Goal: Information Seeking & Learning: Learn about a topic

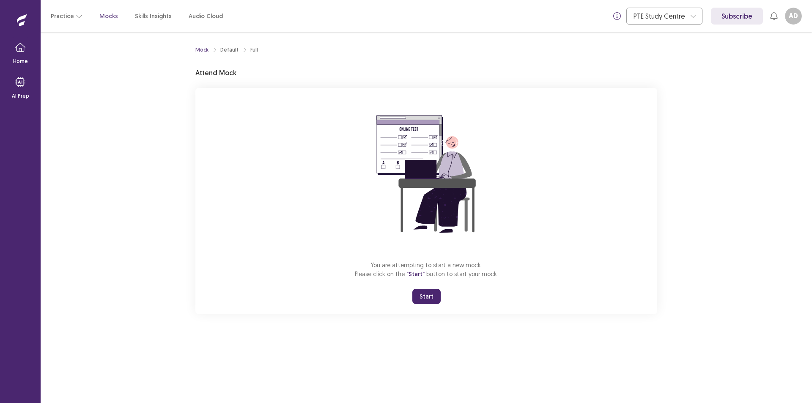
click at [426, 298] on button "Start" at bounding box center [426, 296] width 28 height 15
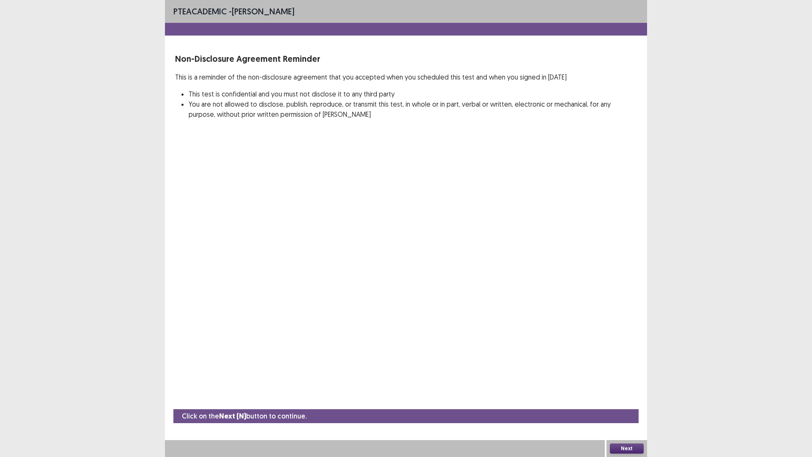
click at [635, 403] on button "Next" at bounding box center [627, 448] width 34 height 10
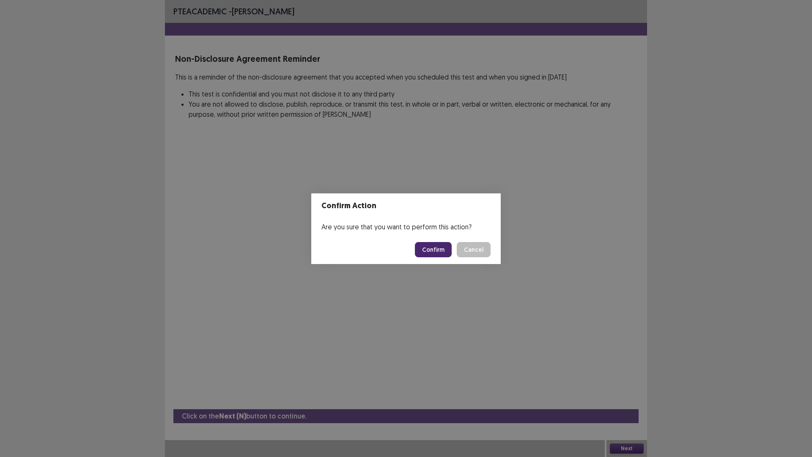
click at [437, 249] on button "Confirm" at bounding box center [433, 249] width 37 height 15
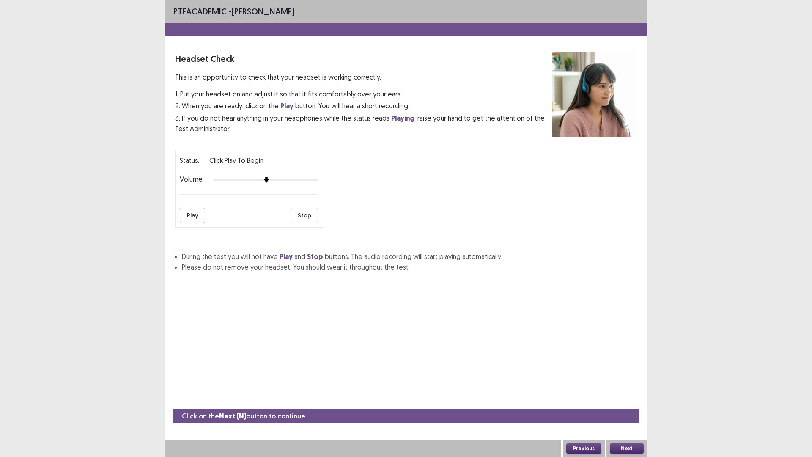
click at [195, 219] on button "Play" at bounding box center [192, 215] width 25 height 15
click at [266, 179] on img at bounding box center [266, 180] width 6 height 6
click at [264, 178] on img at bounding box center [266, 179] width 7 height 7
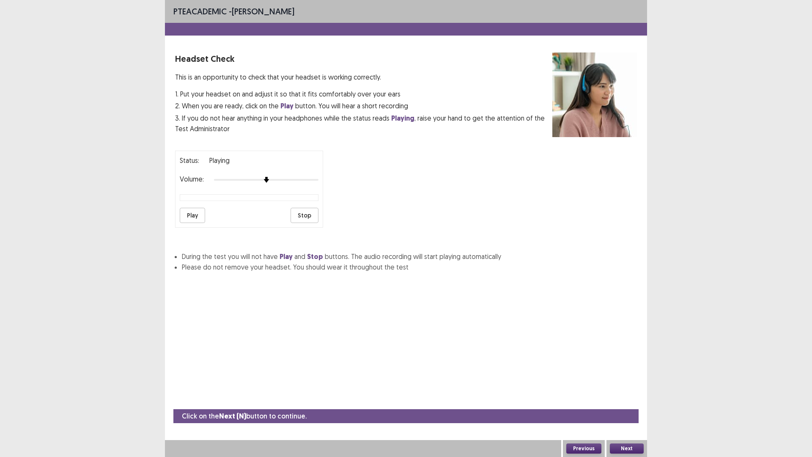
click at [301, 216] on button "Stop" at bounding box center [304, 215] width 28 height 15
click at [195, 215] on button "Play" at bounding box center [192, 215] width 25 height 15
click at [580, 403] on button "Previous" at bounding box center [583, 448] width 35 height 10
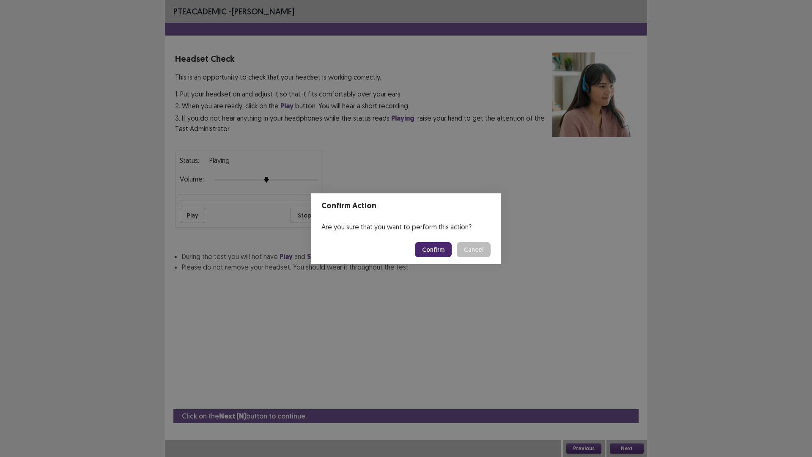
click at [438, 248] on button "Confirm" at bounding box center [433, 249] width 37 height 15
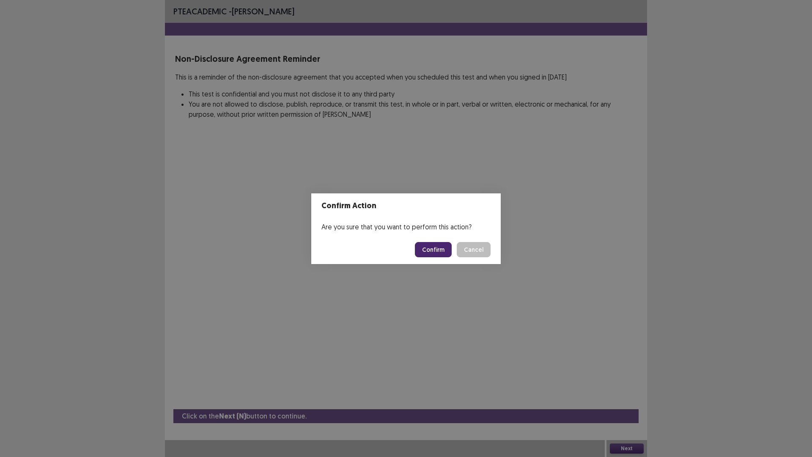
click at [436, 260] on footer "Confirm Cancel" at bounding box center [405, 249] width 189 height 29
click at [436, 252] on button "Confirm" at bounding box center [433, 249] width 37 height 15
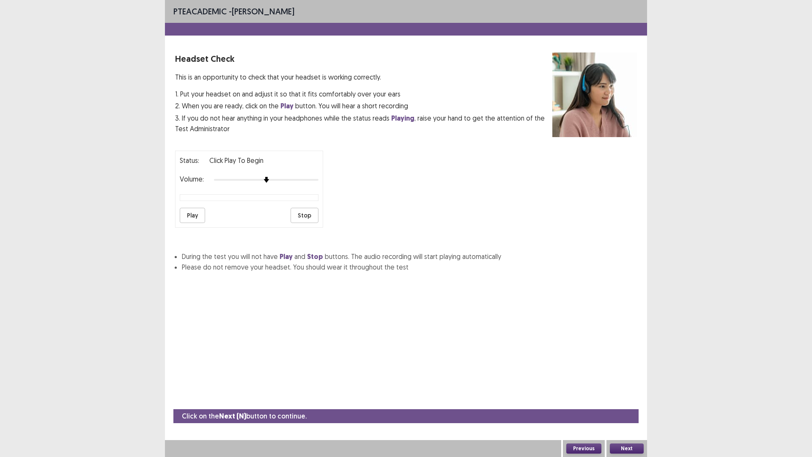
click at [189, 213] on button "Play" at bounding box center [192, 215] width 25 height 15
click at [216, 180] on div at bounding box center [266, 179] width 104 height 7
click at [225, 177] on div at bounding box center [266, 179] width 104 height 7
click at [249, 175] on div "Volume:" at bounding box center [249, 179] width 139 height 8
click at [282, 179] on div at bounding box center [266, 179] width 104 height 7
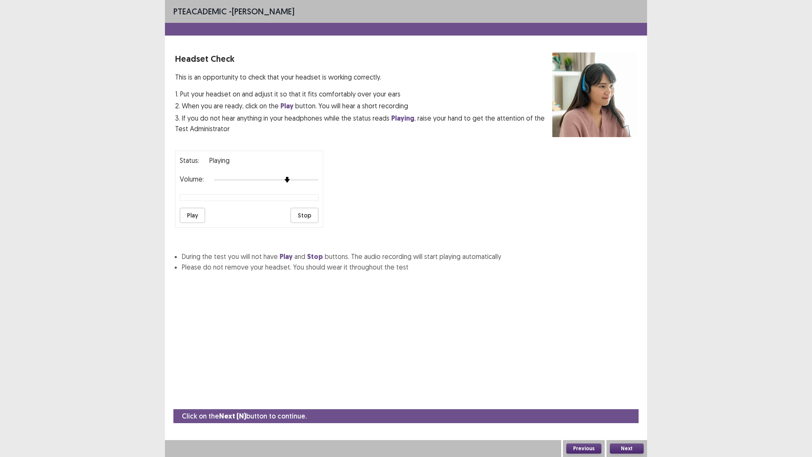
click at [222, 178] on div at bounding box center [266, 179] width 104 height 7
click at [215, 176] on div at bounding box center [214, 180] width 8 height 8
click at [314, 213] on button "Stop" at bounding box center [304, 215] width 28 height 15
click at [199, 219] on button "Play" at bounding box center [192, 215] width 25 height 15
click at [575, 403] on button "Previous" at bounding box center [583, 448] width 35 height 10
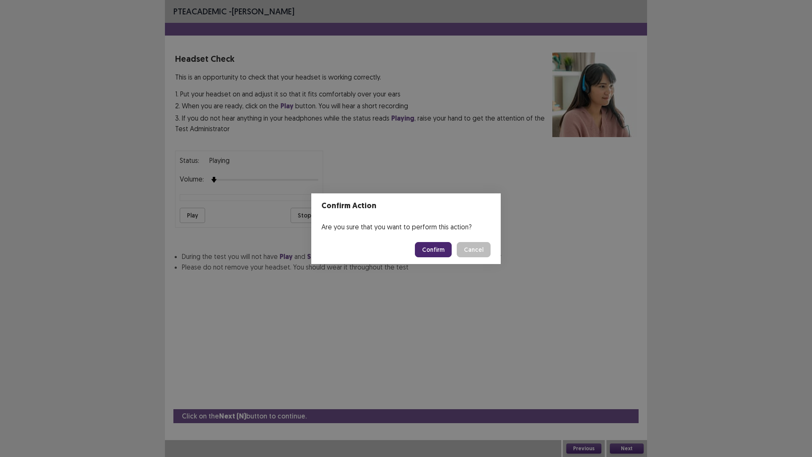
click at [430, 248] on button "Confirm" at bounding box center [433, 249] width 37 height 15
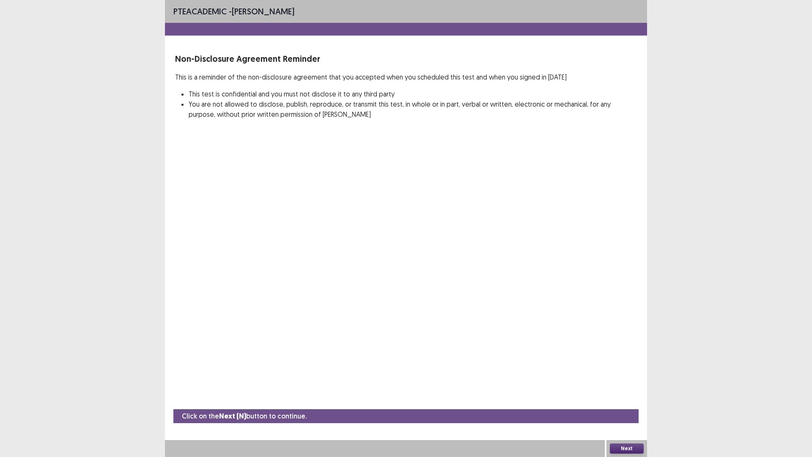
click at [627, 403] on button "Next" at bounding box center [627, 448] width 34 height 10
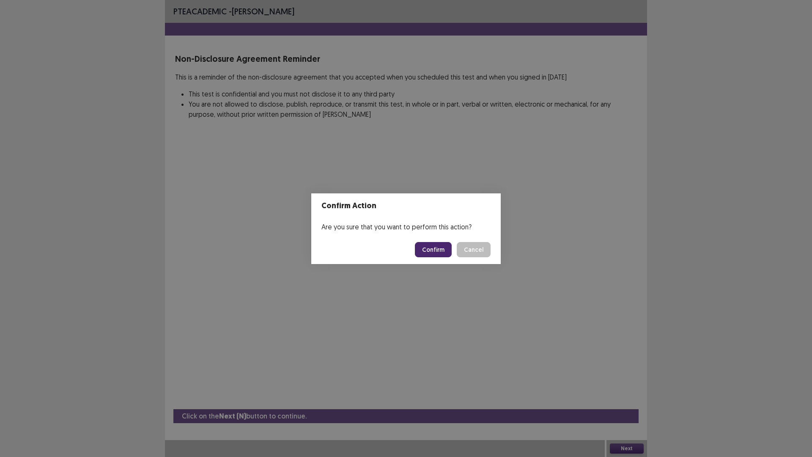
click at [441, 249] on button "Confirm" at bounding box center [433, 249] width 37 height 15
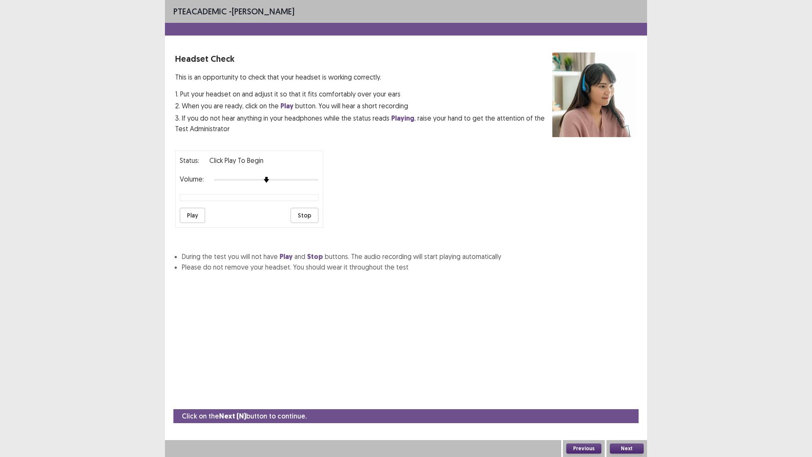
click at [195, 214] on button "Play" at bounding box center [192, 215] width 25 height 15
click at [222, 181] on div at bounding box center [266, 179] width 104 height 7
click at [238, 179] on div at bounding box center [266, 179] width 104 height 7
click at [263, 178] on div at bounding box center [266, 179] width 104 height 7
click at [286, 179] on div at bounding box center [266, 179] width 104 height 7
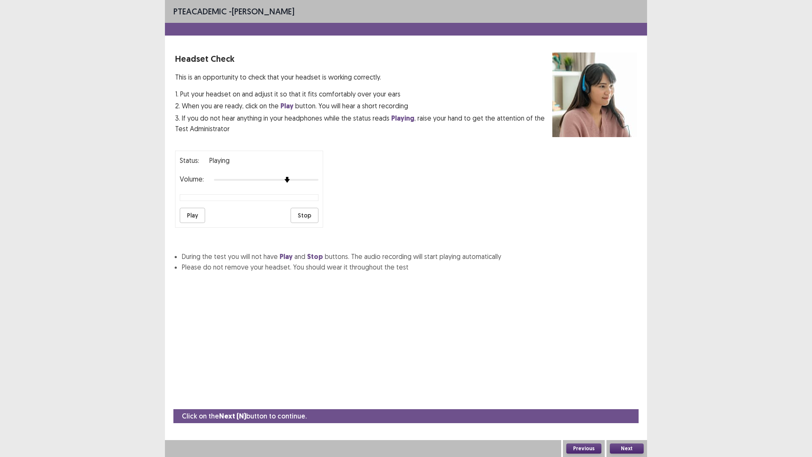
click at [280, 178] on div at bounding box center [266, 179] width 104 height 7
click at [288, 179] on div at bounding box center [266, 179] width 104 height 7
click at [195, 211] on button "Play" at bounding box center [192, 215] width 25 height 15
click at [197, 219] on button "Play" at bounding box center [192, 215] width 25 height 15
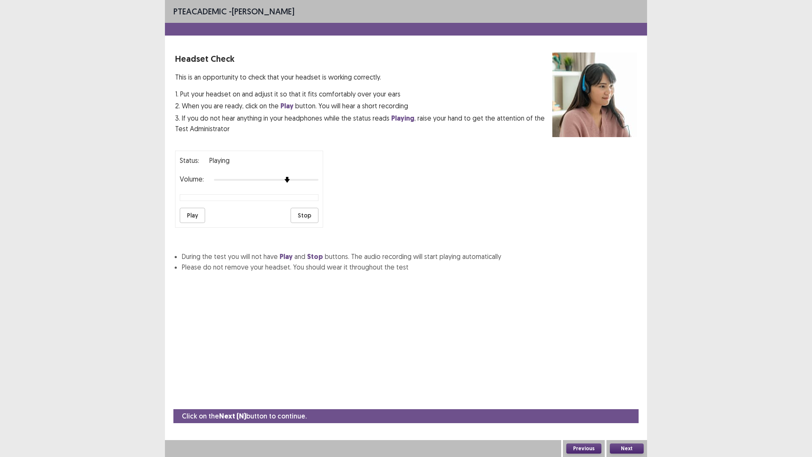
click at [306, 215] on button "Stop" at bounding box center [304, 215] width 28 height 15
click at [195, 219] on button "Play" at bounding box center [192, 215] width 25 height 15
click at [196, 212] on button "Play" at bounding box center [192, 215] width 25 height 15
click at [189, 216] on button "Play" at bounding box center [192, 215] width 25 height 15
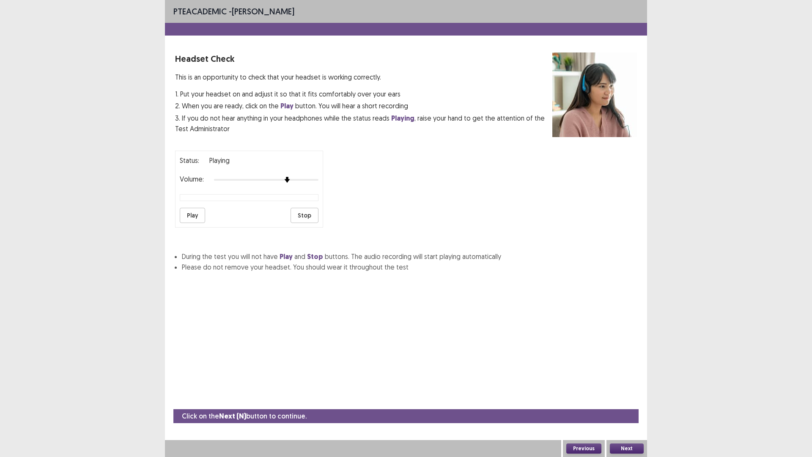
click at [304, 216] on button "Stop" at bounding box center [304, 215] width 28 height 15
click at [187, 214] on button "Play" at bounding box center [192, 215] width 25 height 15
click at [620, 403] on button "Next" at bounding box center [627, 448] width 34 height 10
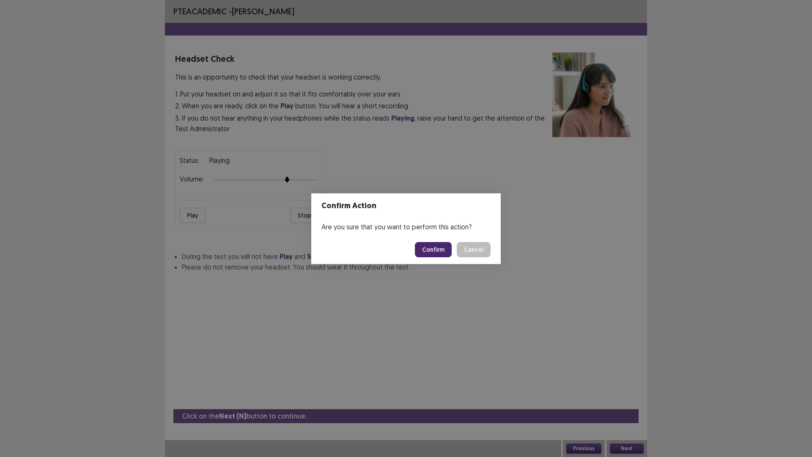
click at [478, 253] on button "Cancel" at bounding box center [474, 249] width 34 height 15
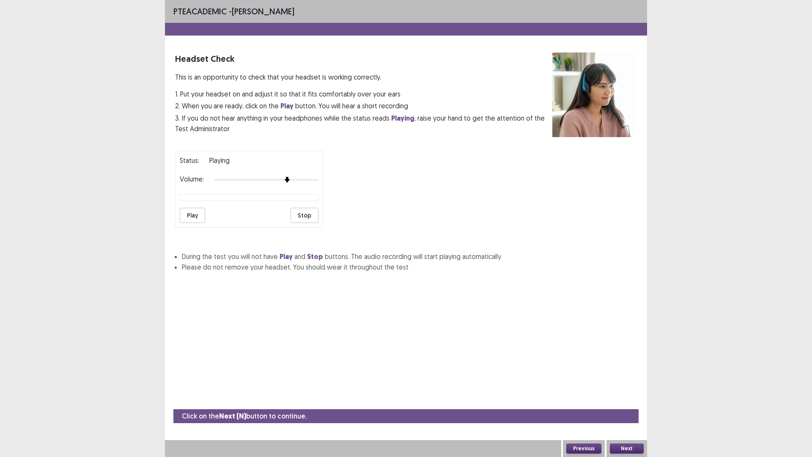
click at [589, 403] on button "Previous" at bounding box center [583, 448] width 35 height 10
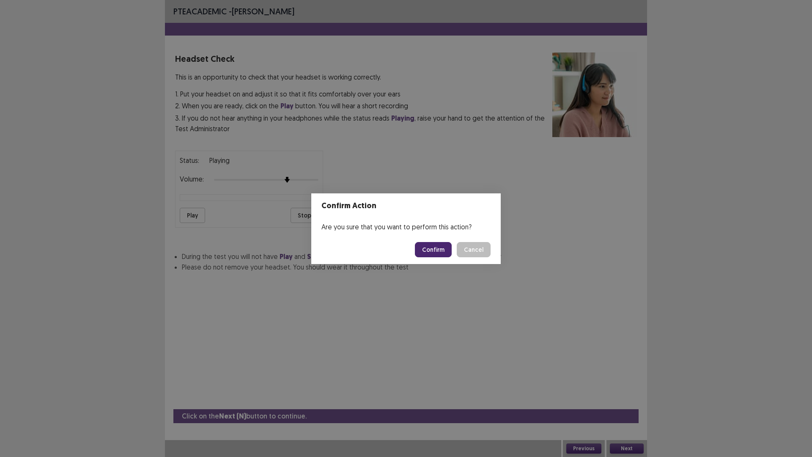
click at [429, 245] on button "Confirm" at bounding box center [433, 249] width 37 height 15
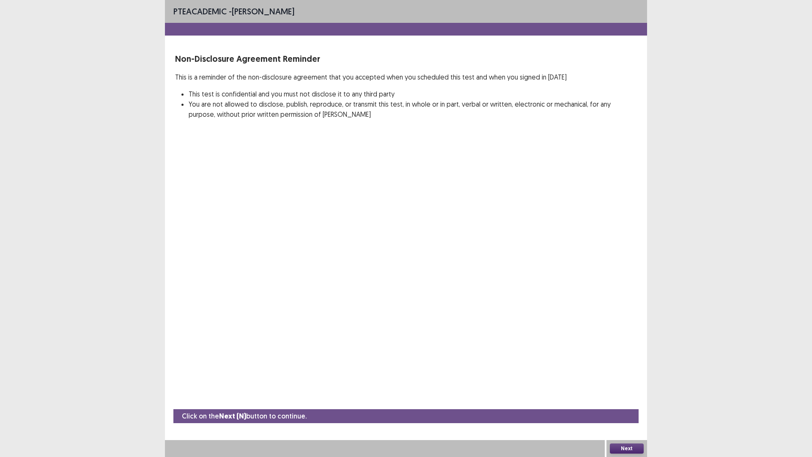
click at [636, 403] on button "Next" at bounding box center [627, 448] width 34 height 10
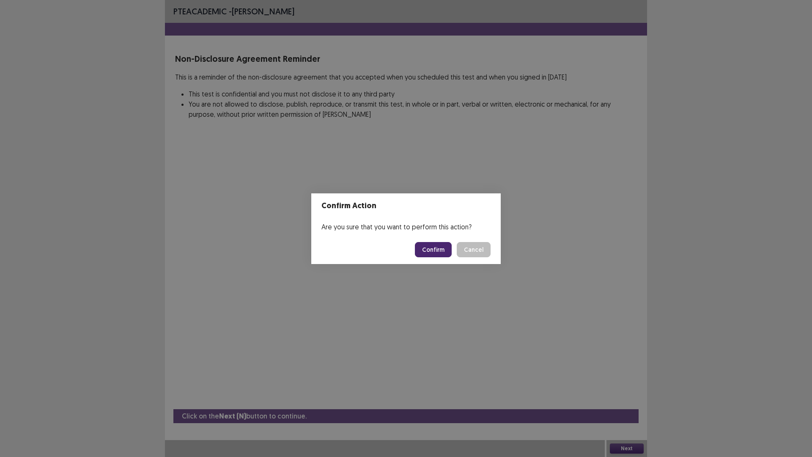
click at [433, 249] on button "Confirm" at bounding box center [433, 249] width 37 height 15
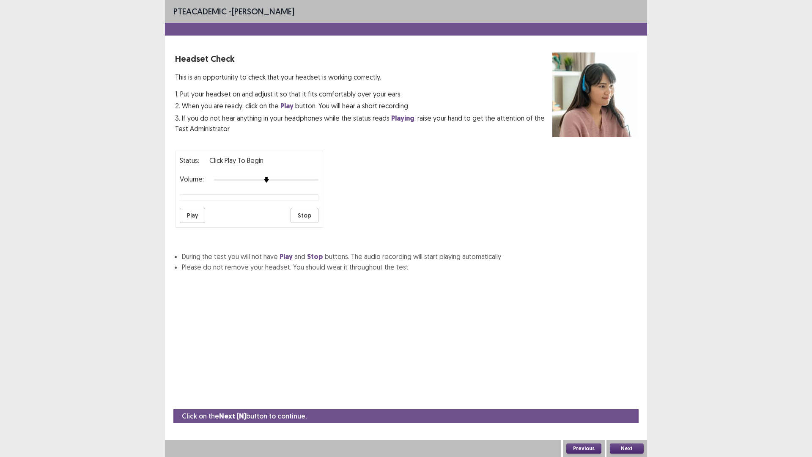
click at [193, 214] on button "Play" at bounding box center [192, 215] width 25 height 15
click at [192, 215] on button "Play" at bounding box center [192, 215] width 25 height 15
click at [230, 196] on div at bounding box center [249, 197] width 139 height 7
click at [273, 304] on div "PTE academic - Anwar Dewan Headset Check This is an opportunity to check that y…" at bounding box center [406, 228] width 482 height 457
click at [185, 217] on button "Play" at bounding box center [192, 215] width 25 height 15
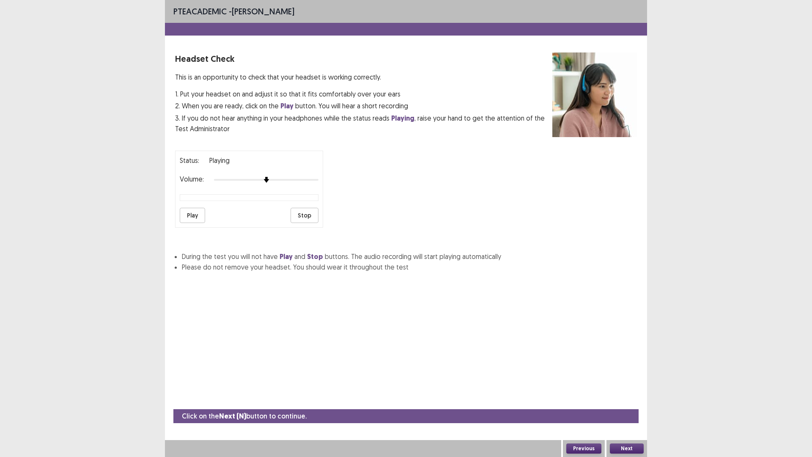
click at [194, 215] on button "Play" at bounding box center [192, 215] width 25 height 15
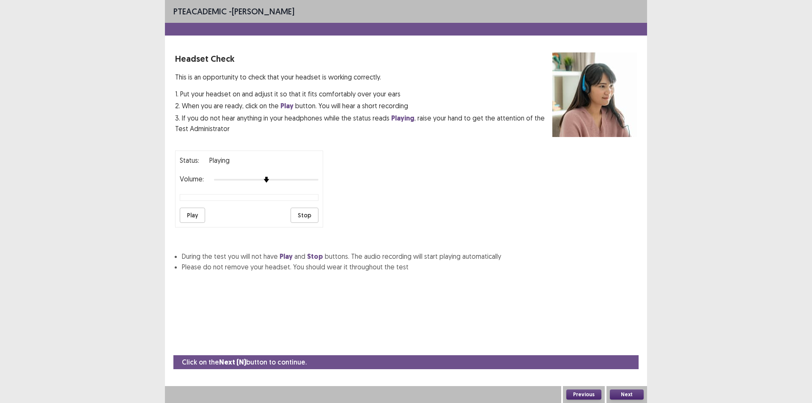
click at [187, 220] on button "Play" at bounding box center [192, 215] width 25 height 15
click at [800, 285] on div "PTE academic - Anwar Dewan Headset Check This is an opportunity to check that y…" at bounding box center [406, 201] width 812 height 403
click at [197, 212] on button "Play" at bounding box center [192, 215] width 25 height 15
click at [189, 215] on button "Play" at bounding box center [192, 215] width 25 height 15
click at [765, 359] on div "PTE academic - Anwar Dewan Headset Check This is an opportunity to check that y…" at bounding box center [406, 201] width 812 height 403
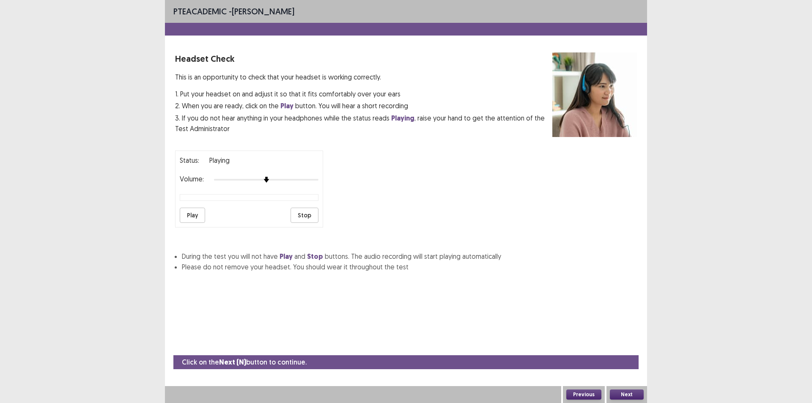
click at [143, 237] on div "PTE academic - Anwar Dewan Headset Check This is an opportunity to check that y…" at bounding box center [406, 201] width 812 height 403
click at [187, 218] on button "Play" at bounding box center [192, 215] width 25 height 15
click at [192, 215] on button "Play" at bounding box center [192, 215] width 25 height 15
click at [575, 394] on button "Previous" at bounding box center [583, 394] width 35 height 10
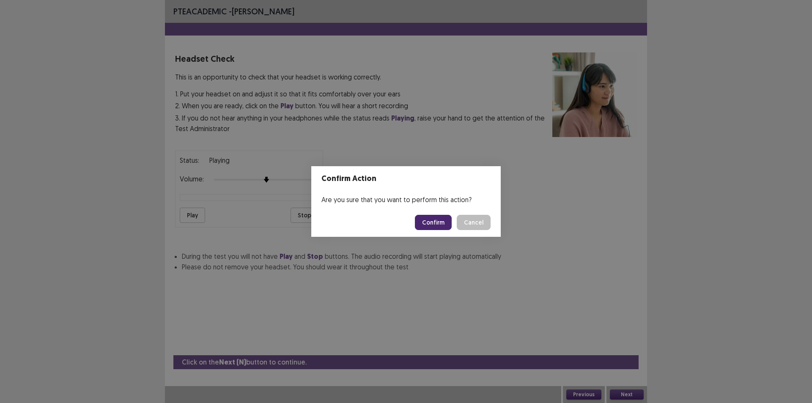
click at [436, 225] on button "Confirm" at bounding box center [433, 222] width 37 height 15
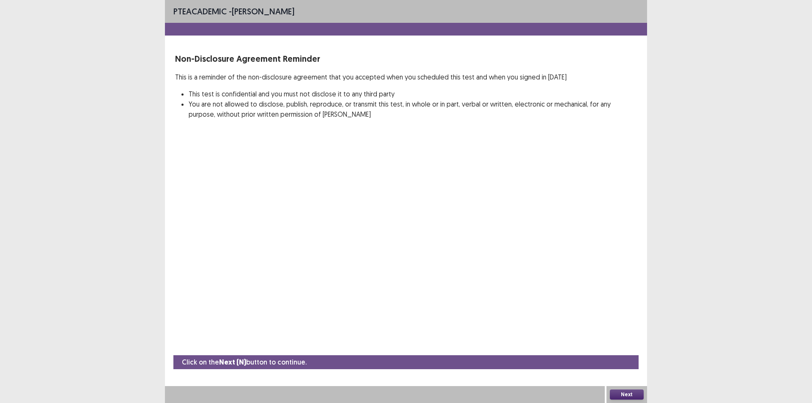
click at [629, 392] on button "Next" at bounding box center [627, 394] width 34 height 10
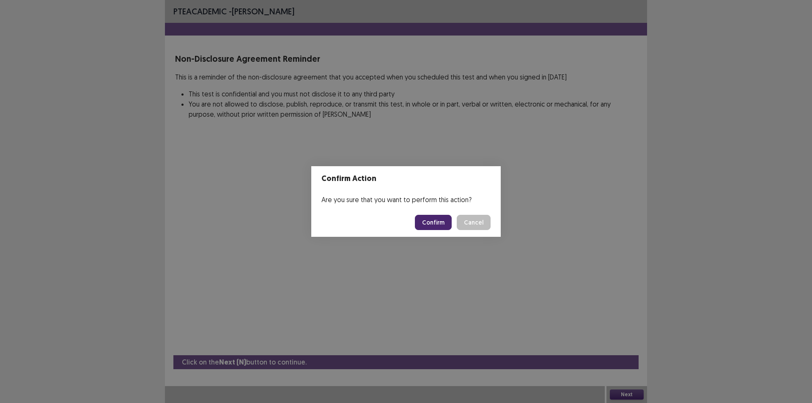
click at [438, 222] on button "Confirm" at bounding box center [433, 222] width 37 height 15
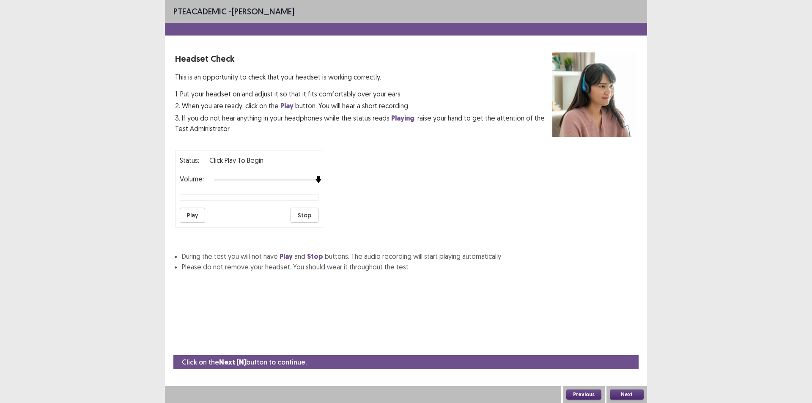
click at [334, 181] on div "Status: Click Play to Begin Volume: Play Stop" at bounding box center [406, 186] width 462 height 84
click at [198, 212] on button "Play" at bounding box center [192, 215] width 25 height 15
click at [191, 217] on button "Play" at bounding box center [192, 215] width 25 height 15
click at [196, 213] on button "Play" at bounding box center [192, 215] width 25 height 15
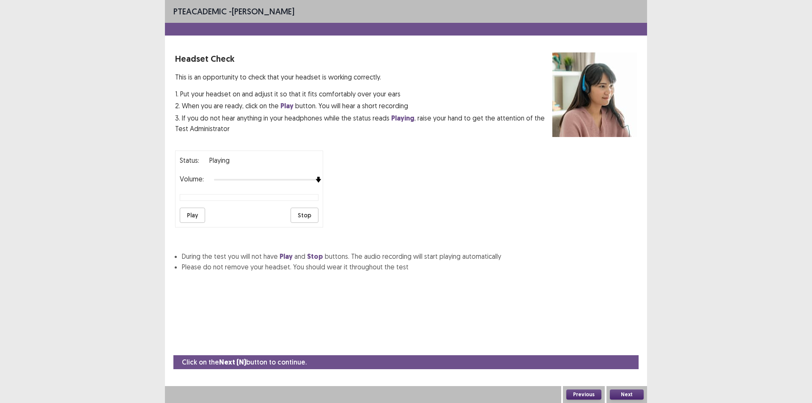
click at [135, 281] on div "PTE academic - Anwar Dewan Headset Check This is an opportunity to check that y…" at bounding box center [406, 201] width 812 height 403
click at [189, 220] on button "Play" at bounding box center [192, 215] width 25 height 15
click at [189, 219] on button "Play" at bounding box center [192, 215] width 25 height 15
click at [193, 208] on button "Play" at bounding box center [192, 215] width 25 height 15
click at [301, 204] on div "Status: playing Volume: Play Stop" at bounding box center [249, 189] width 148 height 77
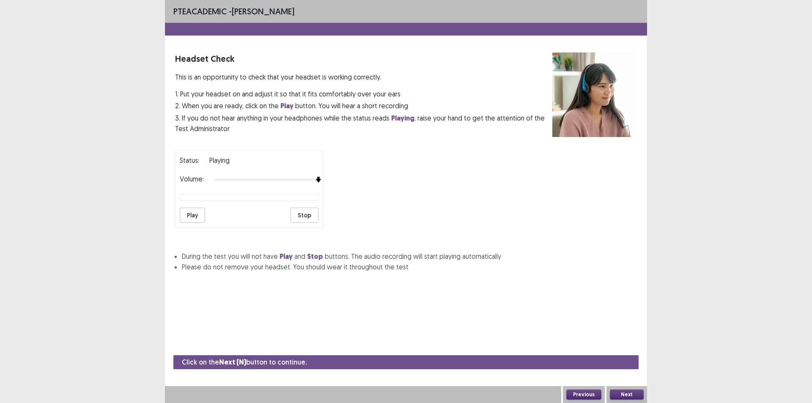
click at [305, 217] on button "Stop" at bounding box center [304, 215] width 28 height 15
click at [192, 211] on button "Play" at bounding box center [192, 215] width 25 height 15
click at [754, 273] on div "PTE academic - Anwar Dewan Headset Check This is an opportunity to check that y…" at bounding box center [406, 201] width 812 height 403
click at [191, 208] on button "Play" at bounding box center [192, 215] width 25 height 15
click at [188, 213] on button "Play" at bounding box center [192, 215] width 25 height 15
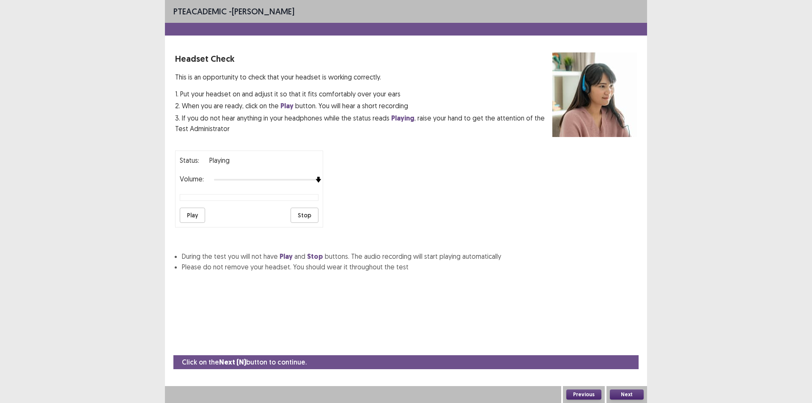
click at [627, 396] on button "Next" at bounding box center [627, 394] width 34 height 10
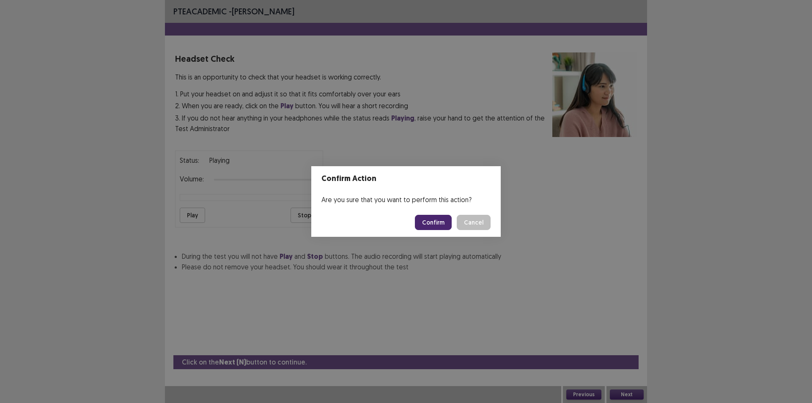
click at [764, 103] on div "Confirm Action Are you sure that you want to perform this action? Confirm Cancel" at bounding box center [406, 201] width 812 height 403
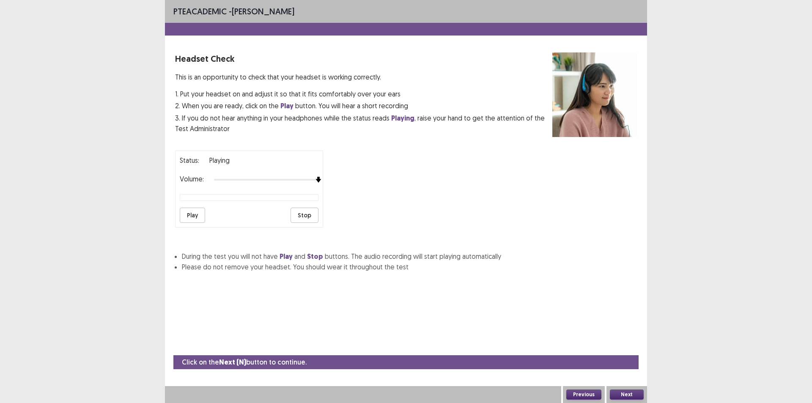
click at [200, 212] on button "Play" at bounding box center [192, 215] width 25 height 15
click at [190, 219] on button "Play" at bounding box center [192, 215] width 25 height 15
click at [64, 140] on div "PTE academic - Anwar Dewan Headset Check This is an opportunity to check that y…" at bounding box center [406, 201] width 812 height 403
drag, startPoint x: 16, startPoint y: 260, endPoint x: 36, endPoint y: 129, distance: 133.1
click at [14, 260] on div "PTE academic - Anwar Dewan Headset Check This is an opportunity to check that y…" at bounding box center [406, 201] width 812 height 403
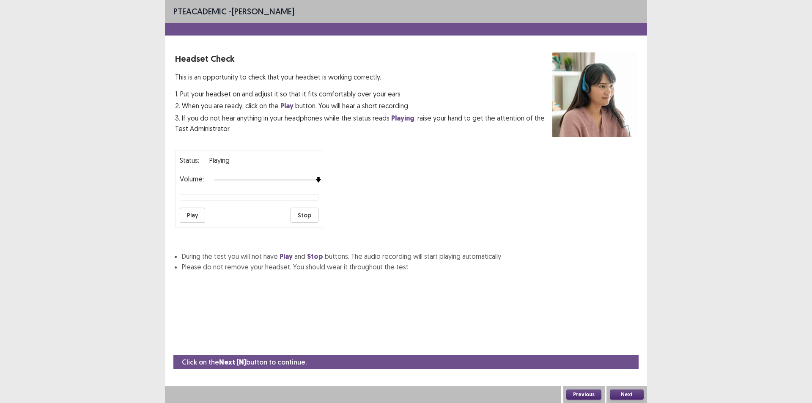
click at [751, 198] on div "PTE academic - Anwar Dewan Headset Check This is an opportunity to check that y…" at bounding box center [406, 201] width 812 height 403
click at [630, 396] on button "Next" at bounding box center [627, 394] width 34 height 10
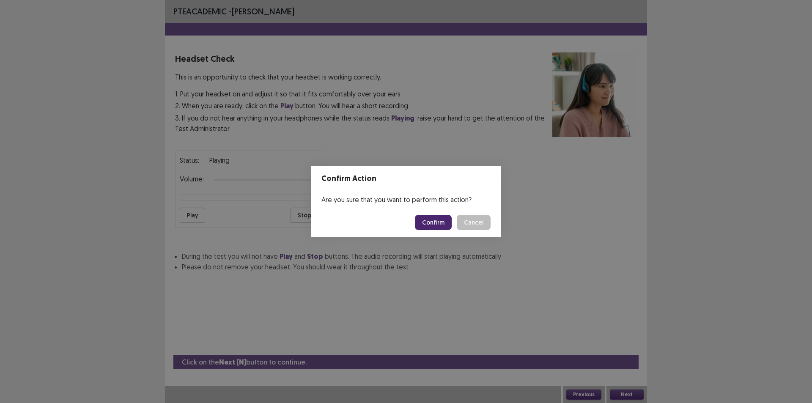
click at [434, 222] on button "Confirm" at bounding box center [433, 222] width 37 height 15
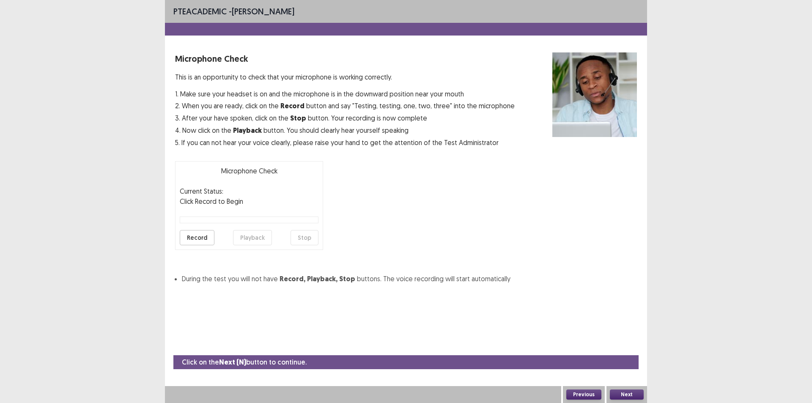
click at [199, 240] on button "Record" at bounding box center [197, 237] width 35 height 15
click at [259, 240] on button "Playback" at bounding box center [252, 237] width 39 height 15
click at [259, 231] on button "Playback" at bounding box center [252, 237] width 39 height 15
click at [257, 240] on button "Playback" at bounding box center [252, 237] width 39 height 15
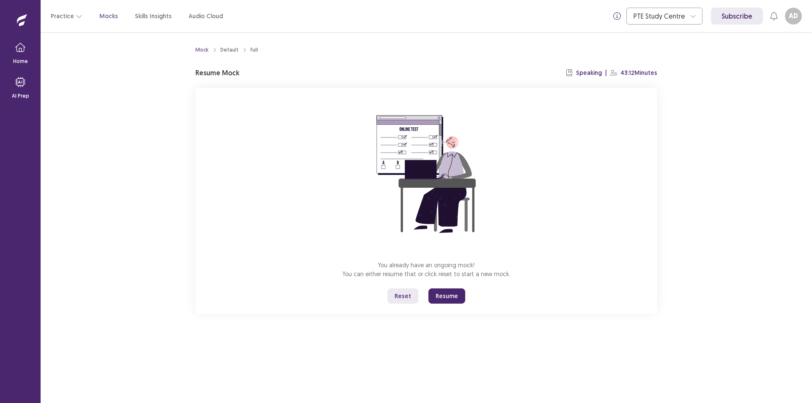
click at [453, 292] on button "Resume" at bounding box center [446, 295] width 37 height 15
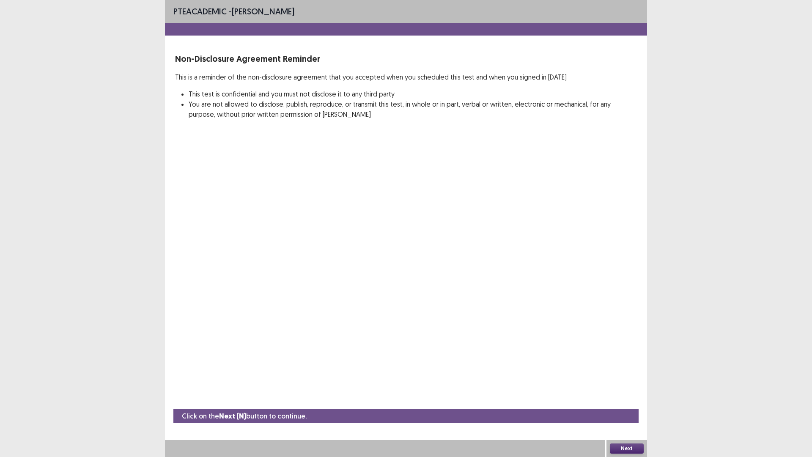
click at [633, 403] on button "Next" at bounding box center [627, 448] width 34 height 10
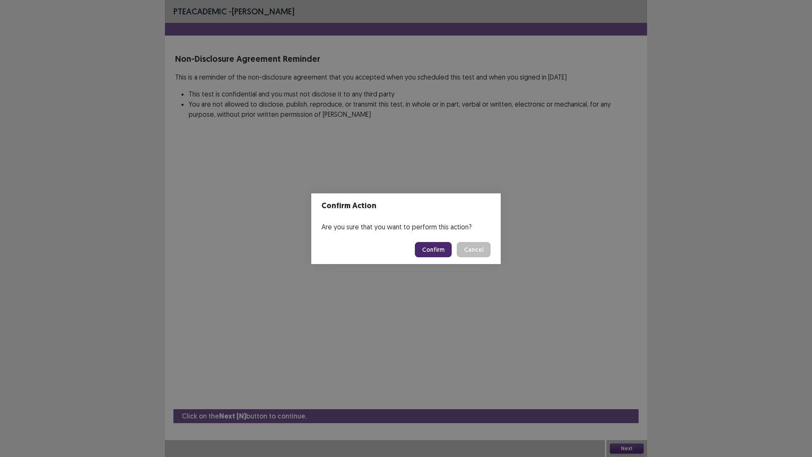
click at [428, 250] on button "Confirm" at bounding box center [433, 249] width 37 height 15
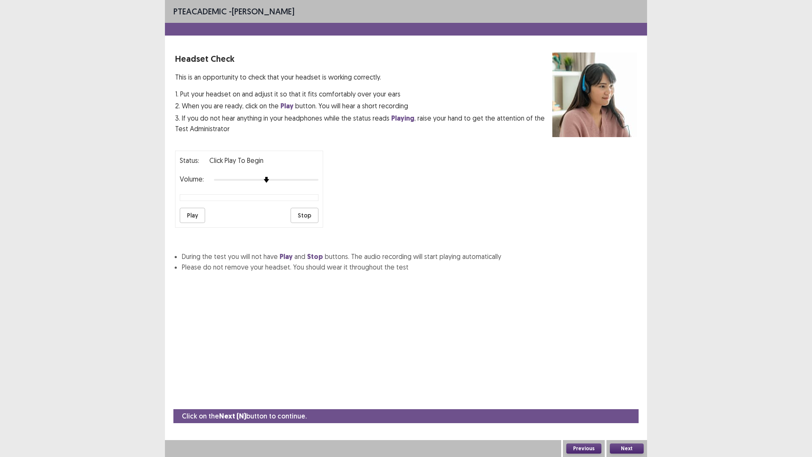
click at [198, 216] on button "Play" at bounding box center [192, 215] width 25 height 15
click at [293, 183] on div "Volume:" at bounding box center [249, 179] width 139 height 8
click at [293, 182] on div at bounding box center [266, 179] width 104 height 7
click at [622, 403] on button "Next" at bounding box center [627, 448] width 34 height 10
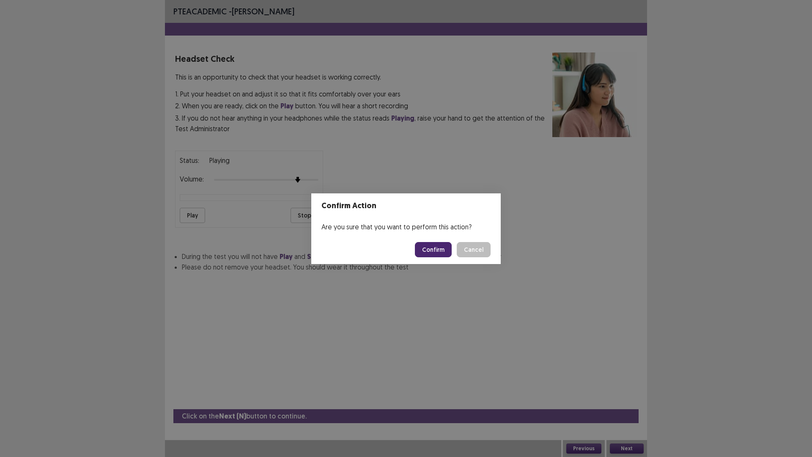
click at [435, 245] on button "Confirm" at bounding box center [433, 249] width 37 height 15
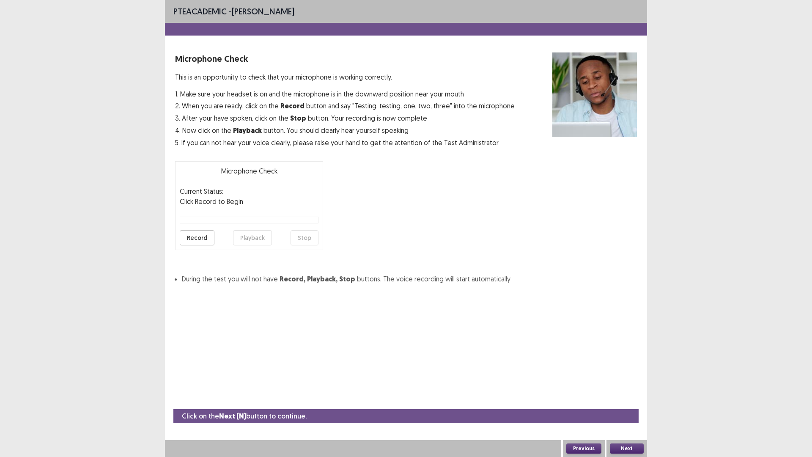
click at [202, 240] on button "Record" at bounding box center [197, 237] width 35 height 15
click at [253, 238] on button "Playback" at bounding box center [252, 237] width 39 height 15
click at [624, 403] on button "Next" at bounding box center [627, 448] width 34 height 10
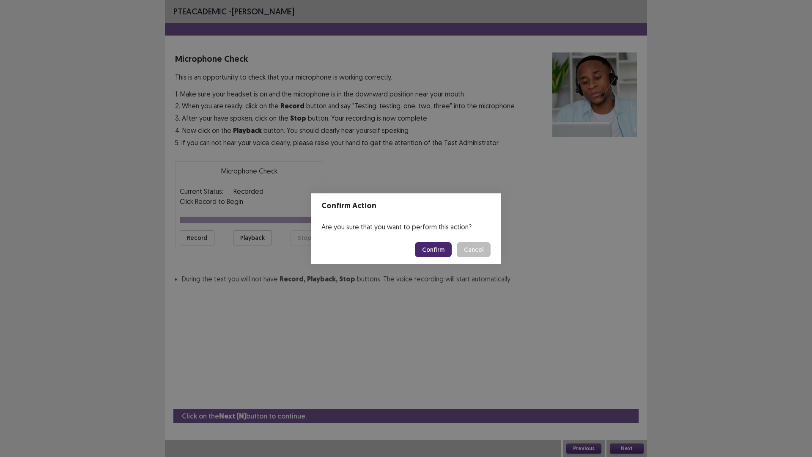
click at [425, 253] on button "Confirm" at bounding box center [433, 249] width 37 height 15
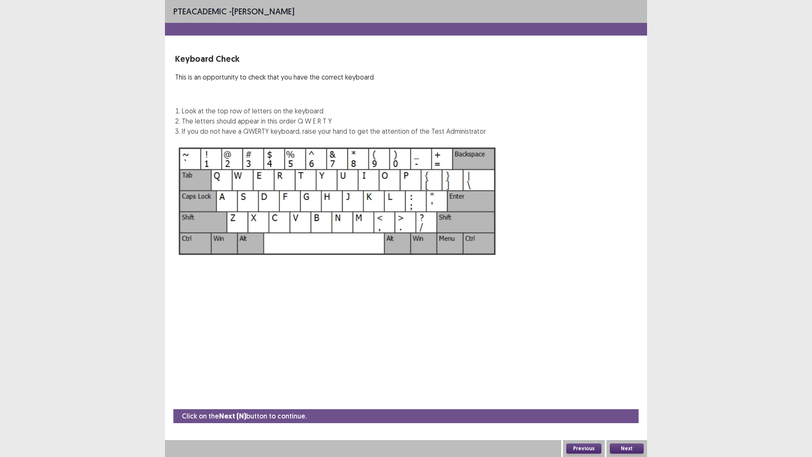
click at [566, 403] on button "Previous" at bounding box center [583, 448] width 35 height 10
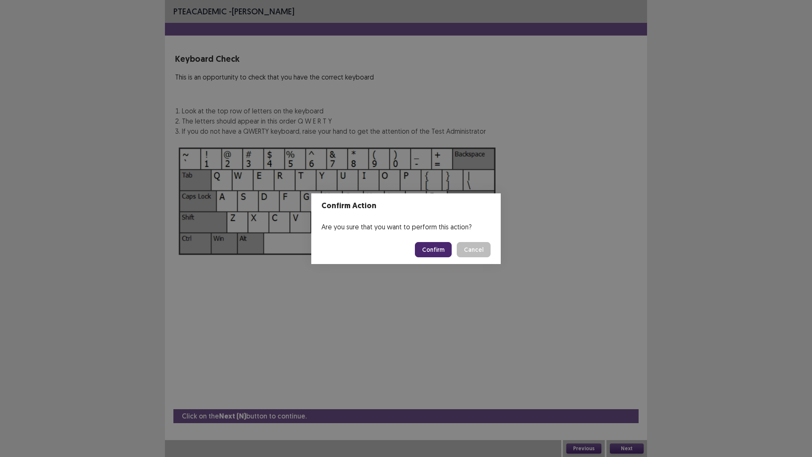
click at [437, 244] on button "Confirm" at bounding box center [433, 249] width 37 height 15
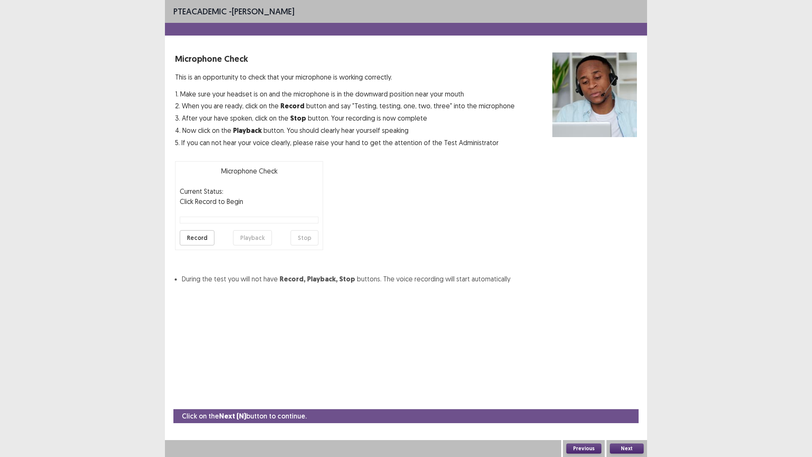
click at [198, 234] on button "Record" at bounding box center [197, 237] width 35 height 15
click at [253, 234] on button "Playback" at bounding box center [252, 237] width 39 height 15
click at [630, 403] on button "Next" at bounding box center [627, 448] width 34 height 10
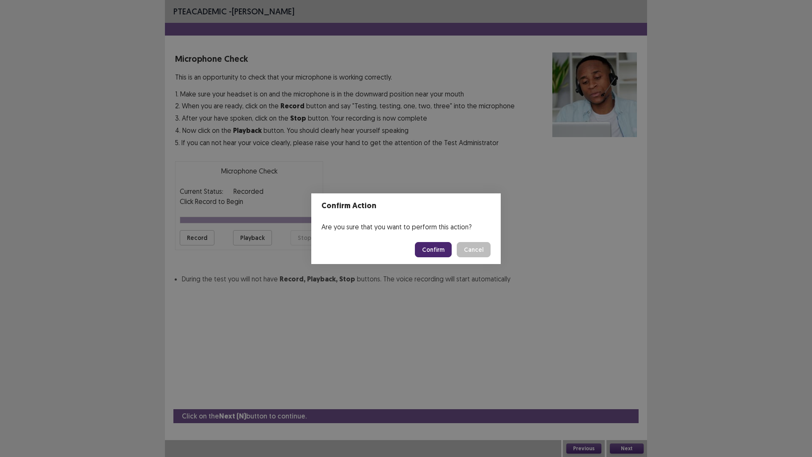
click at [427, 250] on button "Confirm" at bounding box center [433, 249] width 37 height 15
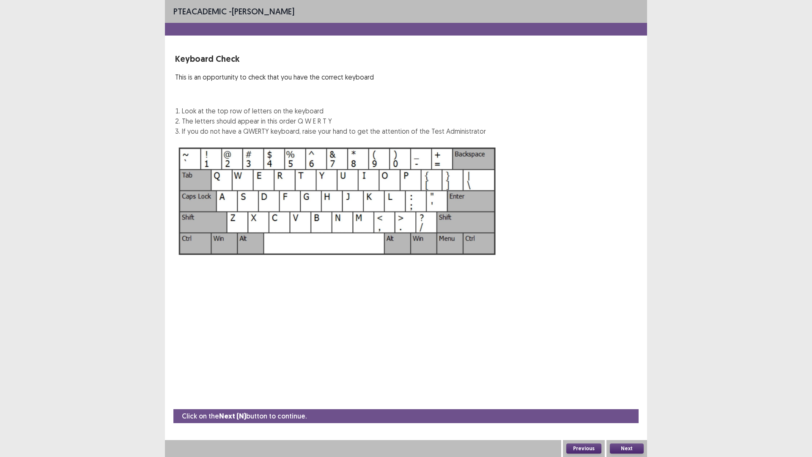
click at [634, 403] on button "Next" at bounding box center [627, 448] width 34 height 10
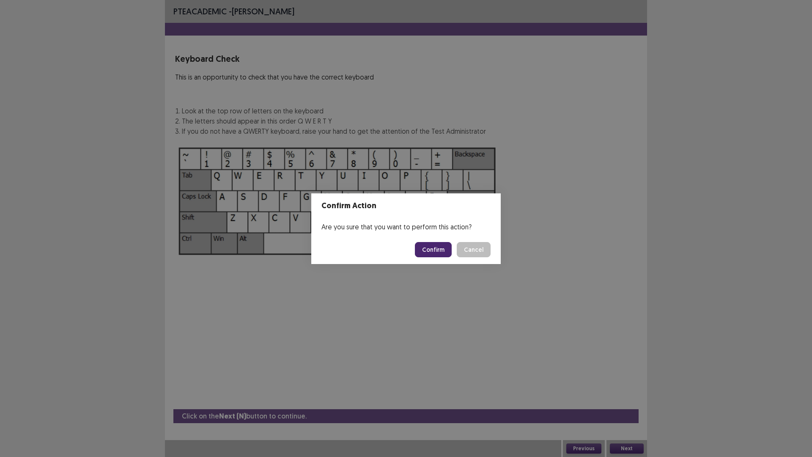
click at [439, 250] on button "Confirm" at bounding box center [433, 249] width 37 height 15
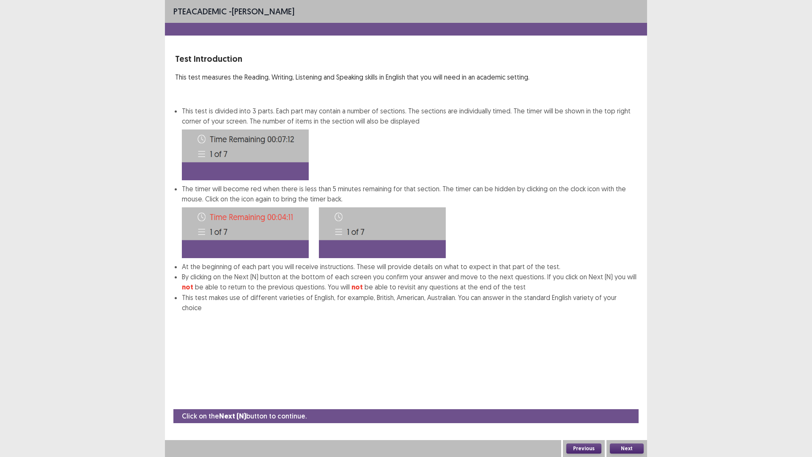
click at [631, 403] on button "Next" at bounding box center [627, 448] width 34 height 10
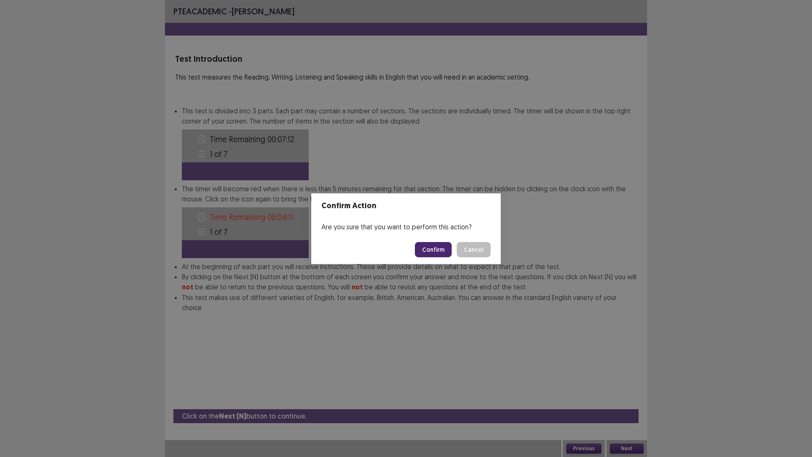
click at [433, 249] on button "Confirm" at bounding box center [433, 249] width 37 height 15
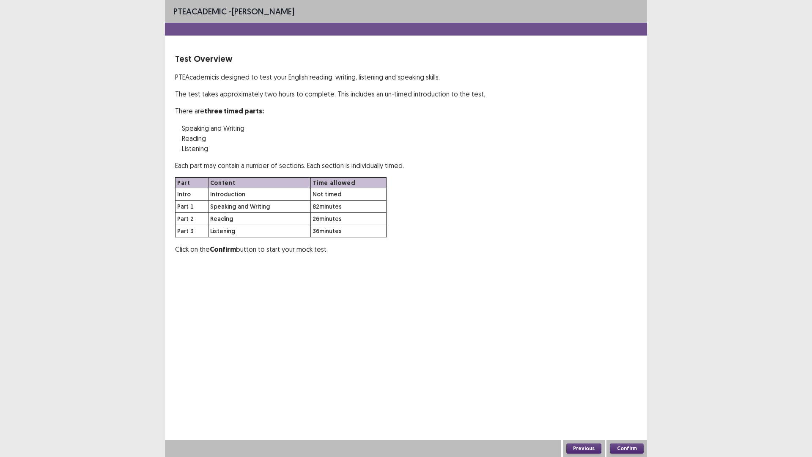
click at [623, 403] on button "Confirm" at bounding box center [627, 448] width 34 height 10
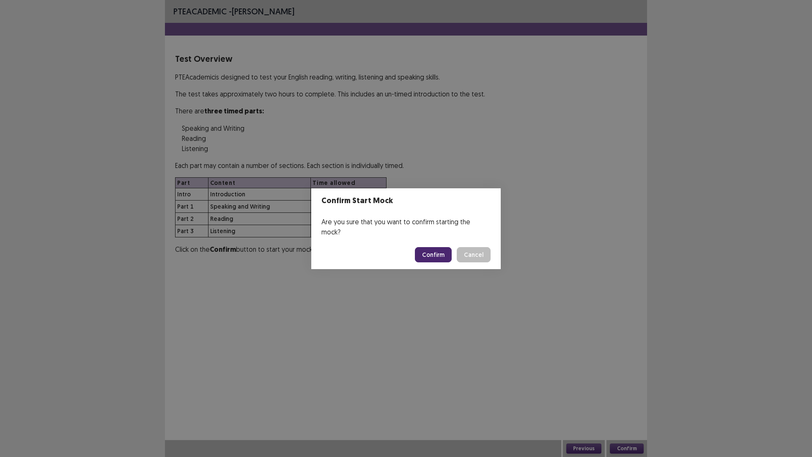
click at [444, 251] on button "Confirm" at bounding box center [433, 254] width 37 height 15
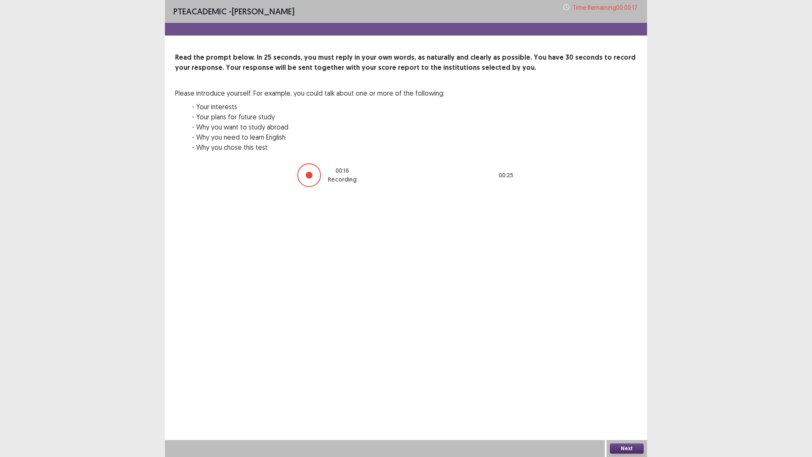
click at [616, 403] on button "Next" at bounding box center [627, 448] width 34 height 10
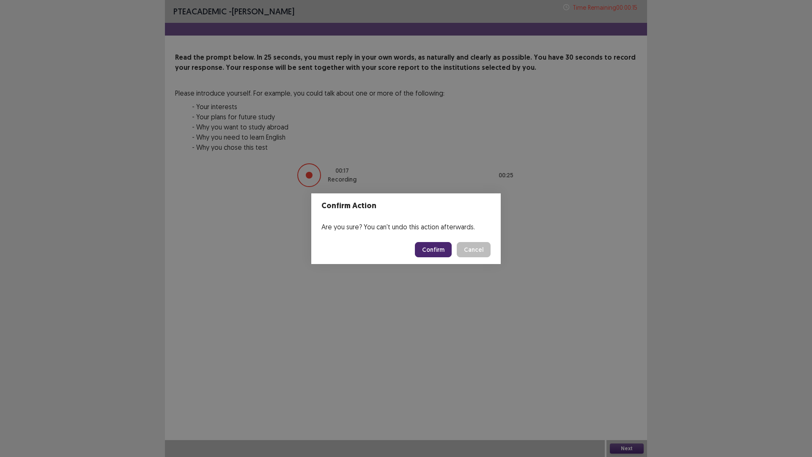
click at [438, 248] on button "Confirm" at bounding box center [433, 249] width 37 height 15
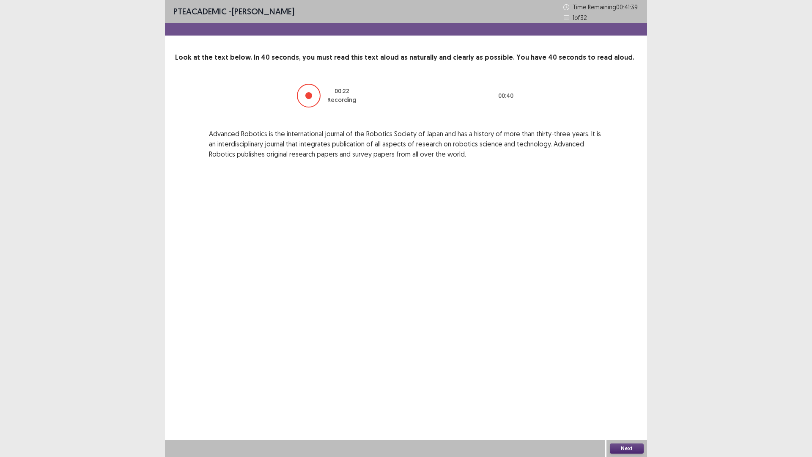
click at [630, 403] on button "Next" at bounding box center [627, 448] width 34 height 10
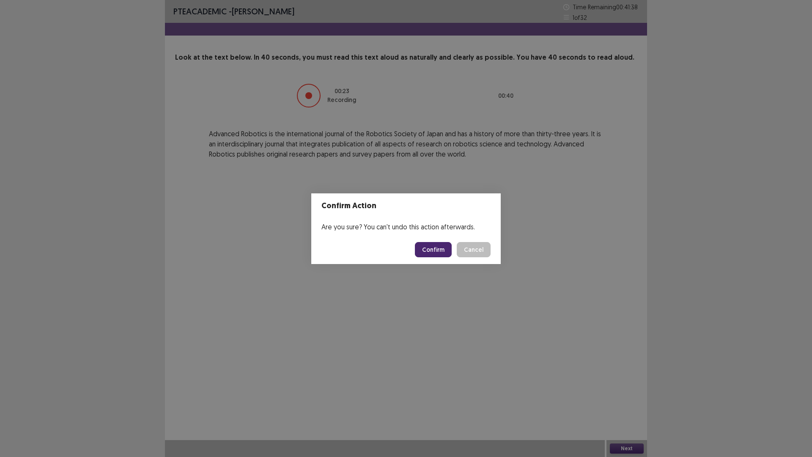
click at [443, 250] on button "Confirm" at bounding box center [433, 249] width 37 height 15
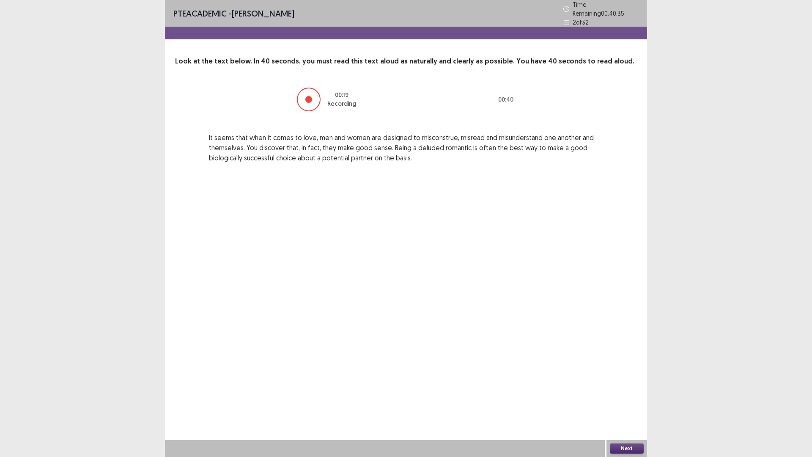
click at [633, 403] on button "Next" at bounding box center [627, 448] width 34 height 10
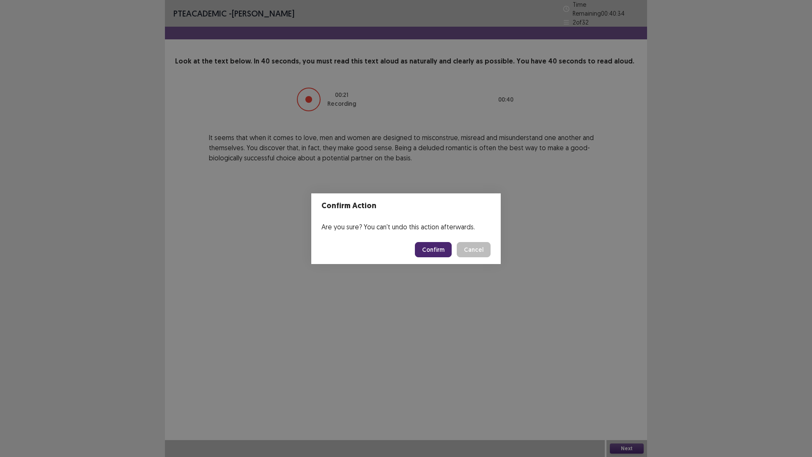
click at [442, 250] on button "Confirm" at bounding box center [433, 249] width 37 height 15
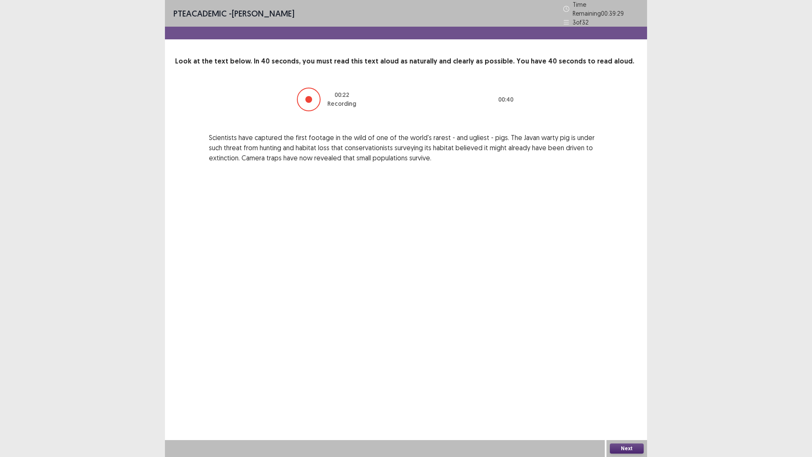
click at [622, 403] on button "Next" at bounding box center [627, 448] width 34 height 10
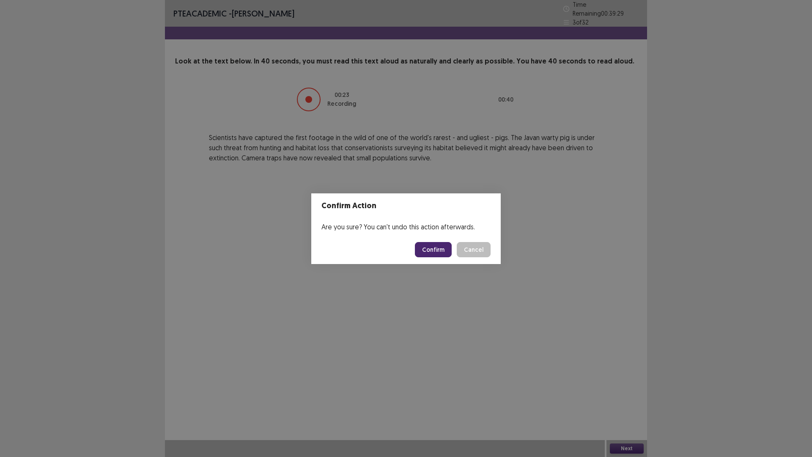
click at [442, 250] on button "Confirm" at bounding box center [433, 249] width 37 height 15
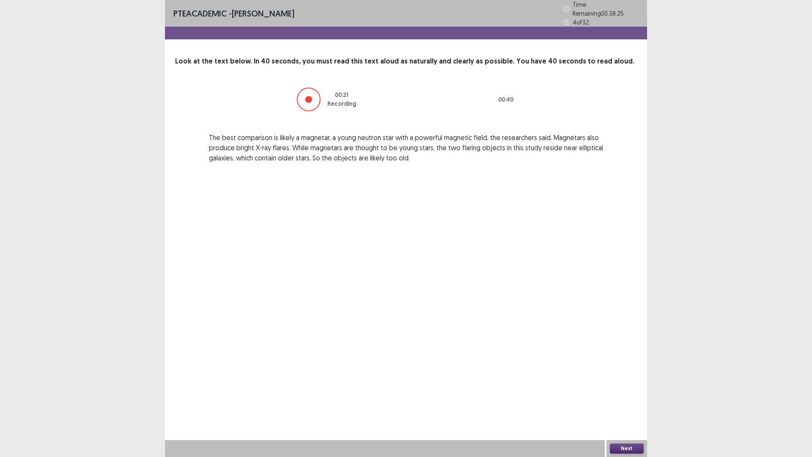
click at [620, 403] on button "Next" at bounding box center [627, 448] width 34 height 10
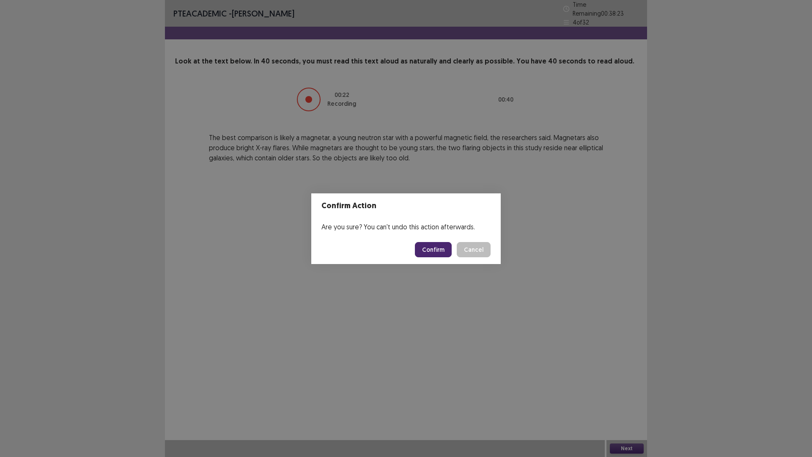
click at [431, 244] on button "Confirm" at bounding box center [433, 249] width 37 height 15
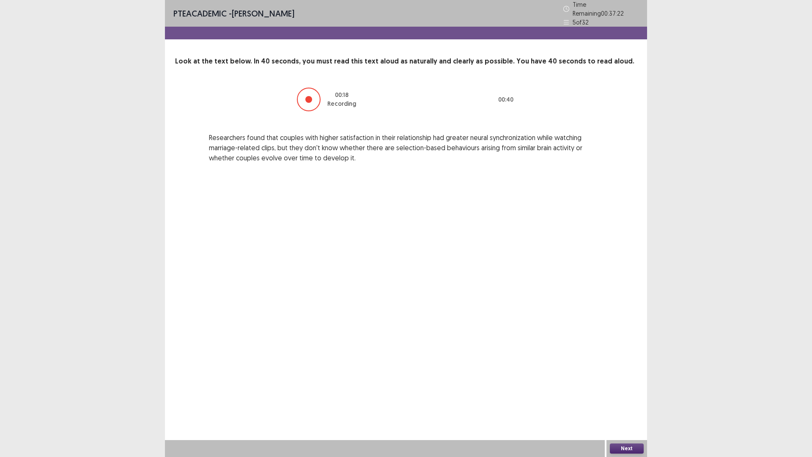
click at [622, 403] on button "Next" at bounding box center [627, 448] width 34 height 10
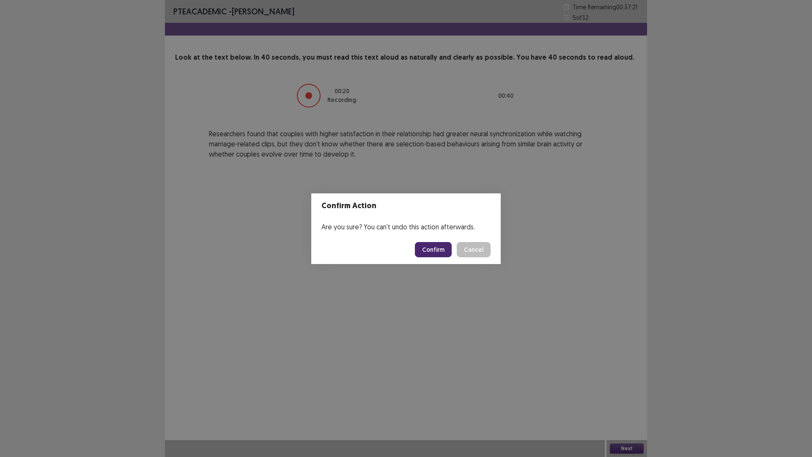
click at [440, 250] on button "Confirm" at bounding box center [433, 249] width 37 height 15
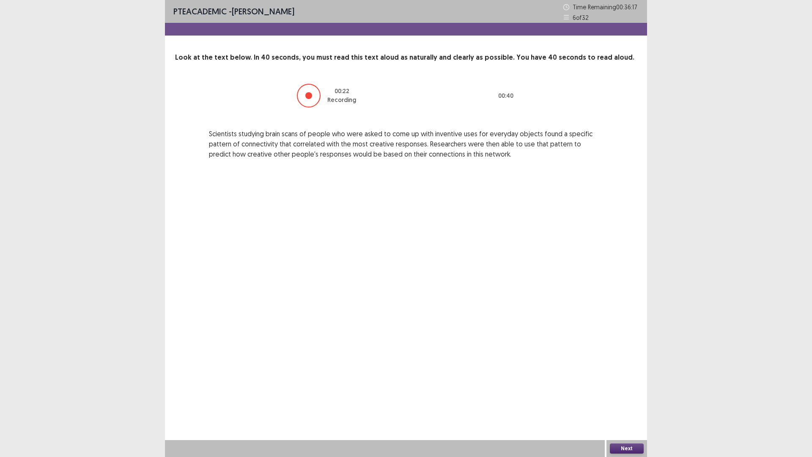
click at [629, 403] on button "Next" at bounding box center [627, 448] width 34 height 10
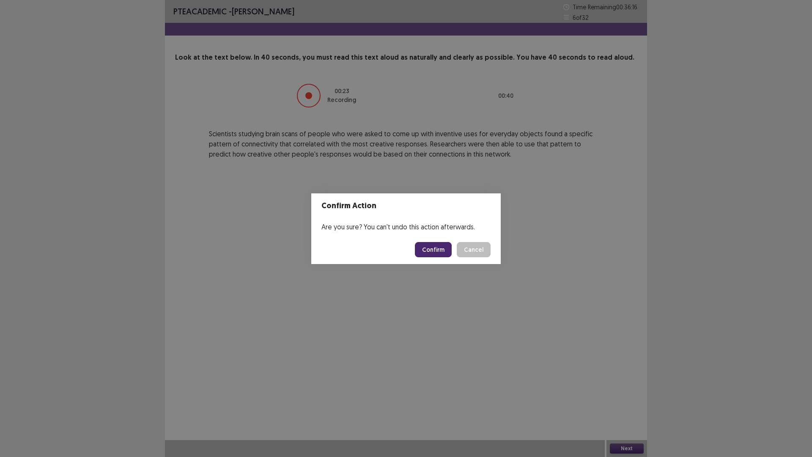
click at [443, 246] on button "Confirm" at bounding box center [433, 249] width 37 height 15
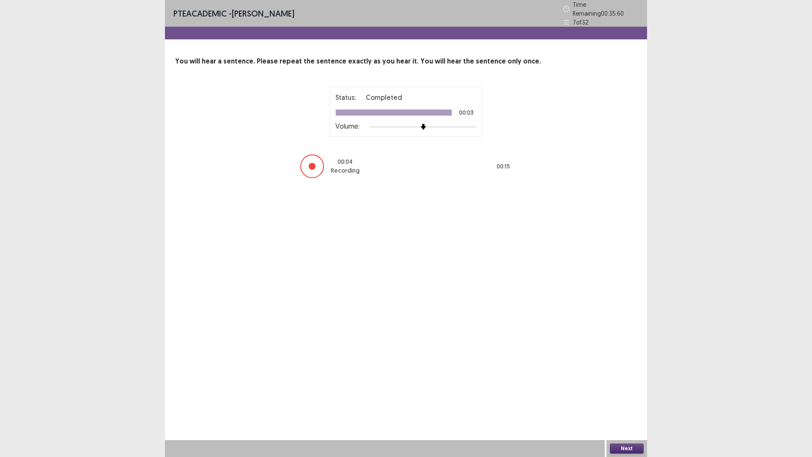
click at [627, 403] on button "Next" at bounding box center [627, 448] width 34 height 10
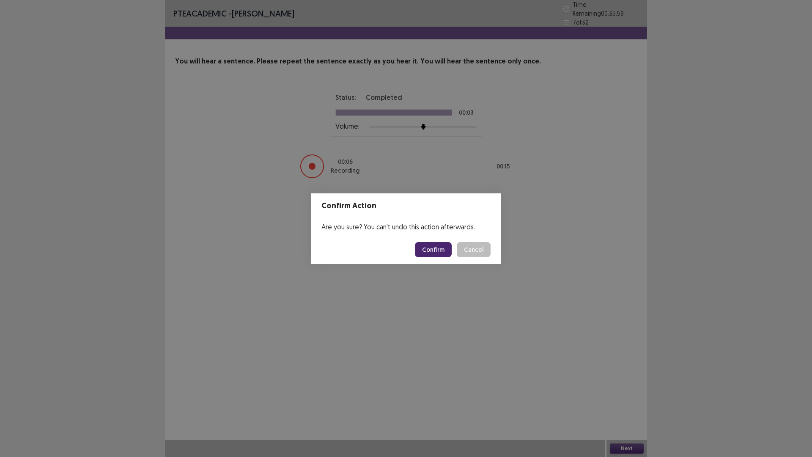
click at [445, 252] on button "Confirm" at bounding box center [433, 249] width 37 height 15
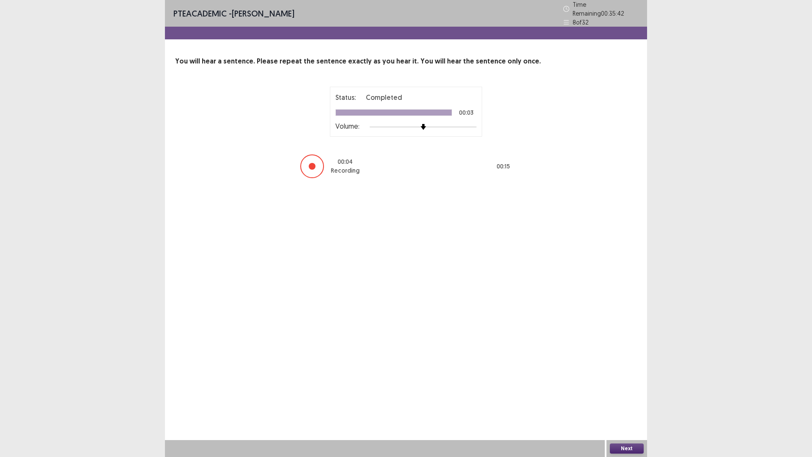
click at [617, 403] on button "Next" at bounding box center [627, 448] width 34 height 10
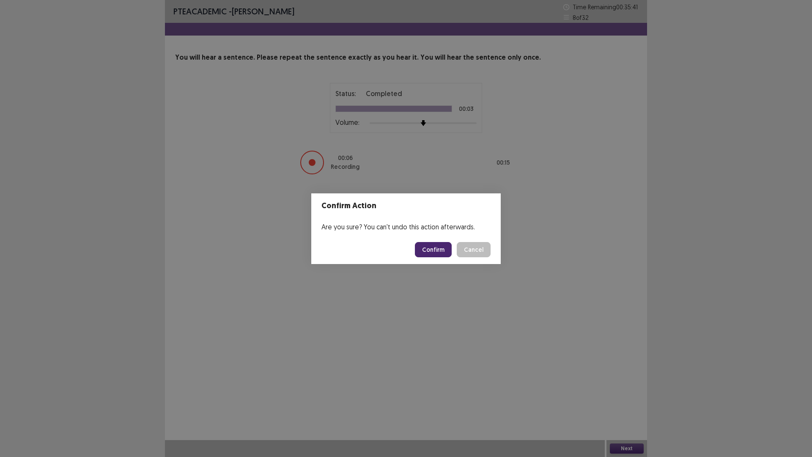
click at [432, 252] on button "Confirm" at bounding box center [433, 249] width 37 height 15
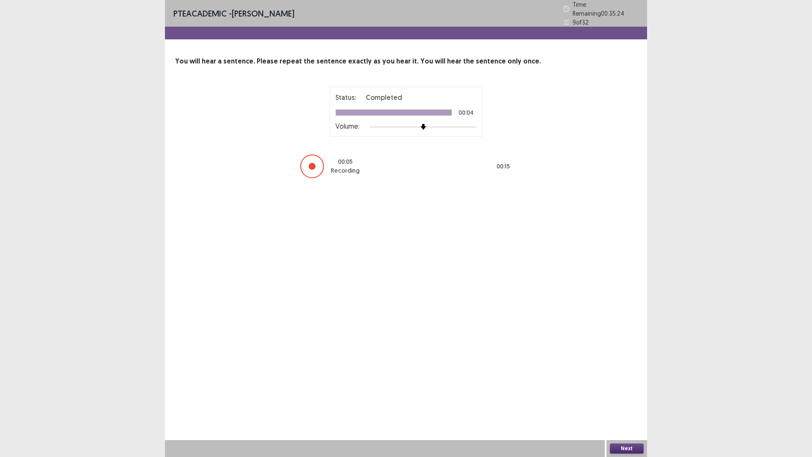
click at [623, 403] on button "Next" at bounding box center [627, 448] width 34 height 10
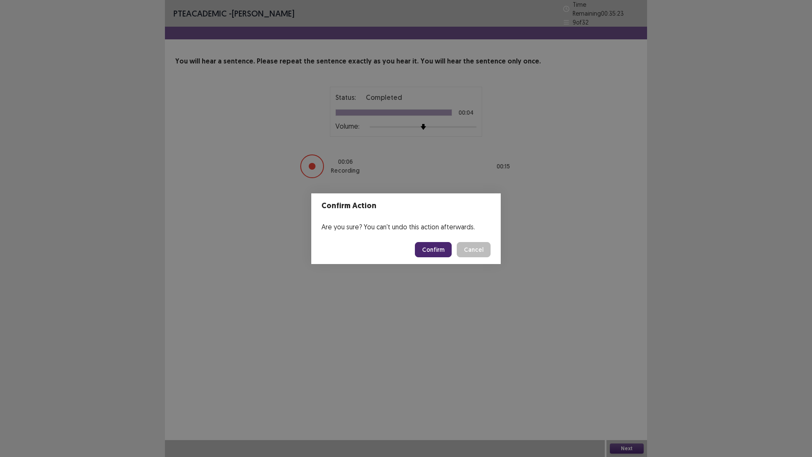
click at [433, 254] on button "Confirm" at bounding box center [433, 249] width 37 height 15
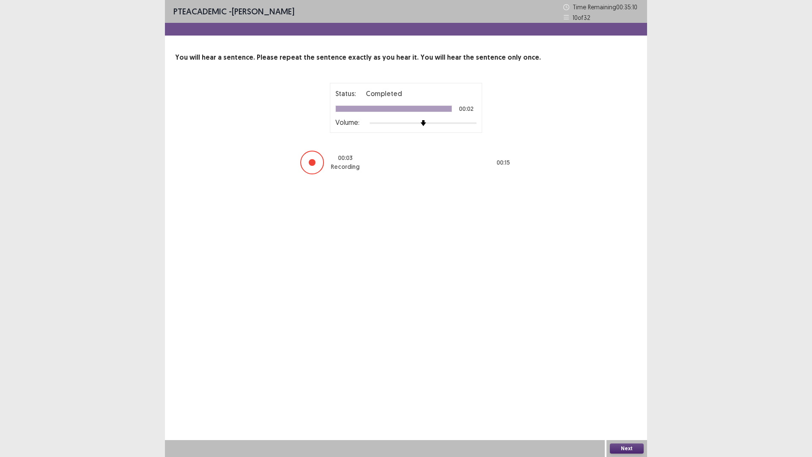
click at [627, 403] on button "Next" at bounding box center [627, 448] width 34 height 10
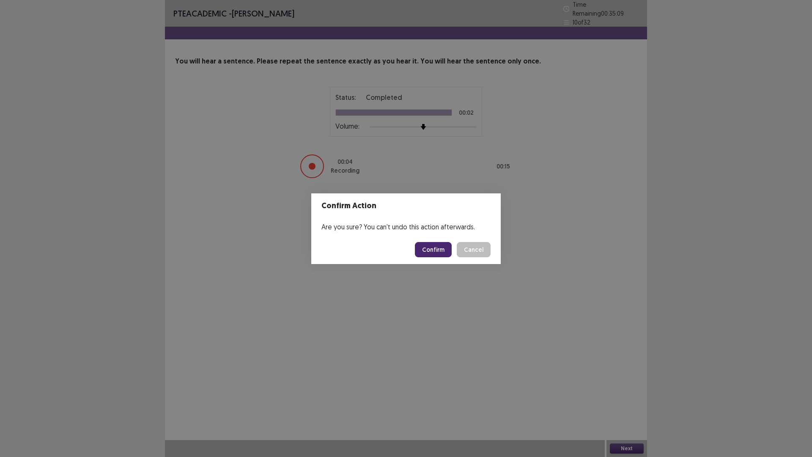
click at [438, 246] on button "Confirm" at bounding box center [433, 249] width 37 height 15
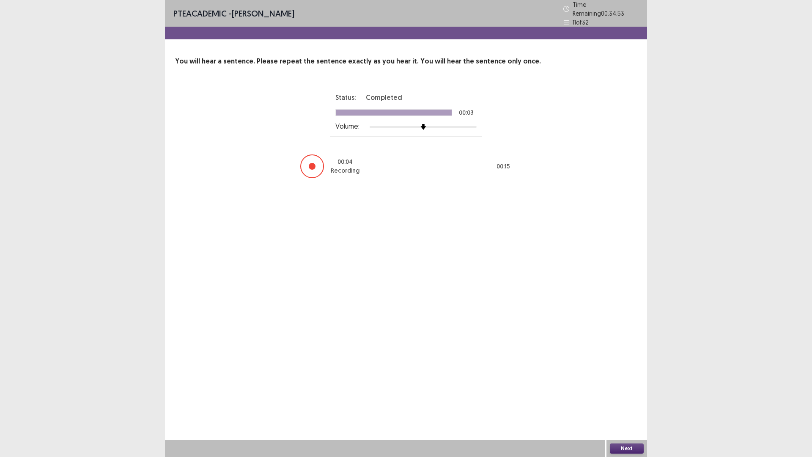
click at [632, 403] on button "Next" at bounding box center [627, 448] width 34 height 10
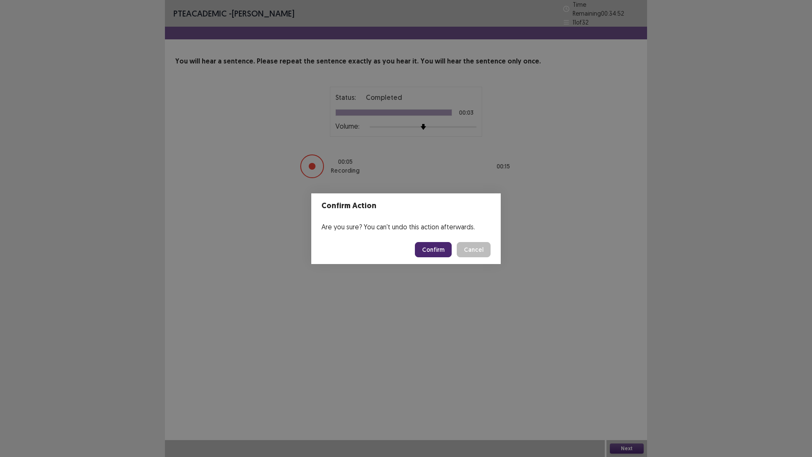
click at [447, 246] on button "Confirm" at bounding box center [433, 249] width 37 height 15
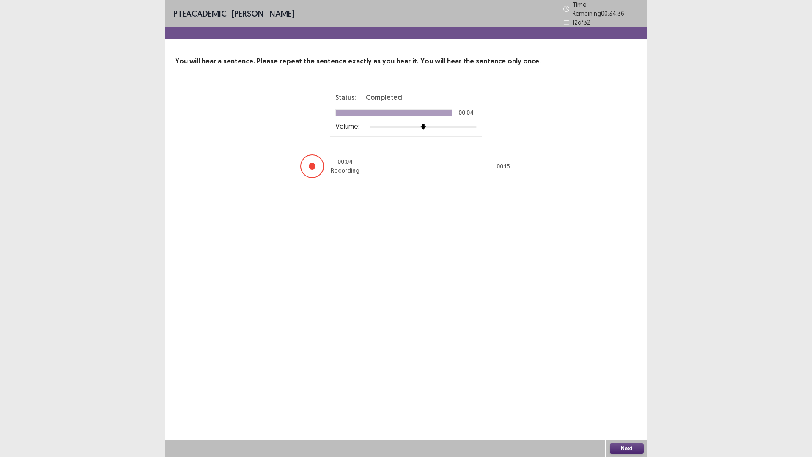
click at [627, 403] on div "Next" at bounding box center [626, 448] width 41 height 17
click at [623, 403] on button "Next" at bounding box center [627, 448] width 34 height 10
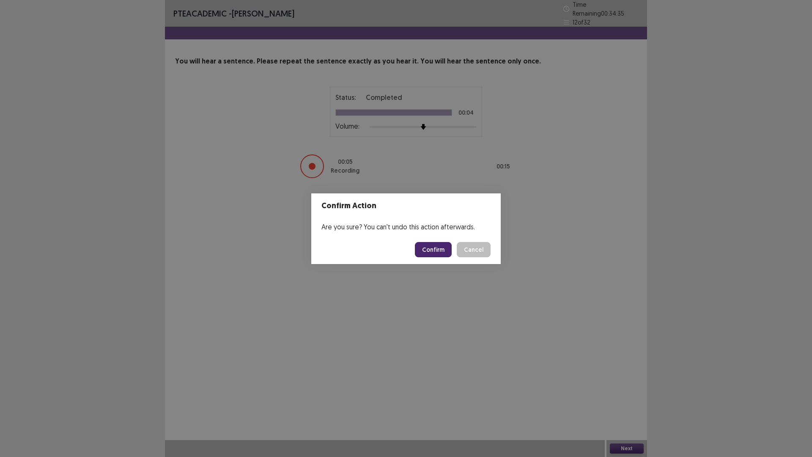
click at [440, 253] on button "Confirm" at bounding box center [433, 249] width 37 height 15
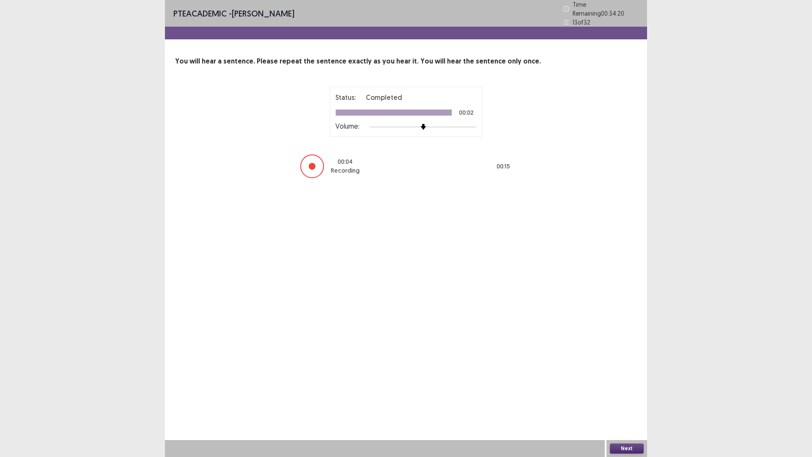
click at [629, 403] on button "Next" at bounding box center [627, 448] width 34 height 10
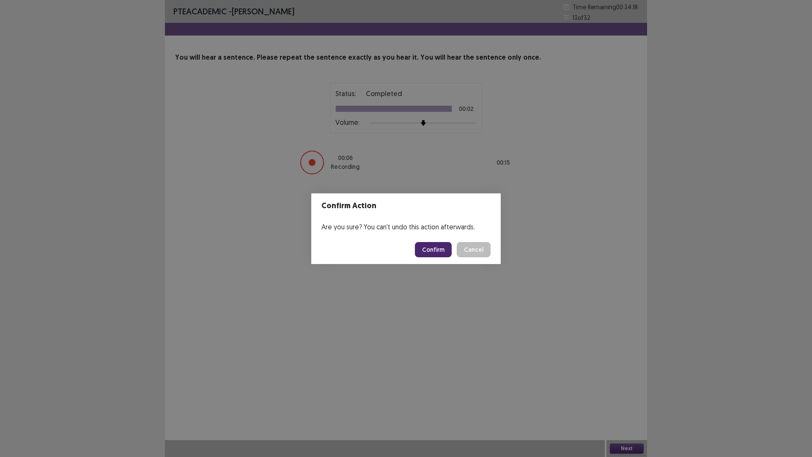
click at [434, 252] on button "Confirm" at bounding box center [433, 249] width 37 height 15
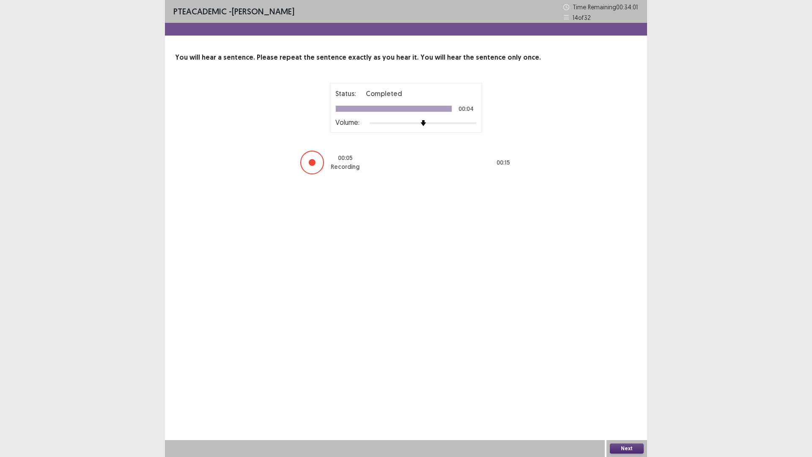
click at [631, 403] on button "Next" at bounding box center [627, 448] width 34 height 10
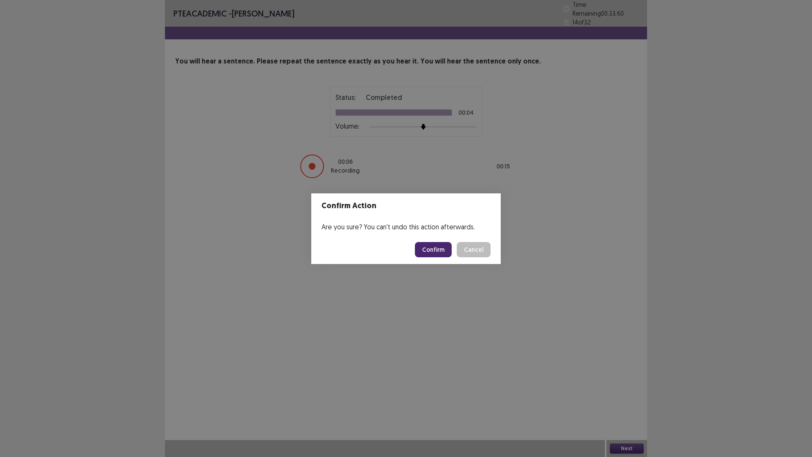
click at [433, 245] on button "Confirm" at bounding box center [433, 249] width 37 height 15
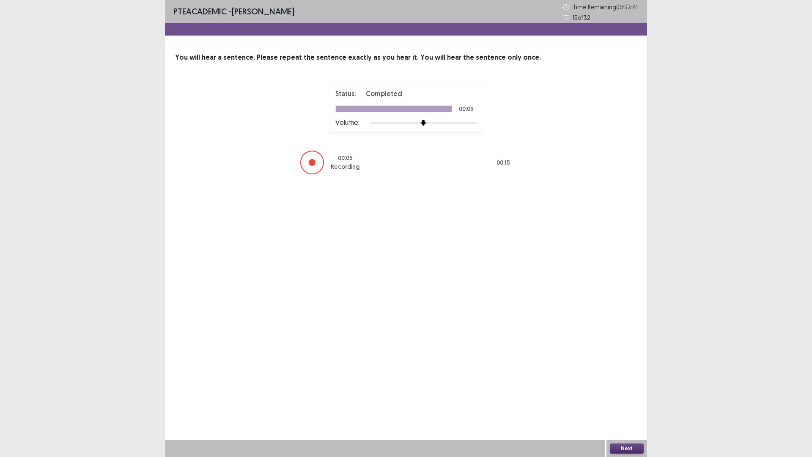
click at [634, 403] on button "Next" at bounding box center [627, 448] width 34 height 10
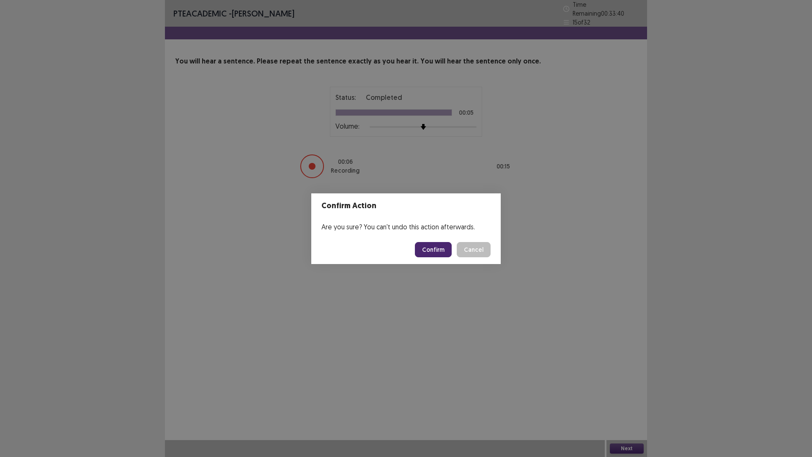
click at [438, 253] on button "Confirm" at bounding box center [433, 249] width 37 height 15
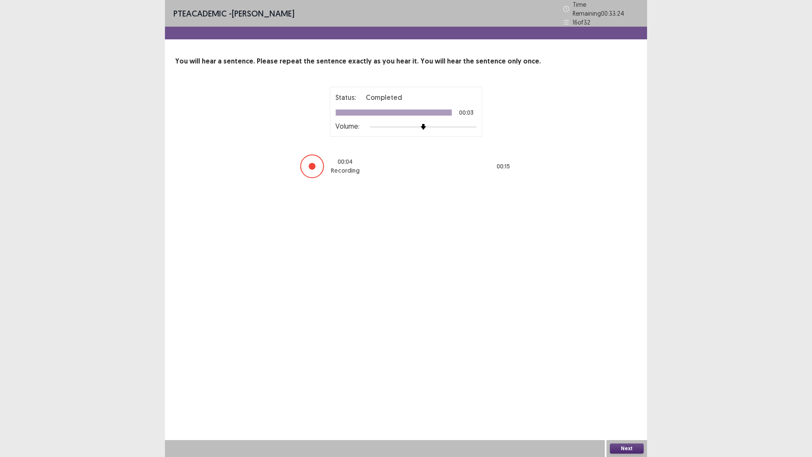
click at [627, 403] on button "Next" at bounding box center [627, 448] width 34 height 10
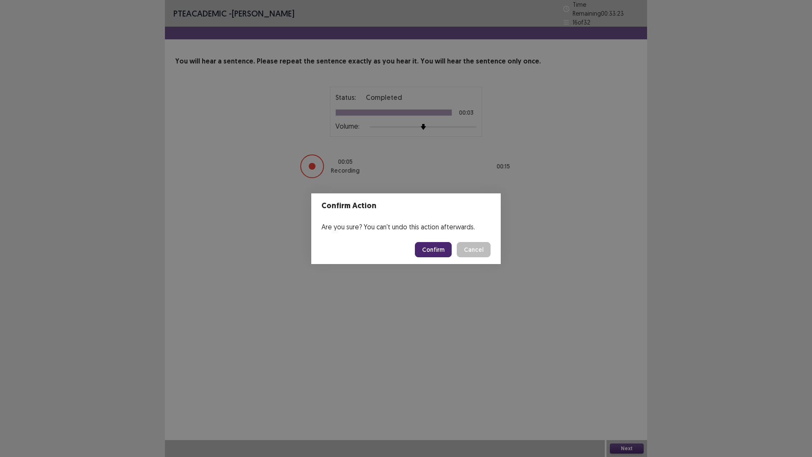
click at [439, 253] on button "Confirm" at bounding box center [433, 249] width 37 height 15
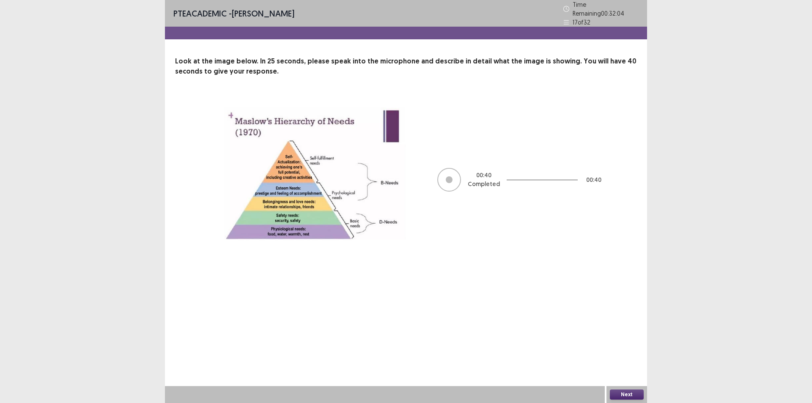
click at [626, 390] on button "Next" at bounding box center [627, 394] width 34 height 10
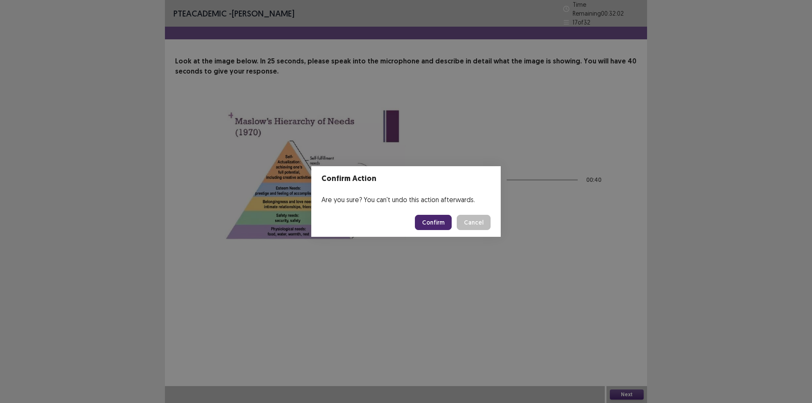
click at [439, 219] on button "Confirm" at bounding box center [433, 222] width 37 height 15
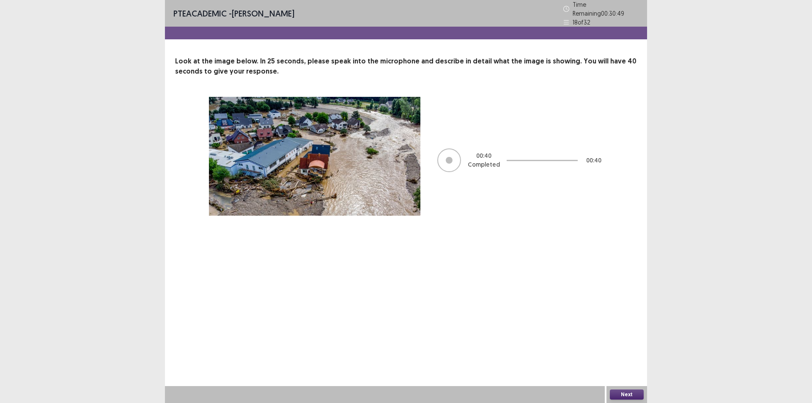
click at [627, 390] on button "Next" at bounding box center [627, 394] width 34 height 10
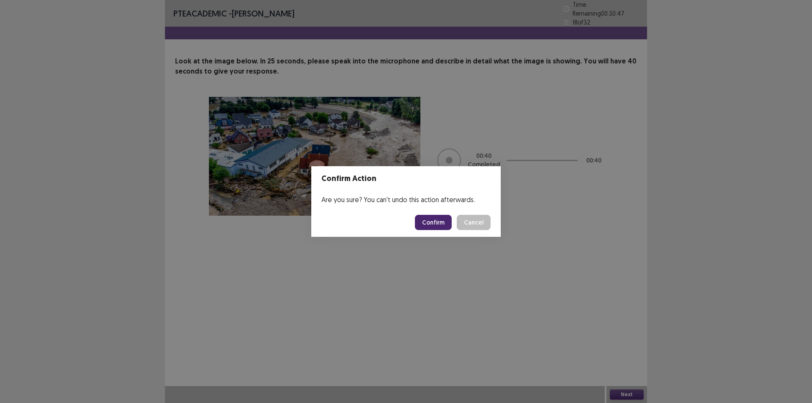
click at [436, 219] on button "Confirm" at bounding box center [433, 222] width 37 height 15
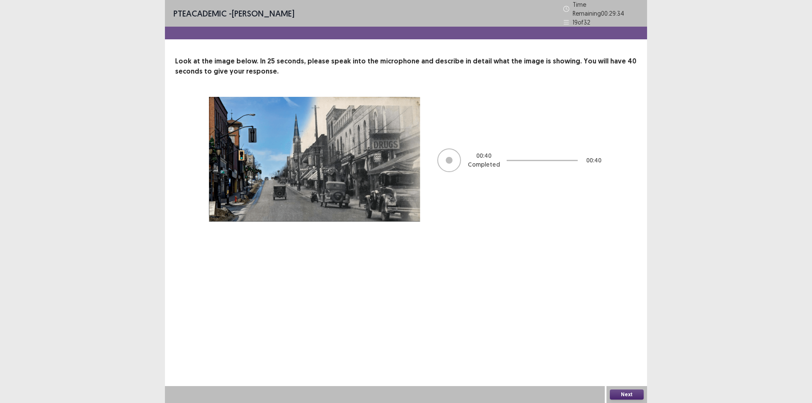
click at [618, 394] on button "Next" at bounding box center [627, 394] width 34 height 10
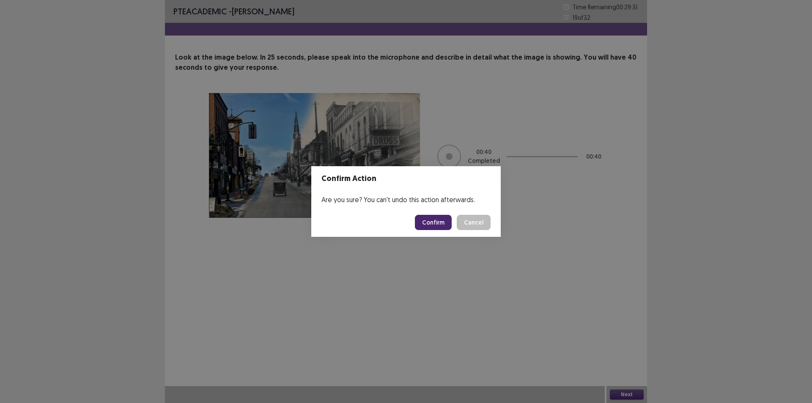
click at [430, 223] on button "Confirm" at bounding box center [433, 222] width 37 height 15
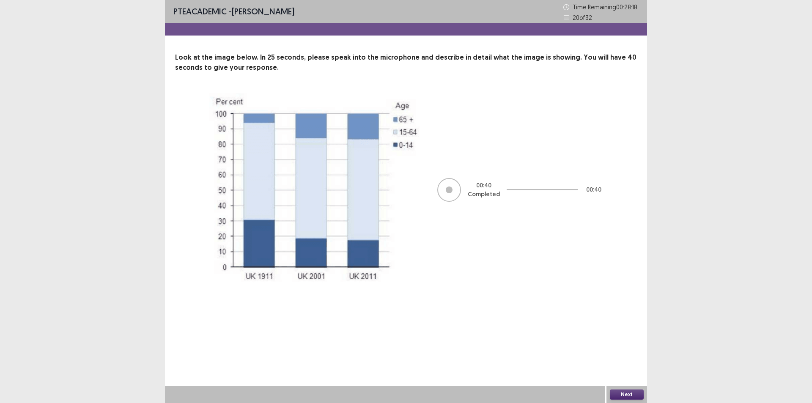
click at [625, 395] on button "Next" at bounding box center [627, 394] width 34 height 10
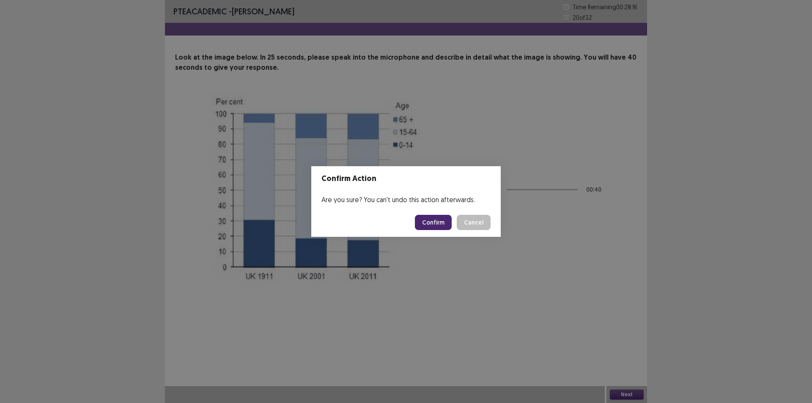
click at [435, 217] on button "Confirm" at bounding box center [433, 222] width 37 height 15
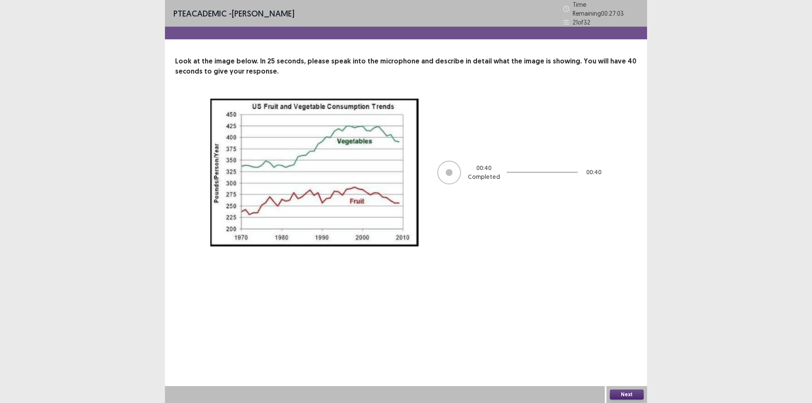
click at [633, 397] on button "Next" at bounding box center [627, 394] width 34 height 10
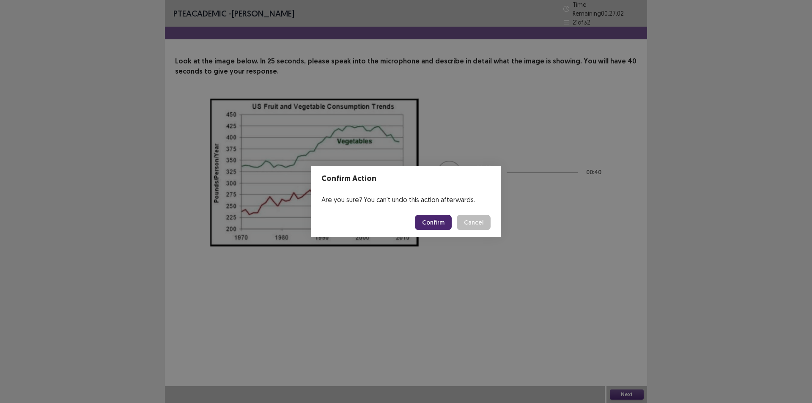
click at [445, 223] on button "Confirm" at bounding box center [433, 222] width 37 height 15
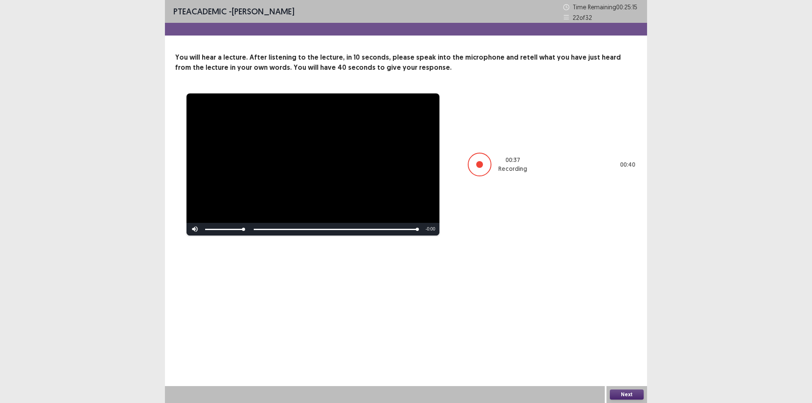
click at [626, 390] on button "Next" at bounding box center [627, 394] width 34 height 10
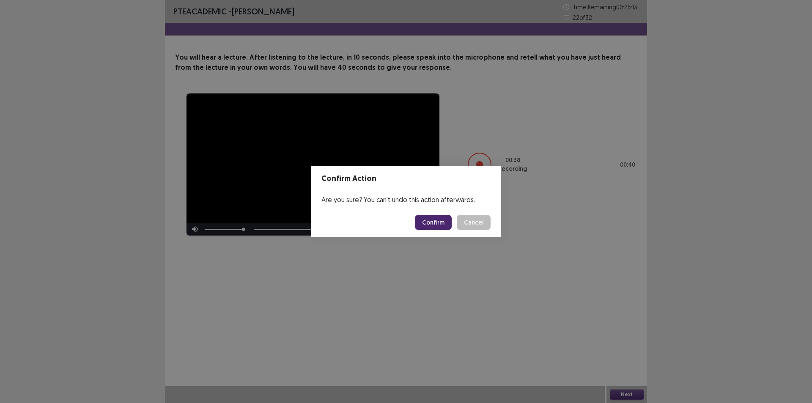
click at [435, 222] on button "Confirm" at bounding box center [433, 222] width 37 height 15
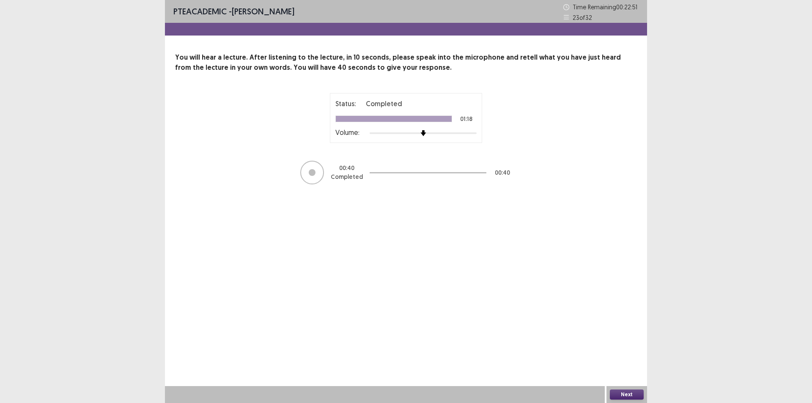
click at [633, 394] on button "Next" at bounding box center [627, 394] width 34 height 10
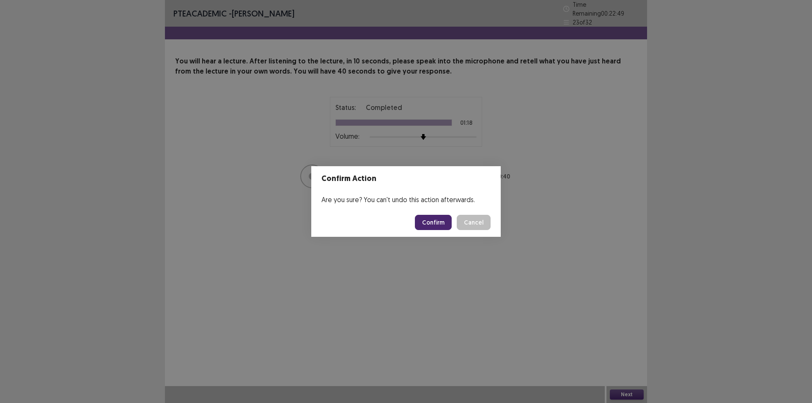
click at [428, 223] on button "Confirm" at bounding box center [433, 222] width 37 height 15
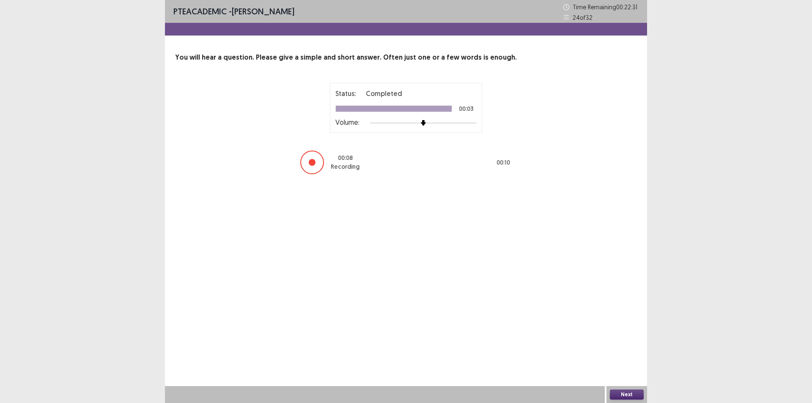
click at [633, 391] on button "Next" at bounding box center [627, 394] width 34 height 10
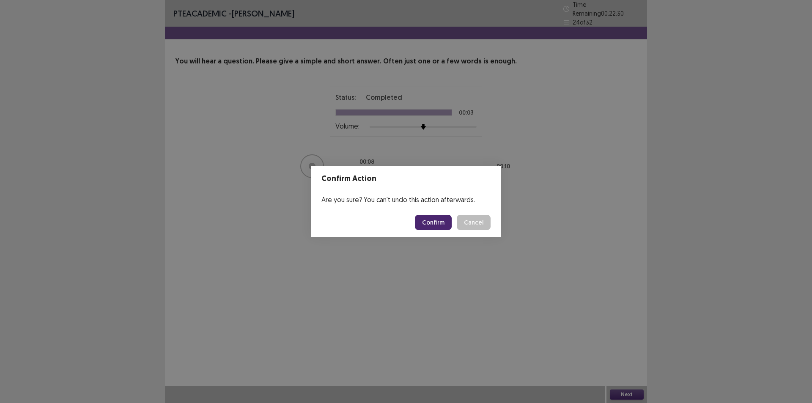
click at [447, 218] on button "Confirm" at bounding box center [433, 222] width 37 height 15
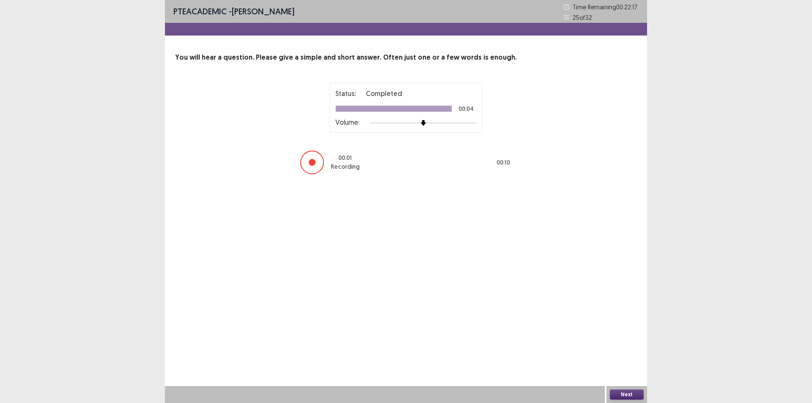
click at [629, 395] on button "Next" at bounding box center [627, 394] width 34 height 10
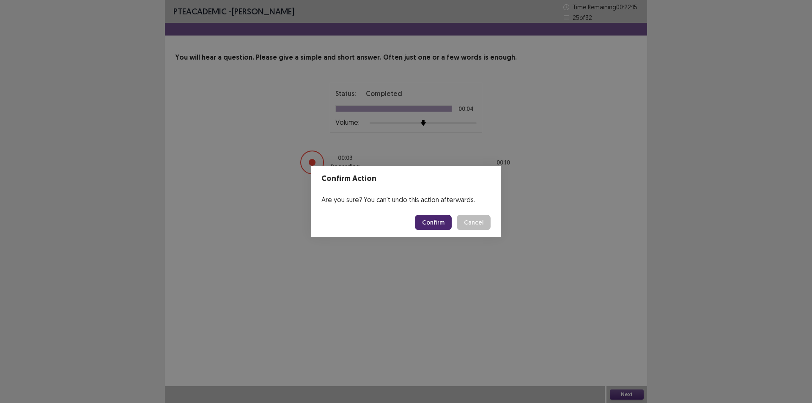
click at [436, 226] on button "Confirm" at bounding box center [433, 222] width 37 height 15
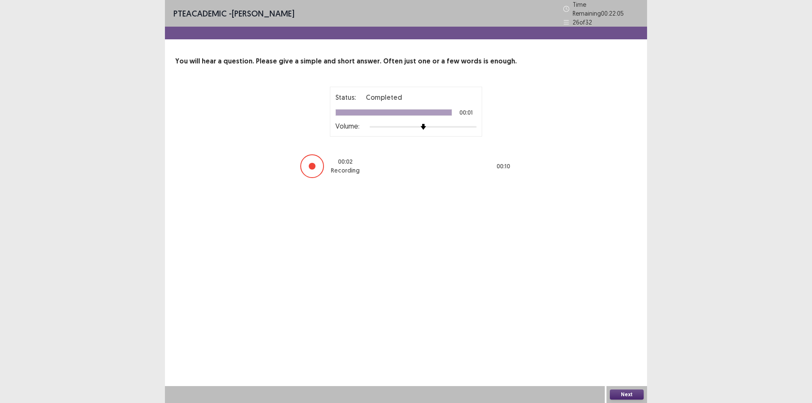
click at [629, 397] on button "Next" at bounding box center [627, 394] width 34 height 10
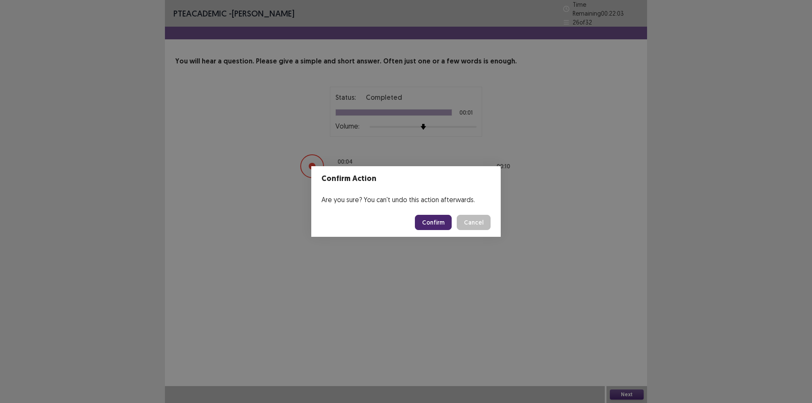
click at [436, 224] on button "Confirm" at bounding box center [433, 222] width 37 height 15
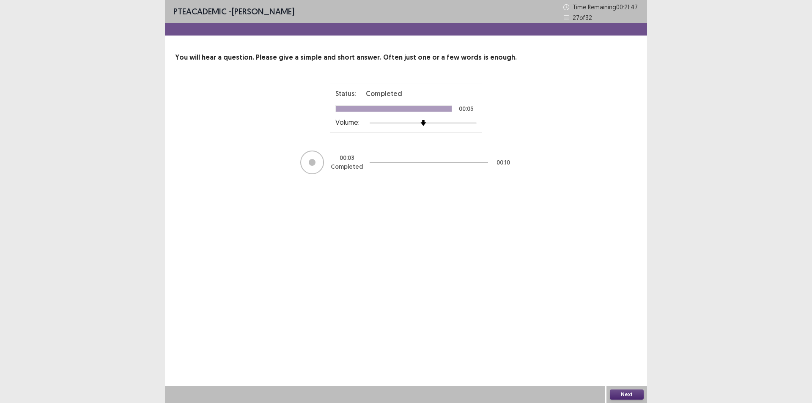
click at [624, 393] on button "Next" at bounding box center [627, 394] width 34 height 10
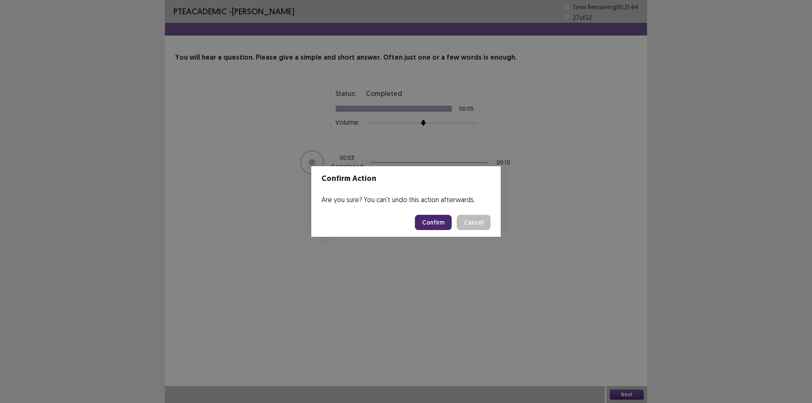
click at [441, 227] on button "Confirm" at bounding box center [433, 222] width 37 height 15
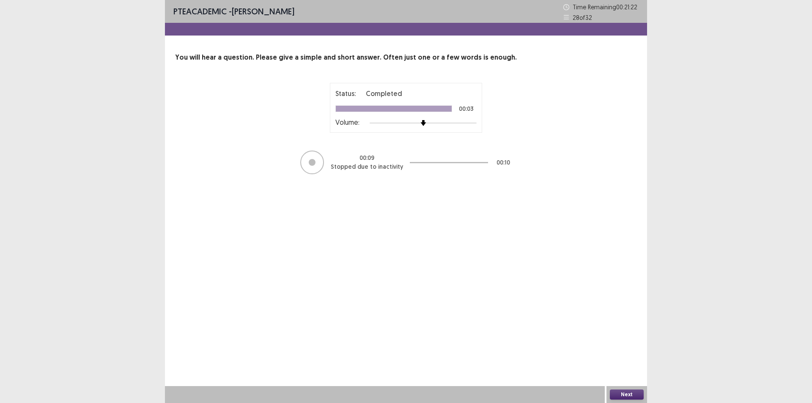
click at [630, 395] on button "Next" at bounding box center [627, 394] width 34 height 10
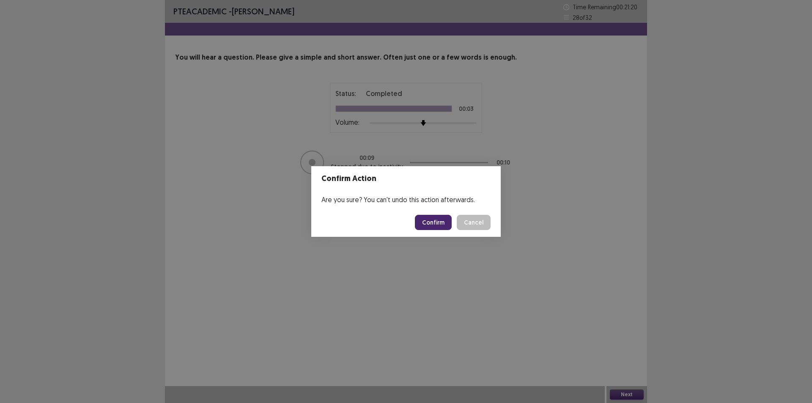
click at [445, 224] on button "Confirm" at bounding box center [433, 222] width 37 height 15
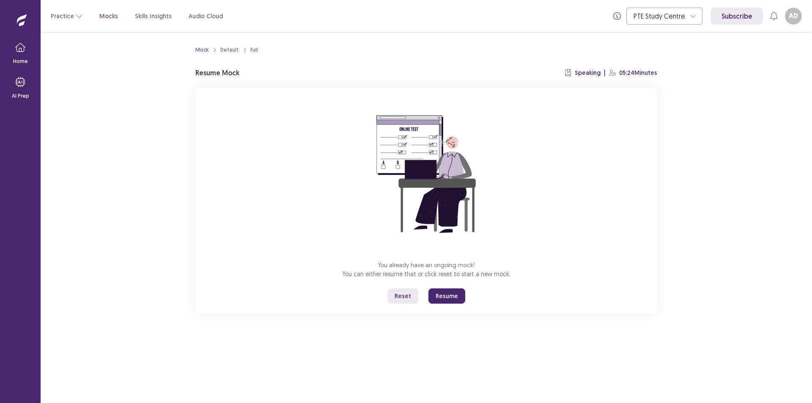
click at [447, 298] on button "Resume" at bounding box center [446, 295] width 37 height 15
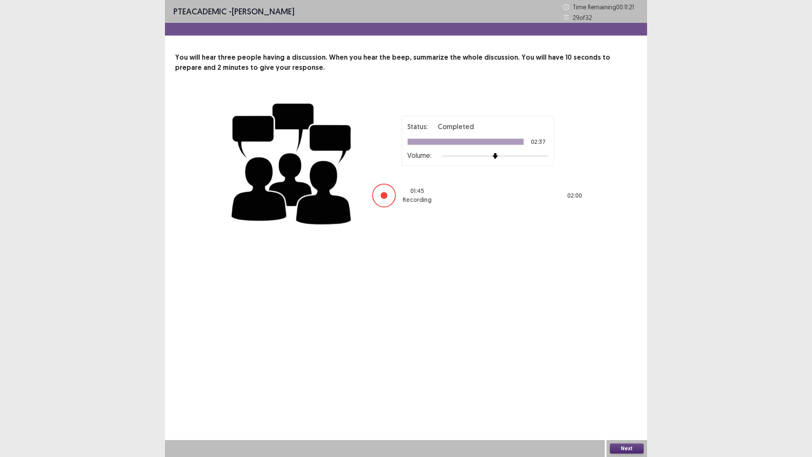
click at [619, 403] on button "Next" at bounding box center [627, 448] width 34 height 10
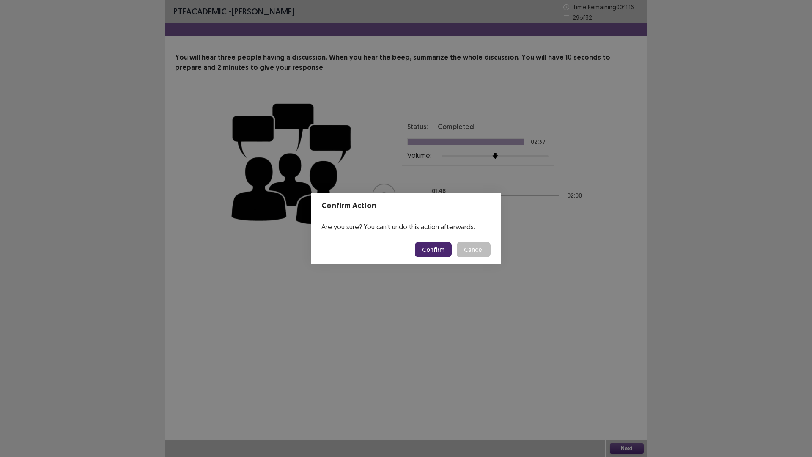
click at [441, 245] on button "Confirm" at bounding box center [433, 249] width 37 height 15
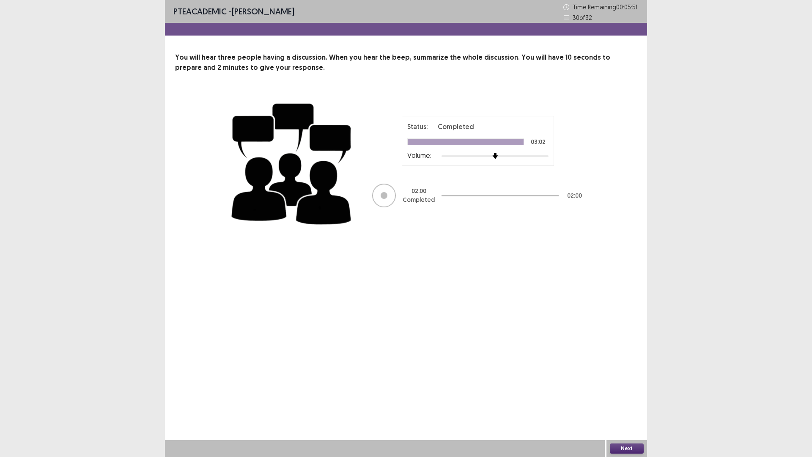
click at [635, 403] on button "Next" at bounding box center [627, 448] width 34 height 10
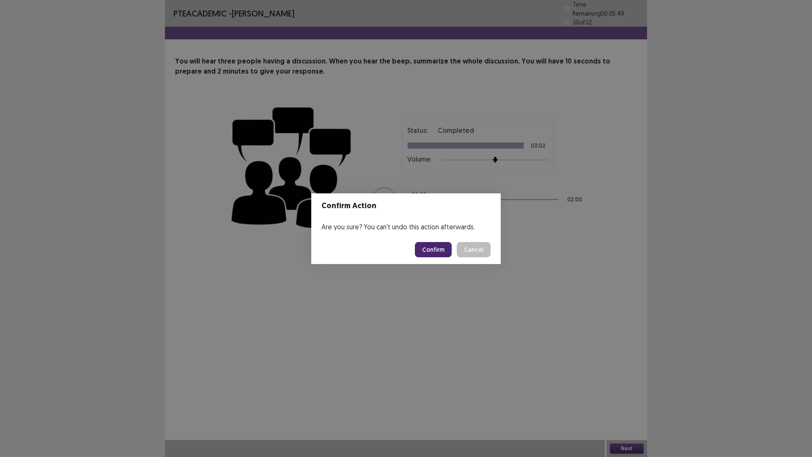
click at [438, 249] on button "Confirm" at bounding box center [433, 249] width 37 height 15
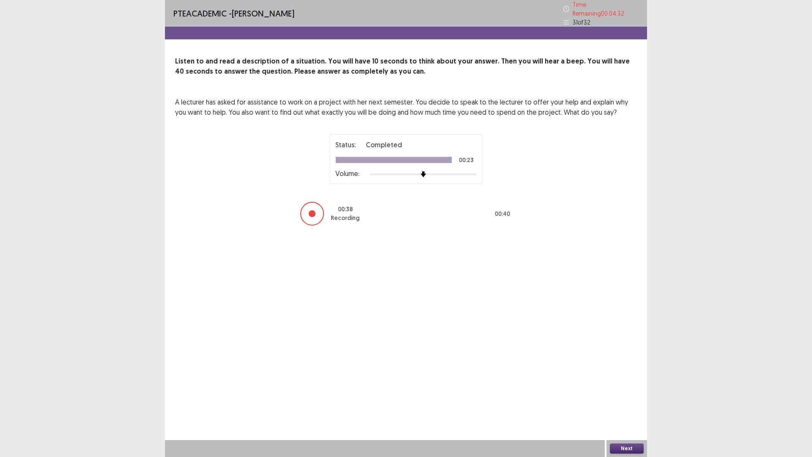
click at [627, 403] on button "Next" at bounding box center [627, 448] width 34 height 10
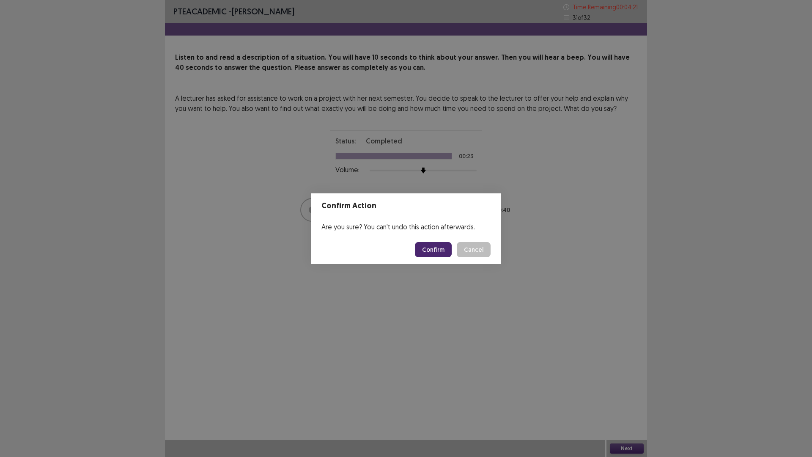
click at [438, 250] on button "Confirm" at bounding box center [433, 249] width 37 height 15
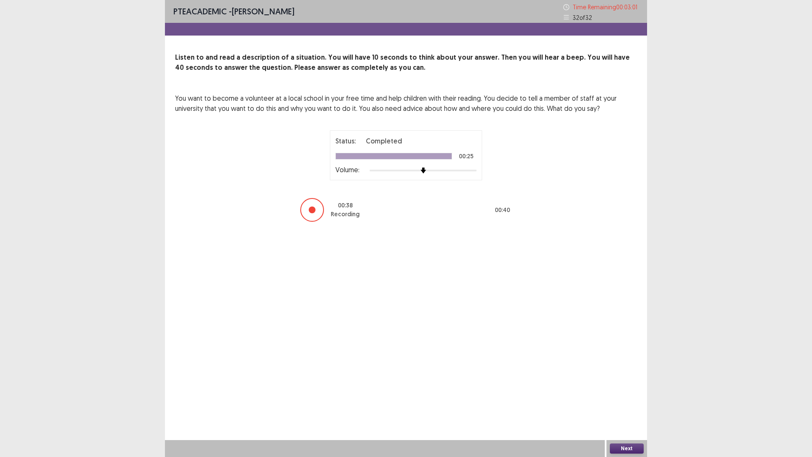
click at [622, 403] on button "Next" at bounding box center [627, 448] width 34 height 10
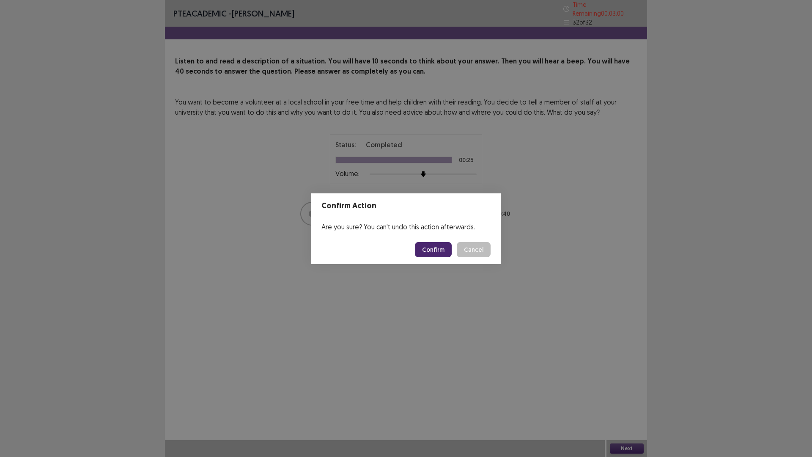
click at [432, 245] on button "Confirm" at bounding box center [433, 249] width 37 height 15
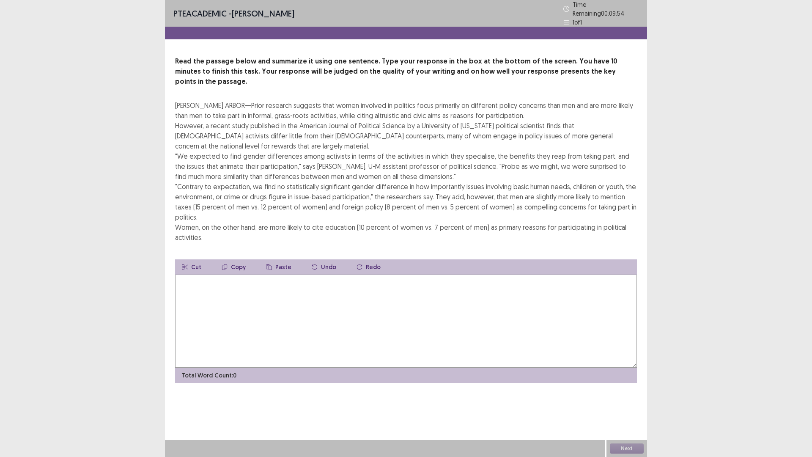
click at [294, 296] on textarea at bounding box center [406, 320] width 462 height 93
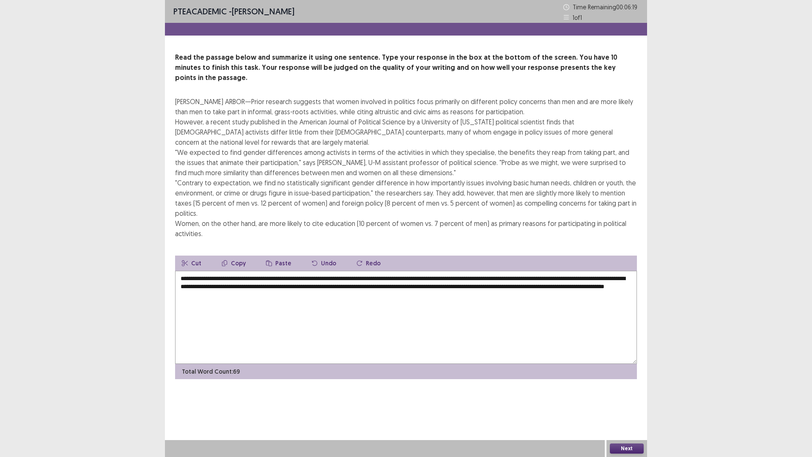
click at [248, 271] on textarea "**********" at bounding box center [406, 317] width 462 height 93
click at [219, 271] on textarea "**********" at bounding box center [406, 317] width 462 height 93
click at [266, 271] on textarea "**********" at bounding box center [406, 317] width 462 height 93
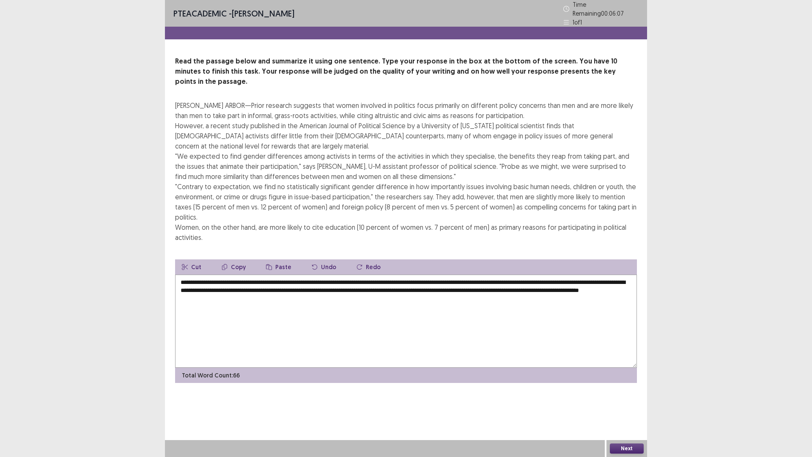
click at [299, 274] on textarea "**********" at bounding box center [406, 320] width 462 height 93
click at [308, 274] on textarea "**********" at bounding box center [406, 320] width 462 height 93
click at [339, 293] on textarea "**********" at bounding box center [406, 320] width 462 height 93
click at [469, 274] on textarea "**********" at bounding box center [406, 320] width 462 height 93
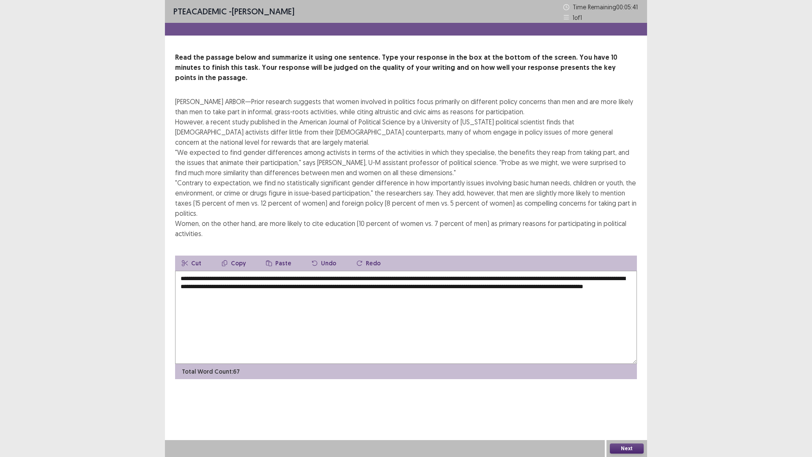
click at [616, 271] on textarea "**********" at bounding box center [406, 317] width 462 height 93
click at [619, 271] on textarea "**********" at bounding box center [406, 317] width 462 height 93
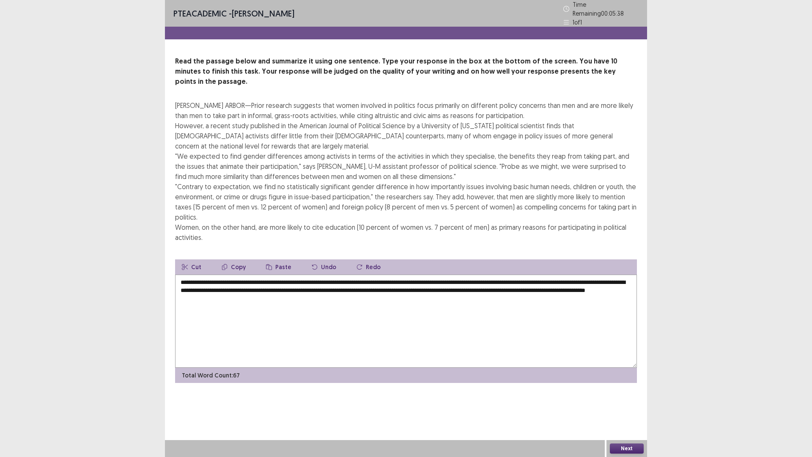
click at [228, 274] on textarea "**********" at bounding box center [406, 320] width 462 height 93
click at [232, 274] on textarea "**********" at bounding box center [406, 320] width 462 height 93
click at [288, 274] on textarea "**********" at bounding box center [406, 320] width 462 height 93
click at [290, 274] on textarea "**********" at bounding box center [406, 320] width 462 height 93
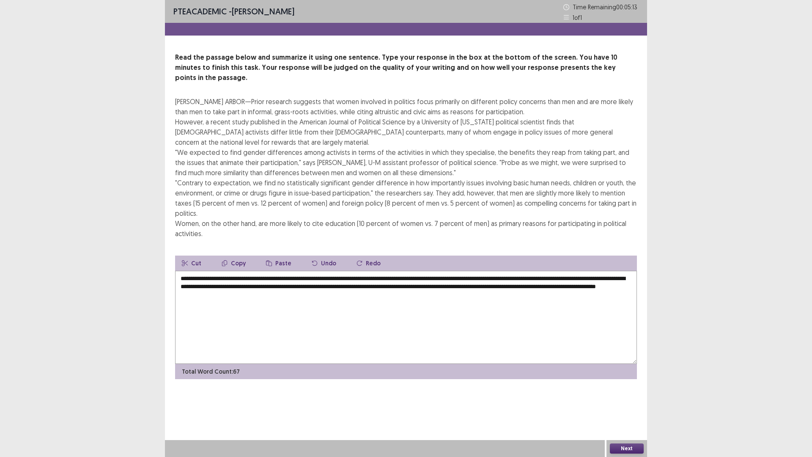
click at [579, 271] on textarea "**********" at bounding box center [406, 317] width 462 height 93
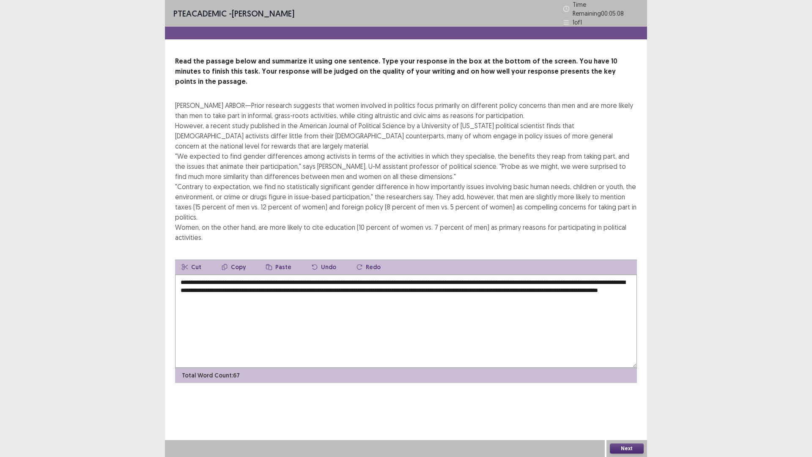
click at [203, 274] on textarea "**********" at bounding box center [406, 320] width 462 height 93
click at [234, 274] on textarea "**********" at bounding box center [406, 320] width 462 height 93
click at [437, 274] on textarea "**********" at bounding box center [406, 320] width 462 height 93
click at [447, 274] on textarea "**********" at bounding box center [406, 320] width 462 height 93
click at [475, 274] on textarea "**********" at bounding box center [406, 320] width 462 height 93
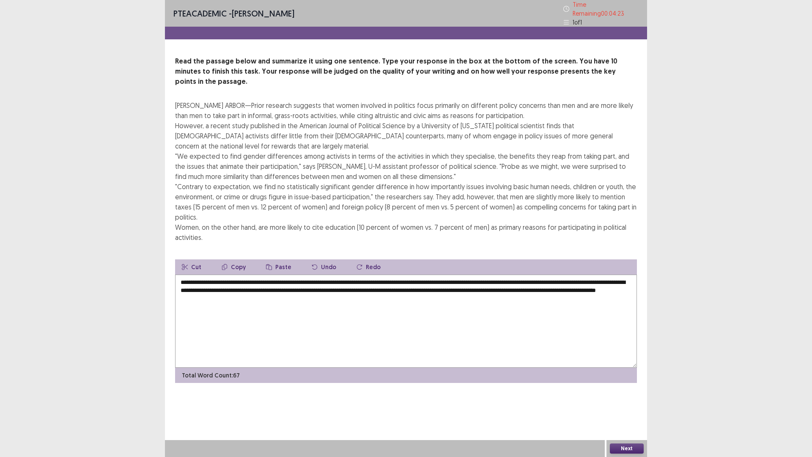
click at [622, 274] on textarea "**********" at bounding box center [406, 320] width 462 height 93
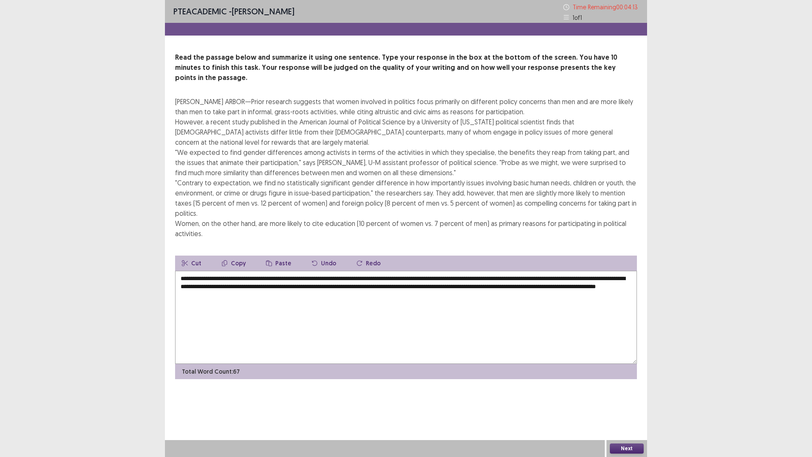
click at [293, 271] on textarea "**********" at bounding box center [406, 317] width 462 height 93
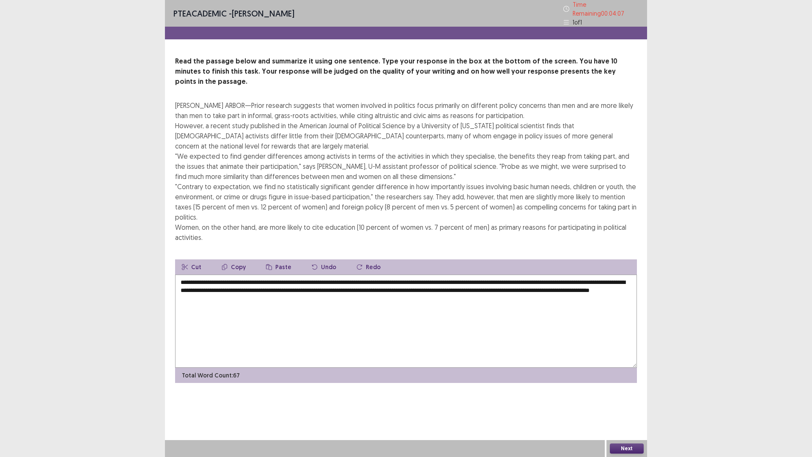
click at [290, 274] on textarea "**********" at bounding box center [406, 320] width 462 height 93
click at [342, 275] on textarea "**********" at bounding box center [406, 320] width 462 height 93
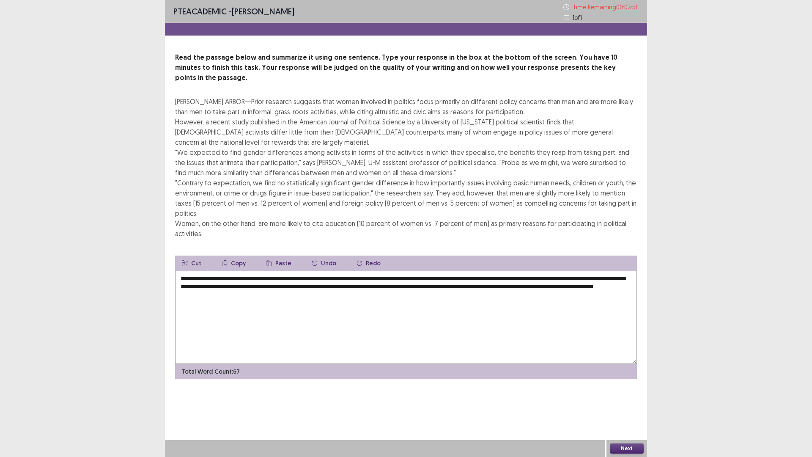
click at [533, 271] on textarea "**********" at bounding box center [406, 317] width 462 height 93
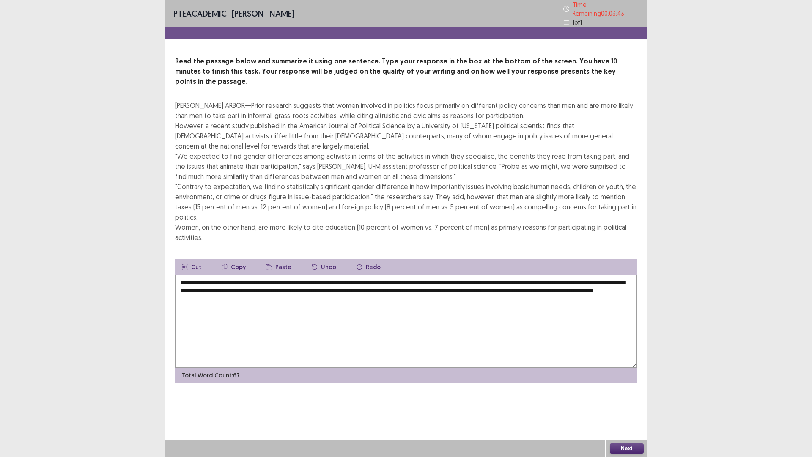
click at [334, 276] on textarea "**********" at bounding box center [406, 320] width 462 height 93
type textarea "**********"
click at [620, 403] on button "Next" at bounding box center [627, 448] width 34 height 10
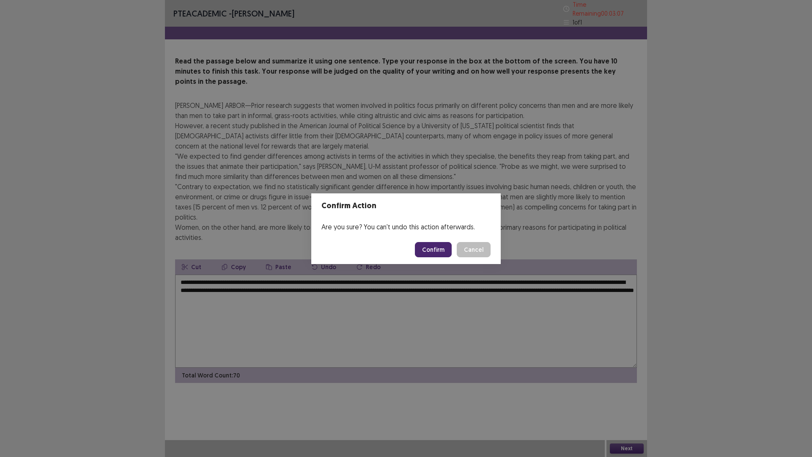
click at [444, 250] on button "Confirm" at bounding box center [433, 249] width 37 height 15
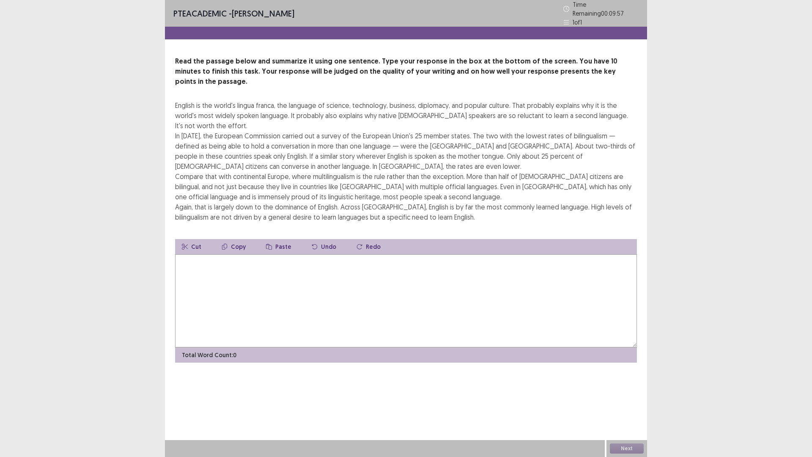
click at [471, 274] on textarea at bounding box center [406, 300] width 462 height 93
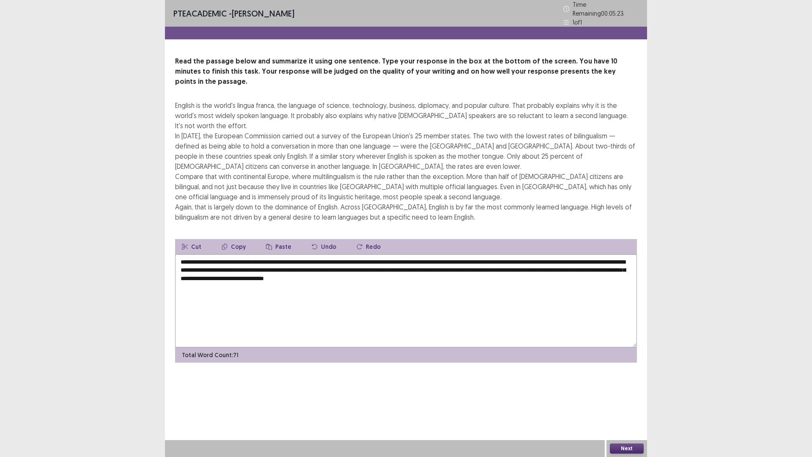
drag, startPoint x: 205, startPoint y: 248, endPoint x: 269, endPoint y: 248, distance: 63.8
click at [269, 254] on textarea "**********" at bounding box center [406, 300] width 462 height 93
click at [421, 254] on textarea "**********" at bounding box center [406, 300] width 462 height 93
click at [416, 257] on textarea "**********" at bounding box center [406, 300] width 462 height 93
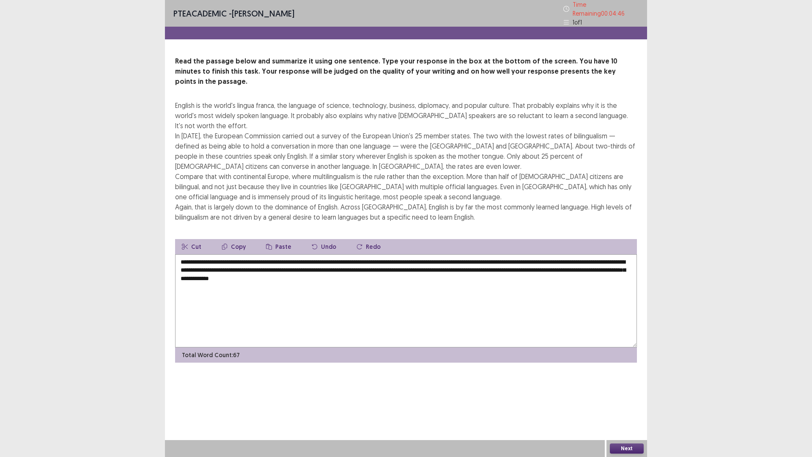
click at [447, 268] on textarea "**********" at bounding box center [406, 300] width 462 height 93
click at [579, 255] on textarea "**********" at bounding box center [406, 300] width 462 height 93
click at [192, 265] on textarea "**********" at bounding box center [406, 300] width 462 height 93
click at [316, 268] on textarea "**********" at bounding box center [406, 300] width 462 height 93
click at [440, 265] on textarea "**********" at bounding box center [406, 300] width 462 height 93
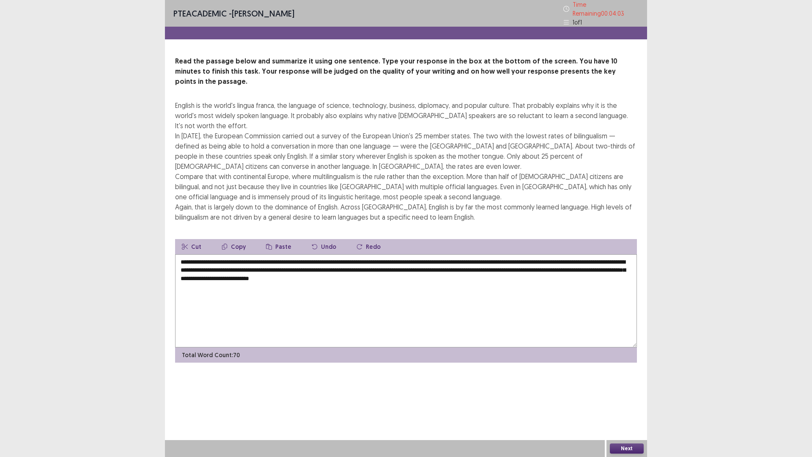
click at [617, 254] on textarea "**********" at bounding box center [406, 300] width 462 height 93
click at [456, 258] on textarea "**********" at bounding box center [406, 300] width 462 height 93
click at [444, 258] on textarea "**********" at bounding box center [406, 300] width 462 height 93
click at [455, 255] on textarea "**********" at bounding box center [406, 300] width 462 height 93
click at [492, 258] on textarea "**********" at bounding box center [406, 300] width 462 height 93
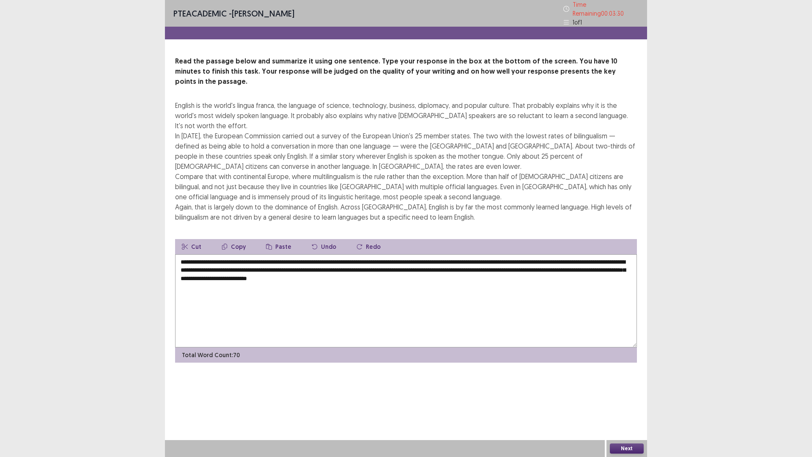
click at [503, 260] on textarea "**********" at bounding box center [406, 300] width 462 height 93
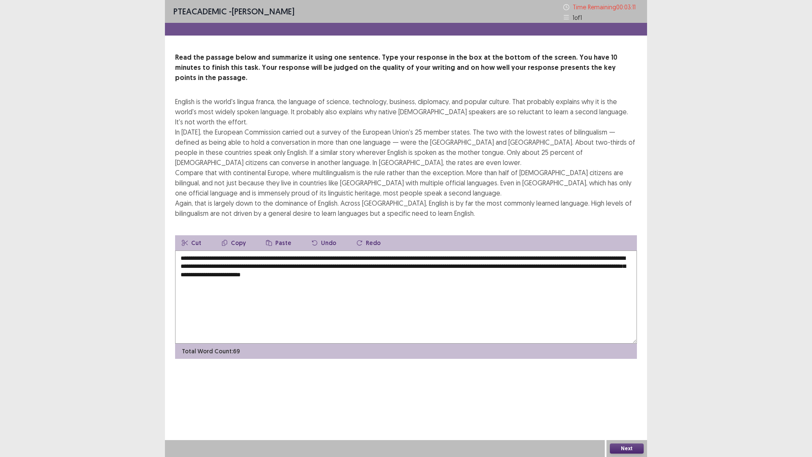
click at [457, 267] on textarea "**********" at bounding box center [406, 296] width 462 height 93
click at [425, 251] on textarea "**********" at bounding box center [406, 296] width 462 height 93
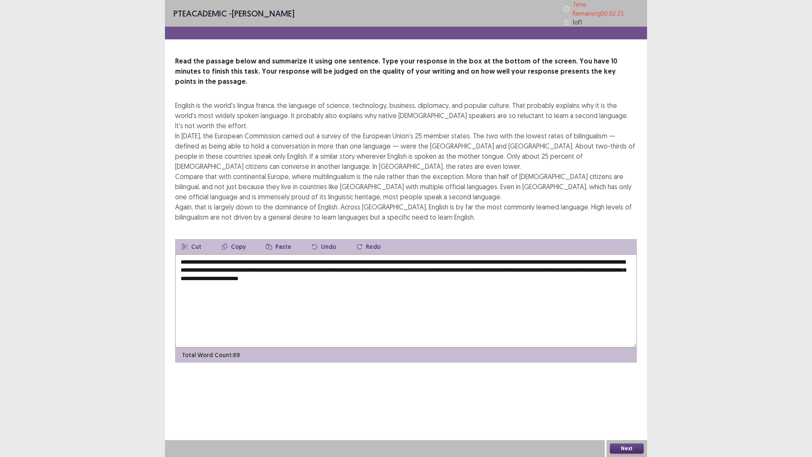
click at [414, 257] on textarea "**********" at bounding box center [406, 300] width 462 height 93
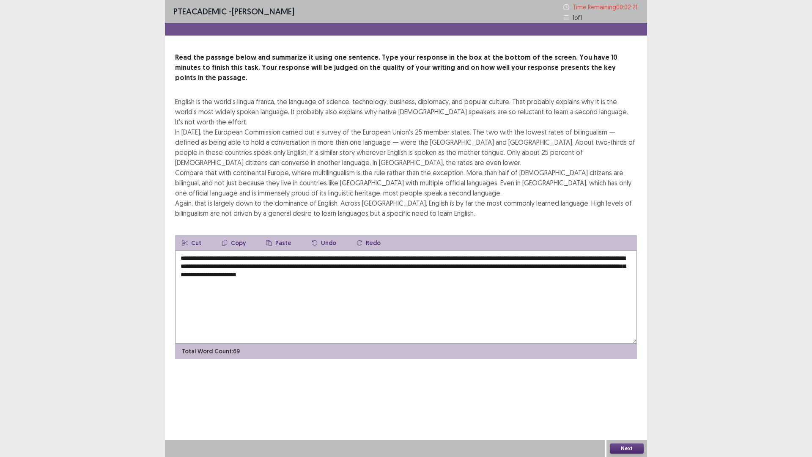
click at [426, 255] on textarea "**********" at bounding box center [406, 296] width 462 height 93
click at [411, 258] on textarea "**********" at bounding box center [406, 296] width 462 height 93
click at [456, 266] on textarea "**********" at bounding box center [406, 296] width 462 height 93
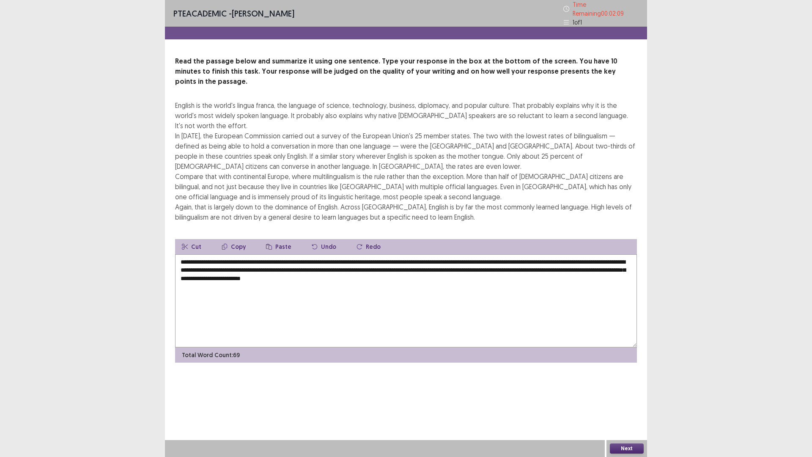
click at [210, 267] on textarea "**********" at bounding box center [406, 300] width 462 height 93
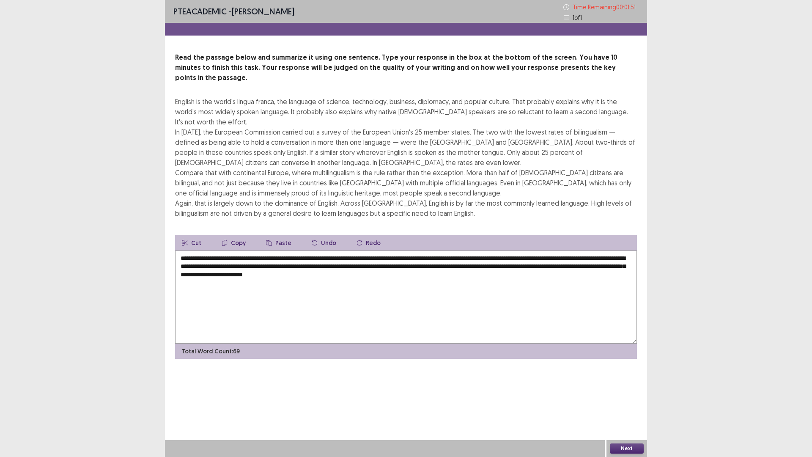
type textarea "**********"
click at [628, 403] on button "Next" at bounding box center [627, 448] width 34 height 10
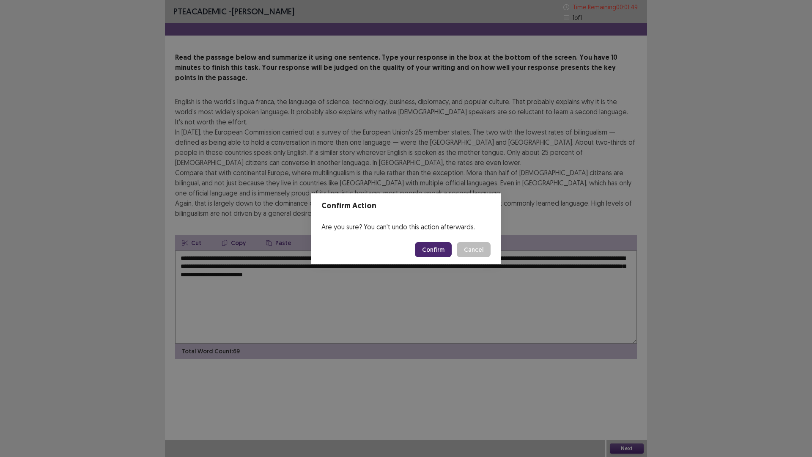
click at [439, 249] on button "Confirm" at bounding box center [433, 249] width 37 height 15
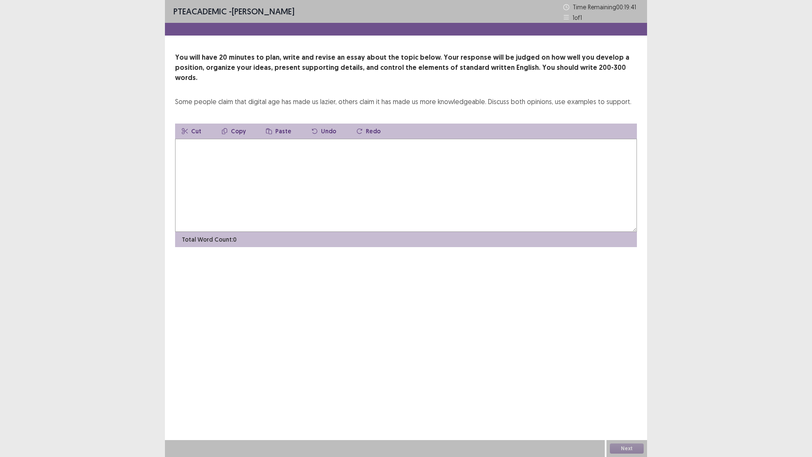
click at [438, 151] on textarea at bounding box center [406, 185] width 462 height 93
type textarea "*"
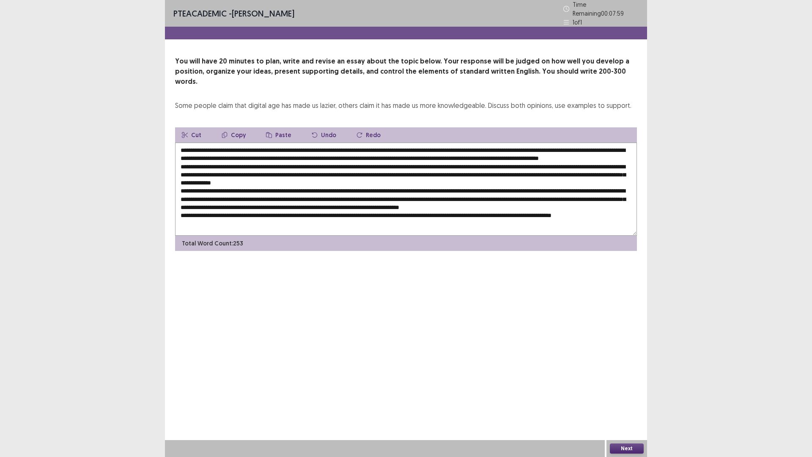
scroll to position [0, 0]
click at [278, 142] on textarea at bounding box center [406, 188] width 462 height 93
click at [377, 142] on textarea at bounding box center [406, 188] width 462 height 93
click at [376, 142] on textarea at bounding box center [406, 188] width 462 height 93
click at [518, 142] on textarea at bounding box center [406, 188] width 462 height 93
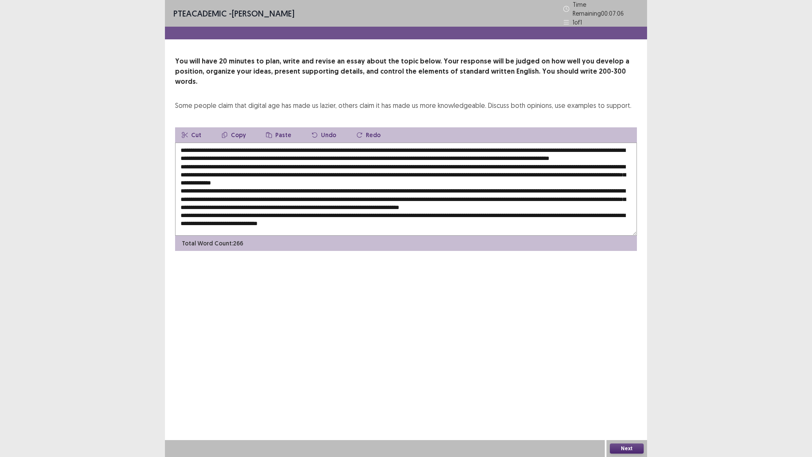
click at [370, 145] on textarea at bounding box center [406, 188] width 462 height 93
click at [255, 159] on textarea at bounding box center [406, 188] width 462 height 93
click at [266, 162] on textarea at bounding box center [406, 188] width 462 height 93
click at [456, 164] on textarea at bounding box center [406, 188] width 462 height 93
click at [457, 160] on textarea at bounding box center [406, 188] width 462 height 93
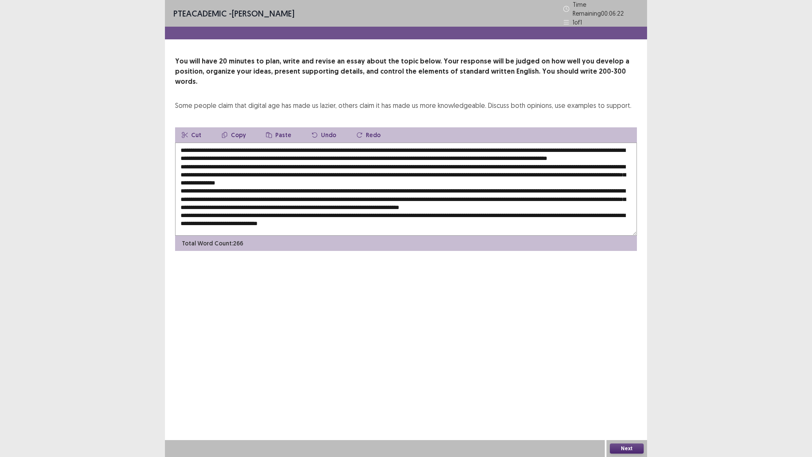
click at [286, 167] on textarea at bounding box center [406, 188] width 462 height 93
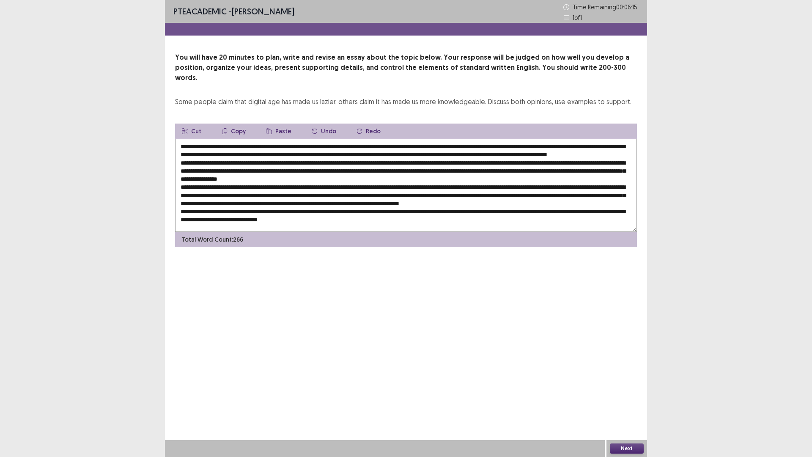
click at [366, 171] on textarea at bounding box center [406, 185] width 462 height 93
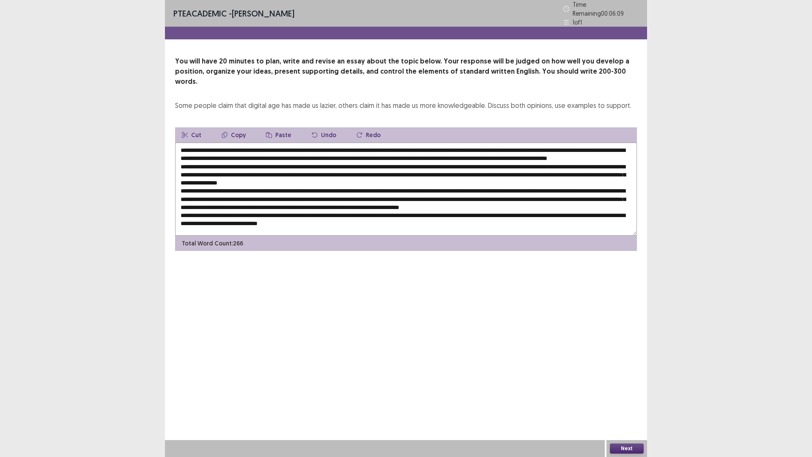
click at [421, 178] on textarea at bounding box center [406, 188] width 462 height 93
click at [538, 170] on textarea at bounding box center [406, 188] width 462 height 93
click at [537, 169] on textarea at bounding box center [406, 188] width 462 height 93
click at [213, 176] on textarea at bounding box center [406, 188] width 462 height 93
click at [284, 176] on textarea at bounding box center [406, 188] width 462 height 93
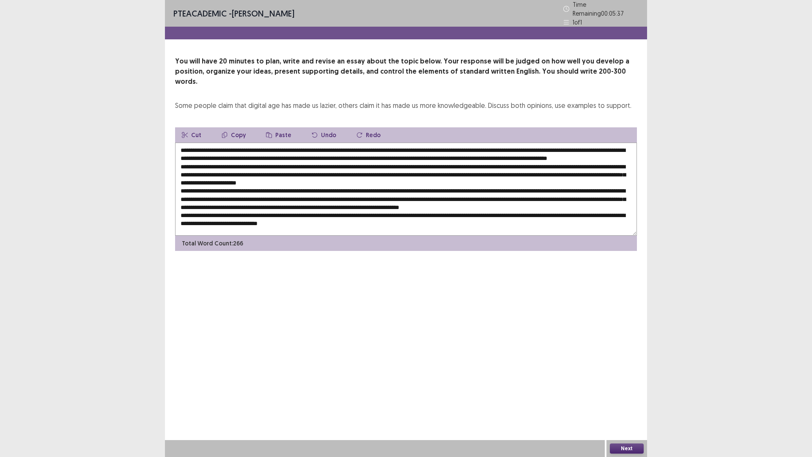
click at [307, 175] on textarea at bounding box center [406, 188] width 462 height 93
click at [393, 177] on textarea at bounding box center [406, 188] width 462 height 93
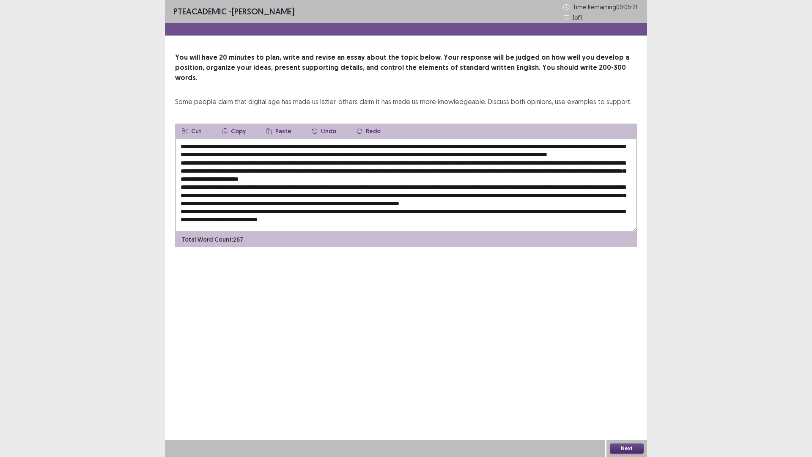
click at [519, 184] on textarea at bounding box center [406, 185] width 462 height 93
click at [518, 186] on textarea at bounding box center [406, 185] width 462 height 93
click at [519, 186] on textarea at bounding box center [406, 185] width 462 height 93
click at [524, 185] on textarea at bounding box center [406, 185] width 462 height 93
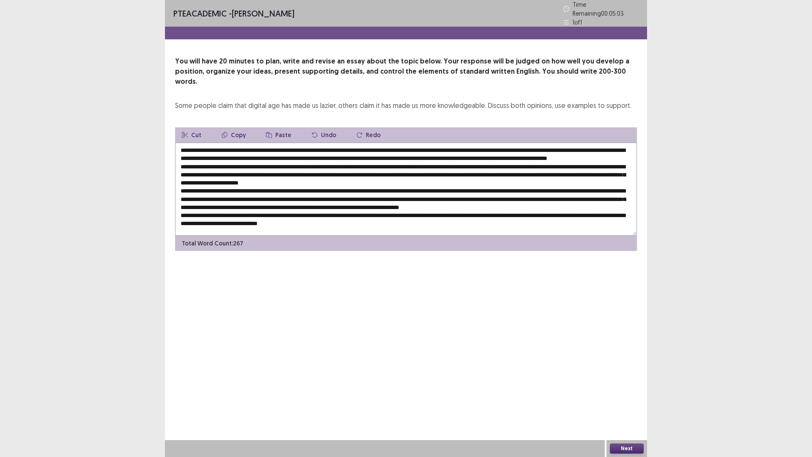
click at [319, 196] on textarea at bounding box center [406, 188] width 462 height 93
click at [383, 195] on textarea at bounding box center [406, 188] width 462 height 93
click at [239, 201] on textarea at bounding box center [406, 188] width 462 height 93
click at [236, 201] on textarea at bounding box center [406, 188] width 462 height 93
click at [337, 202] on textarea at bounding box center [406, 188] width 462 height 93
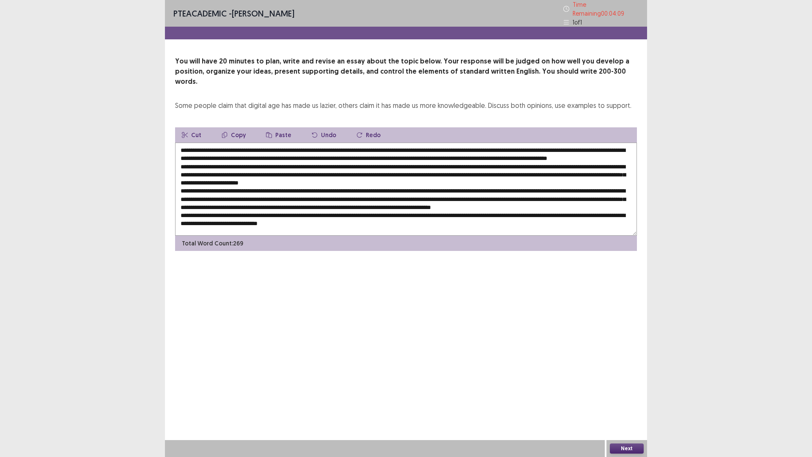
click at [507, 201] on textarea at bounding box center [406, 188] width 462 height 93
click at [565, 201] on textarea at bounding box center [406, 188] width 462 height 93
click at [587, 203] on textarea at bounding box center [406, 188] width 462 height 93
click at [224, 211] on textarea at bounding box center [406, 188] width 462 height 93
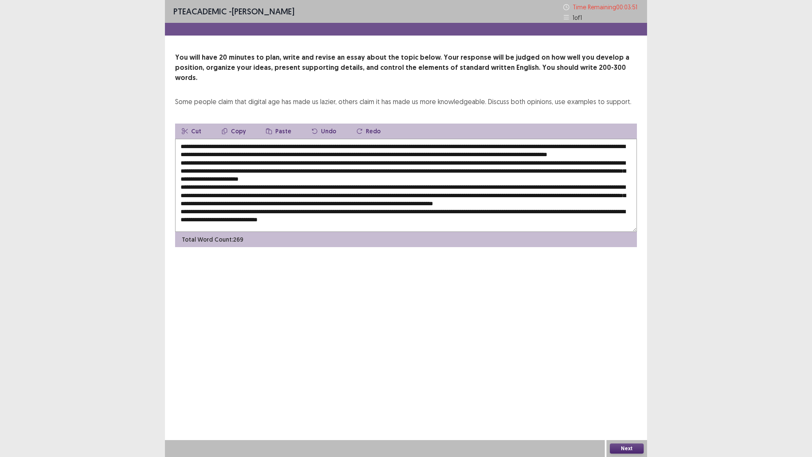
click at [193, 219] on textarea at bounding box center [406, 185] width 462 height 93
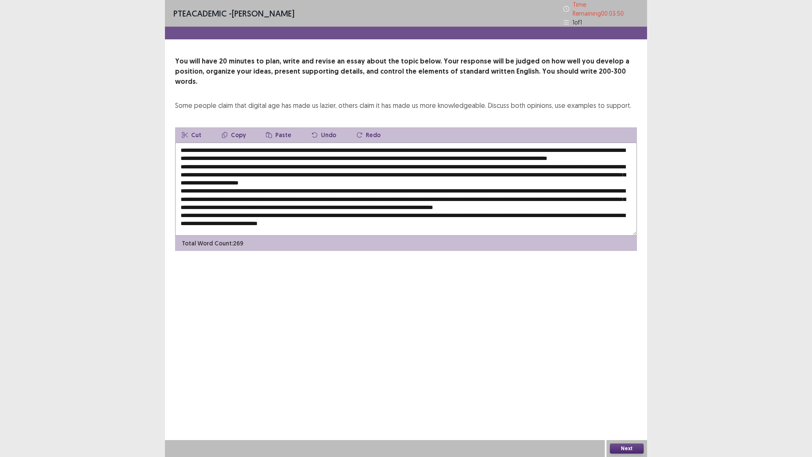
click at [192, 218] on textarea at bounding box center [406, 188] width 462 height 93
click at [302, 206] on textarea at bounding box center [406, 188] width 462 height 93
click at [333, 204] on textarea at bounding box center [406, 188] width 462 height 93
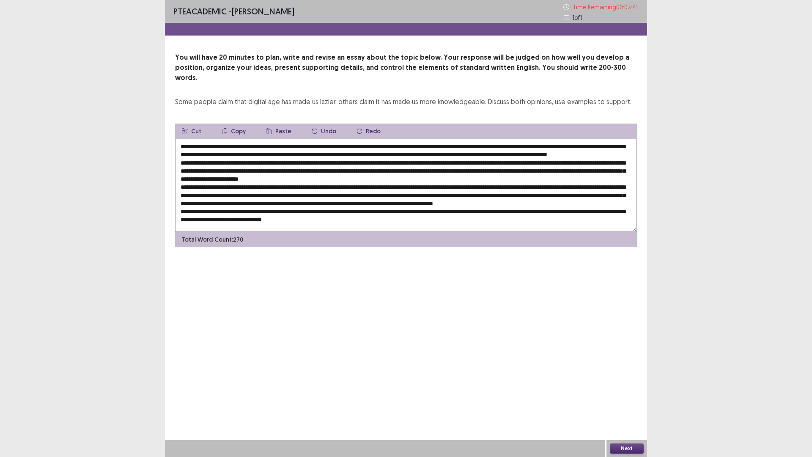
click at [429, 207] on textarea at bounding box center [406, 185] width 462 height 93
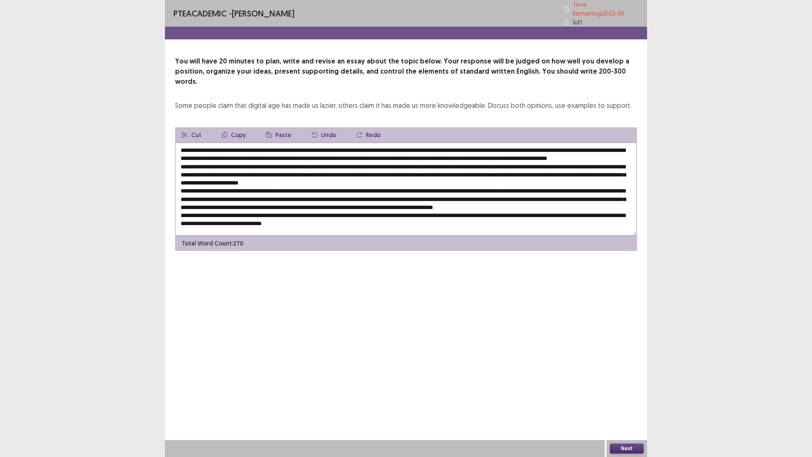
click at [422, 208] on textarea at bounding box center [406, 188] width 462 height 93
click at [424, 206] on textarea at bounding box center [406, 188] width 462 height 93
click at [468, 207] on textarea at bounding box center [406, 188] width 462 height 93
click at [467, 205] on textarea at bounding box center [406, 188] width 462 height 93
click at [522, 206] on textarea at bounding box center [406, 188] width 462 height 93
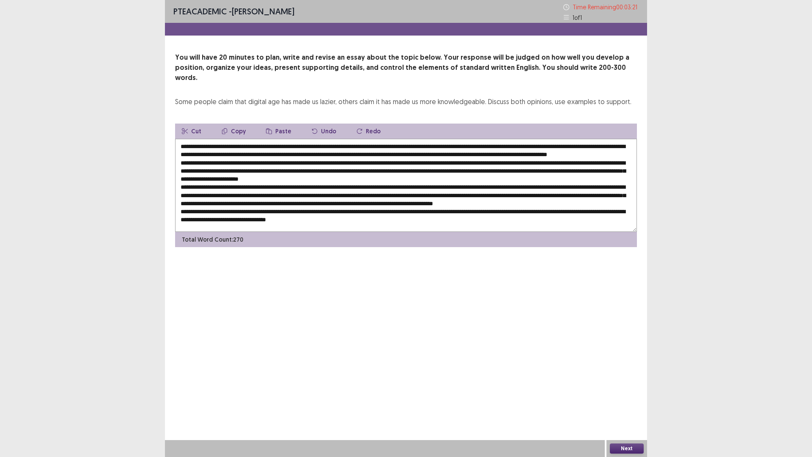
click at [609, 204] on textarea at bounding box center [406, 185] width 462 height 93
click at [196, 216] on textarea at bounding box center [406, 185] width 462 height 93
click at [348, 214] on textarea at bounding box center [406, 185] width 462 height 93
click at [350, 215] on textarea at bounding box center [406, 185] width 462 height 93
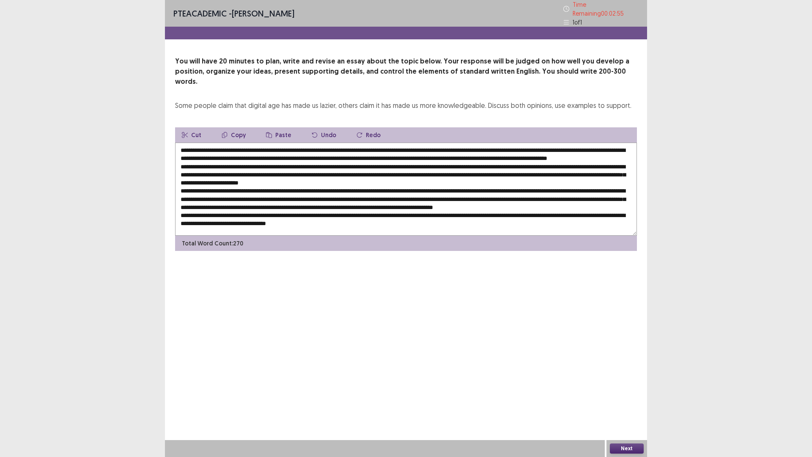
click at [379, 175] on textarea at bounding box center [406, 188] width 462 height 93
click at [251, 204] on textarea at bounding box center [406, 188] width 462 height 93
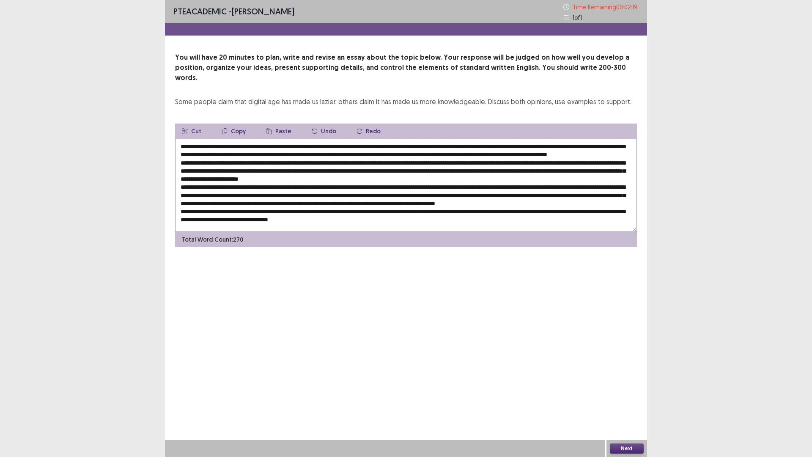
click at [229, 160] on textarea at bounding box center [406, 185] width 462 height 93
type textarea "**********"
click at [627, 403] on button "Next" at bounding box center [627, 448] width 34 height 10
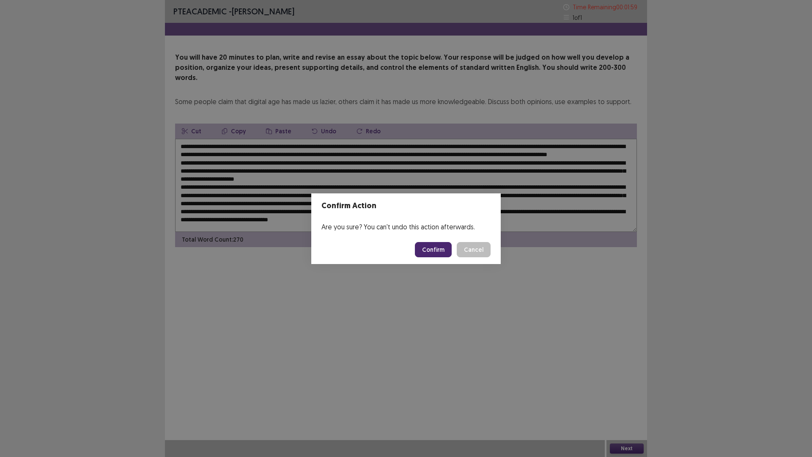
click at [445, 250] on button "Confirm" at bounding box center [433, 249] width 37 height 15
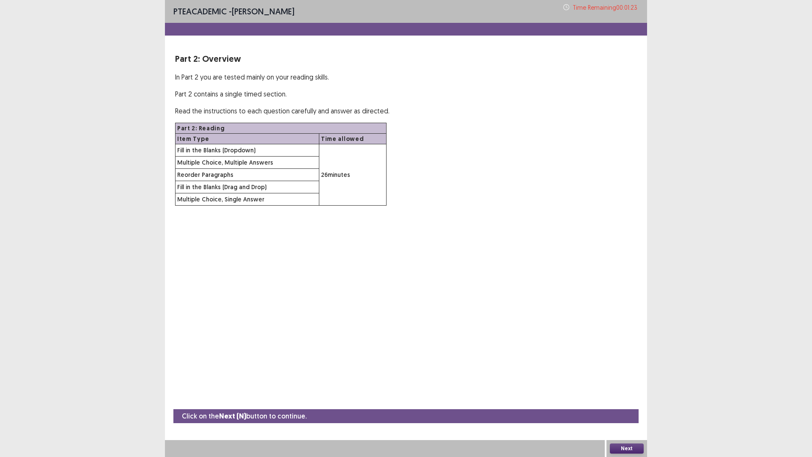
click at [633, 403] on button "Next" at bounding box center [627, 448] width 34 height 10
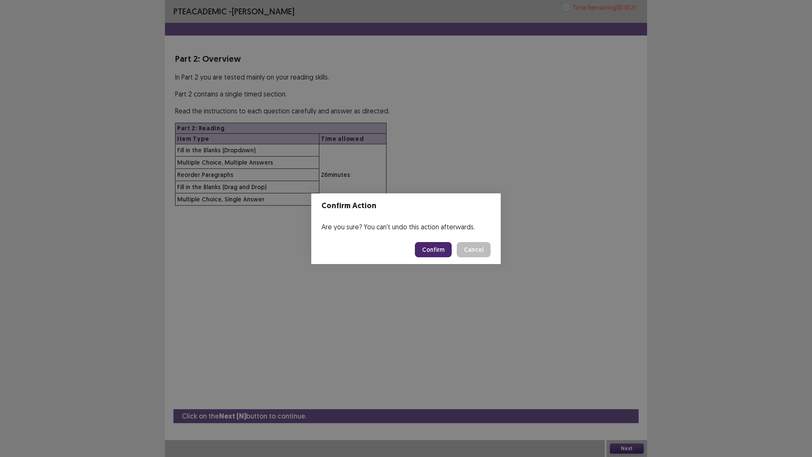
click at [435, 251] on button "Confirm" at bounding box center [433, 249] width 37 height 15
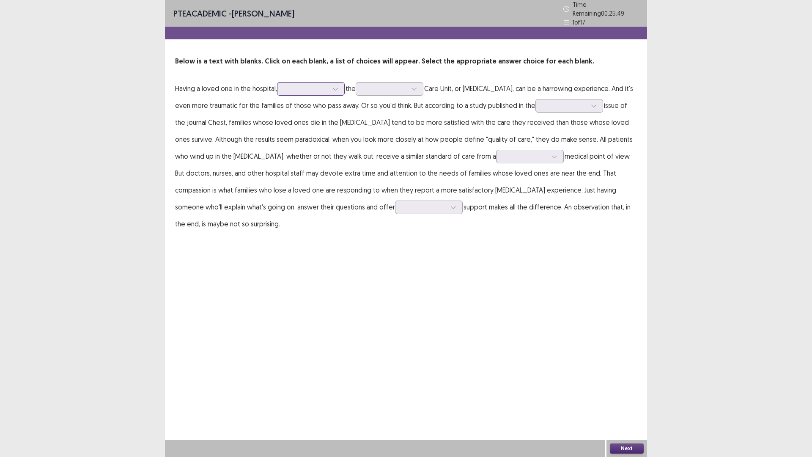
click at [332, 84] on div at bounding box center [335, 88] width 13 height 13
click at [316, 165] on div "especially" at bounding box center [311, 160] width 68 height 24
click at [413, 82] on div at bounding box center [414, 88] width 13 height 13
click at [334, 87] on div at bounding box center [335, 88] width 13 height 13
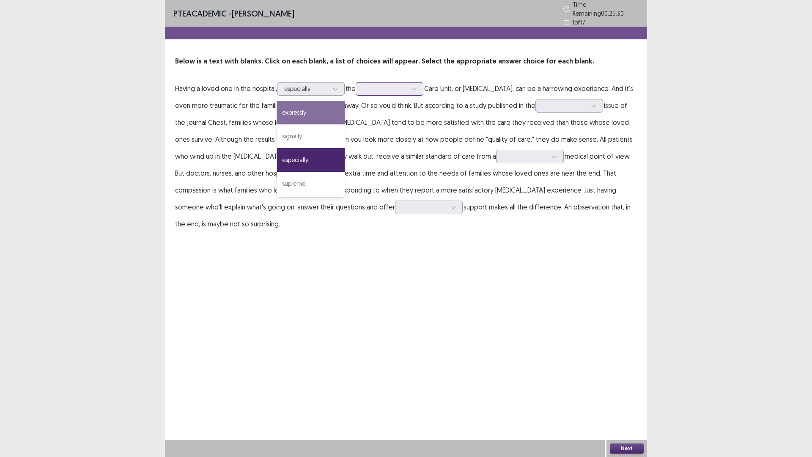
click at [398, 85] on div at bounding box center [385, 89] width 44 height 8
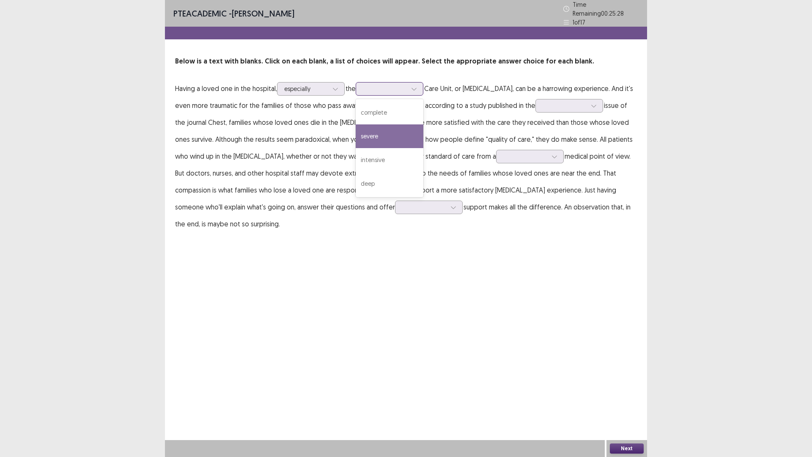
click at [386, 129] on div "severe" at bounding box center [390, 136] width 68 height 24
click at [542, 101] on div at bounding box center [564, 105] width 44 height 8
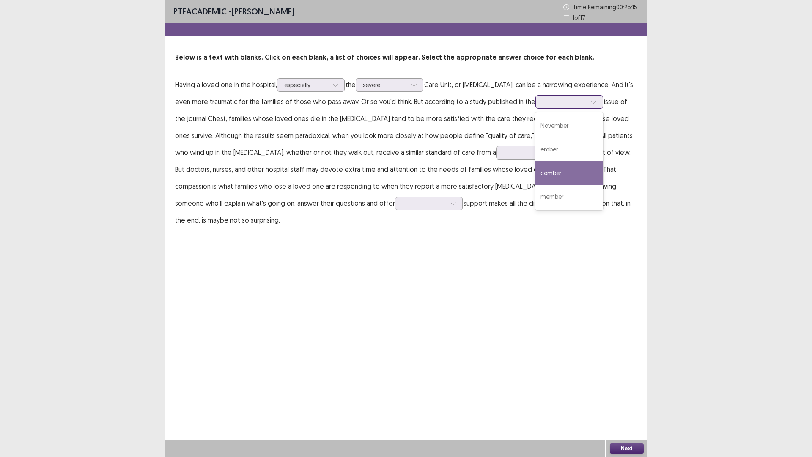
click at [535, 167] on div "comber" at bounding box center [569, 173] width 68 height 24
click at [591, 100] on icon at bounding box center [594, 102] width 6 height 6
click at [535, 197] on div "member" at bounding box center [569, 197] width 68 height 24
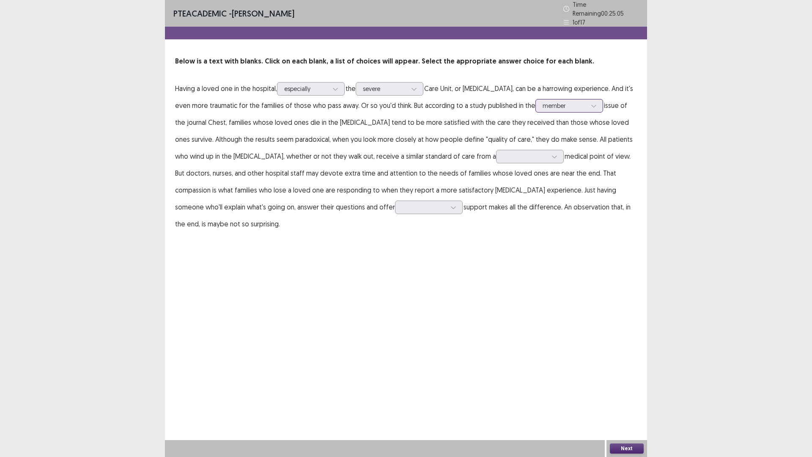
click at [542, 101] on div at bounding box center [564, 105] width 44 height 8
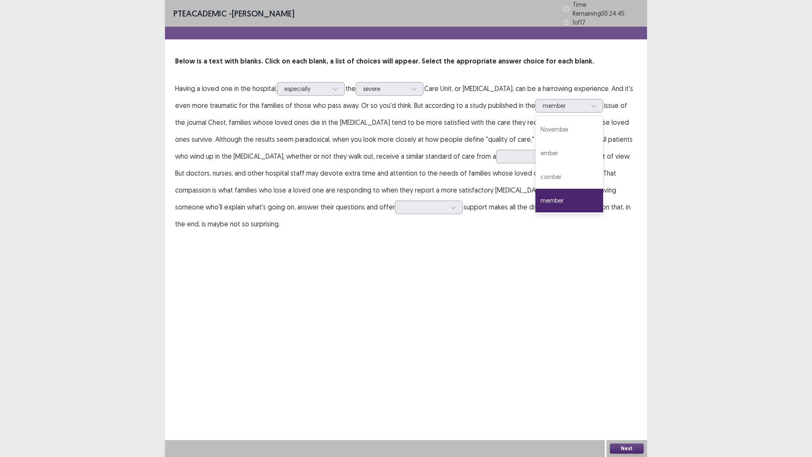
click at [490, 312] on div "PTE academic - [PERSON_NAME] Time Remaining 00 : 24 : 45 1 of 17 Below is a tex…" at bounding box center [406, 228] width 482 height 457
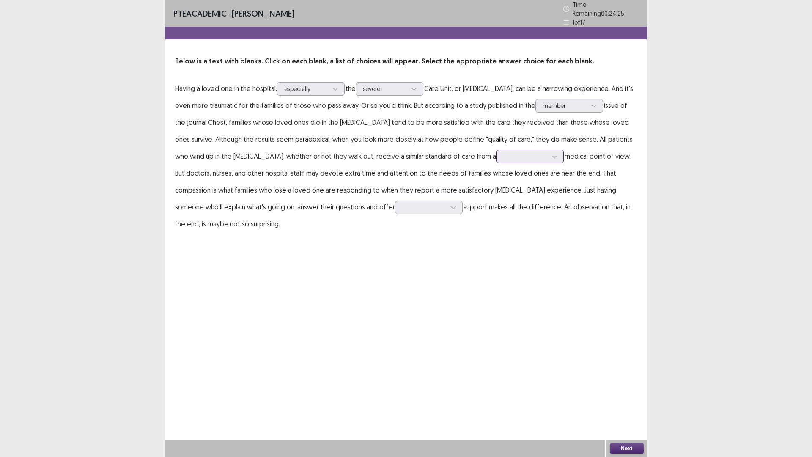
click at [502, 151] on div at bounding box center [525, 156] width 46 height 10
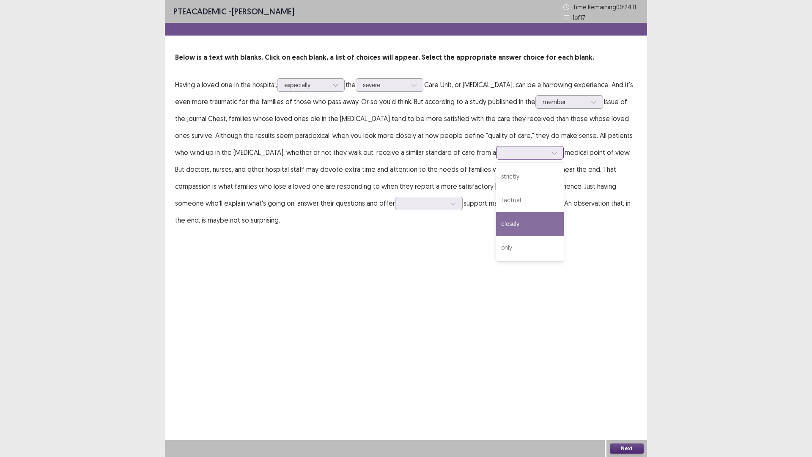
click at [496, 223] on div "closely" at bounding box center [530, 224] width 68 height 24
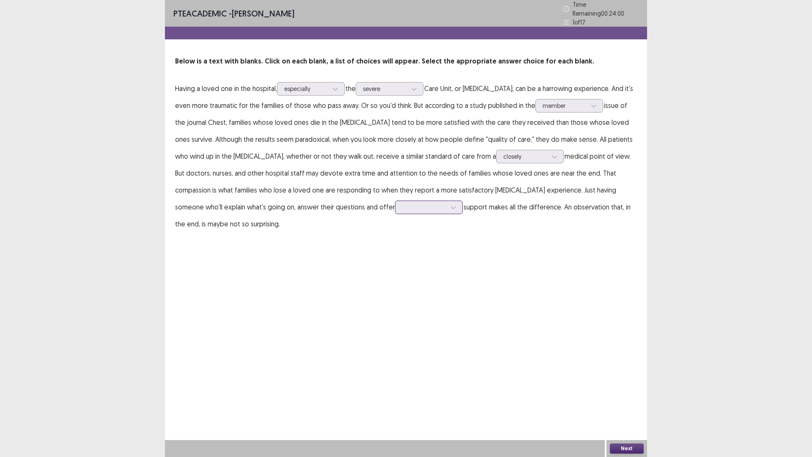
click at [402, 205] on div at bounding box center [424, 207] width 44 height 8
click at [395, 224] on div "emotional" at bounding box center [429, 231] width 68 height 24
click at [621, 403] on button "Next" at bounding box center [627, 448] width 34 height 10
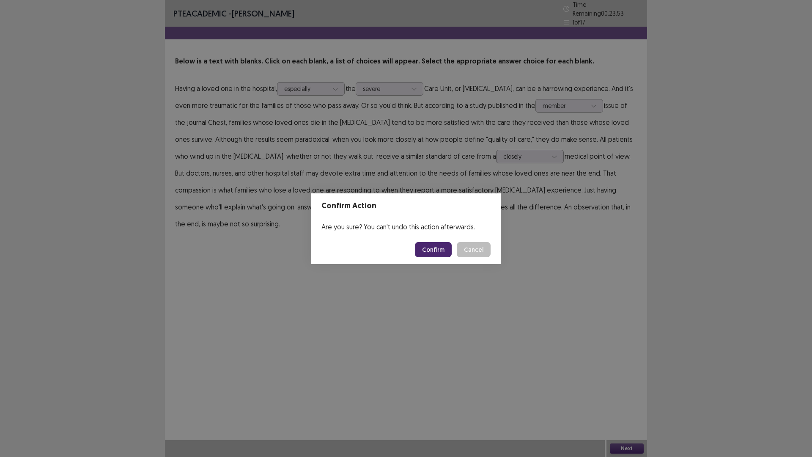
click at [433, 251] on button "Confirm" at bounding box center [433, 249] width 37 height 15
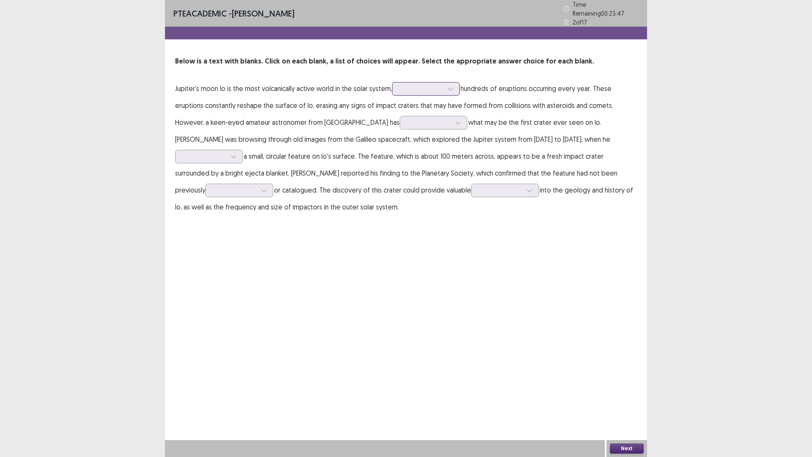
click at [441, 85] on div at bounding box center [421, 89] width 44 height 8
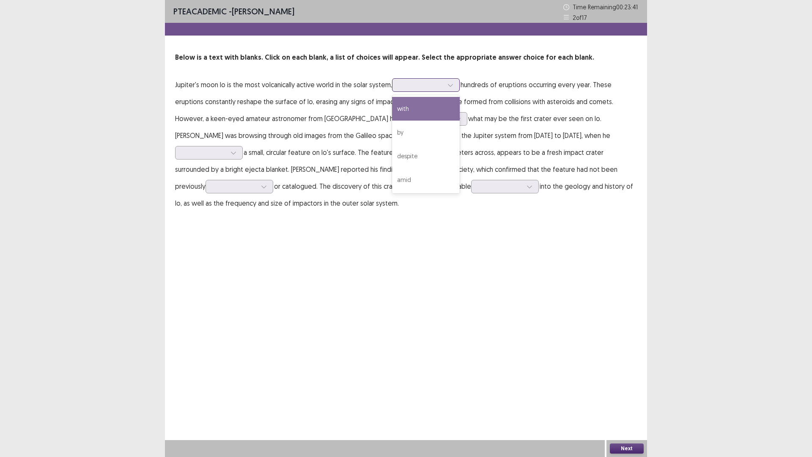
click at [422, 113] on div "with" at bounding box center [426, 109] width 68 height 24
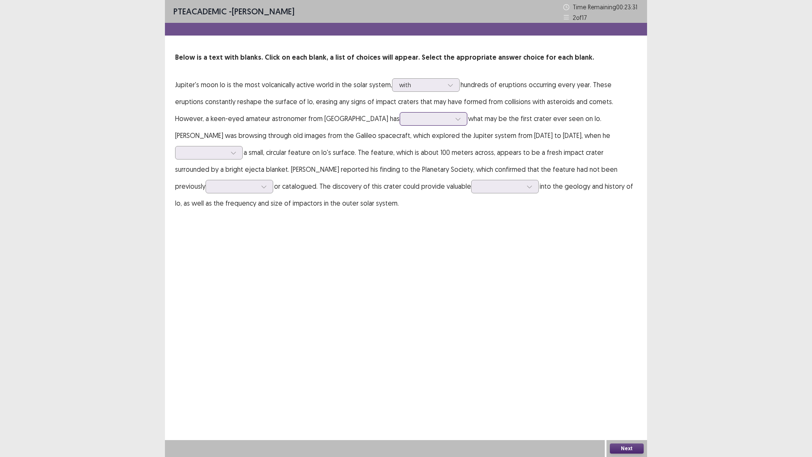
click at [407, 118] on div at bounding box center [429, 119] width 44 height 8
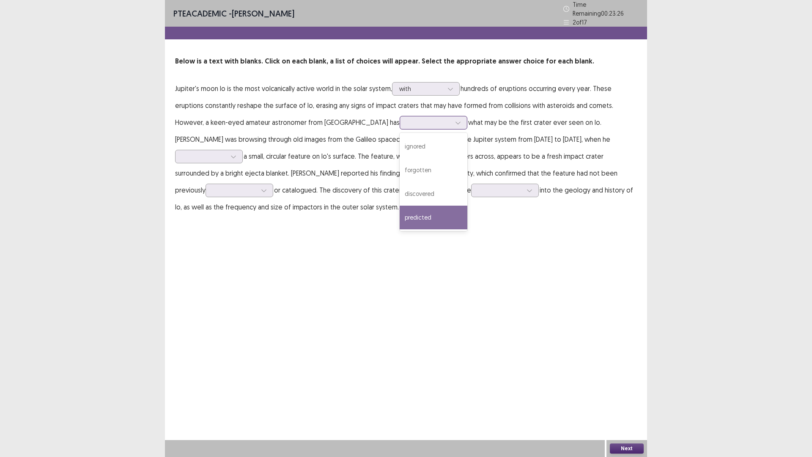
click at [400, 205] on div "predicted" at bounding box center [434, 217] width 68 height 24
click at [407, 119] on div at bounding box center [429, 122] width 44 height 8
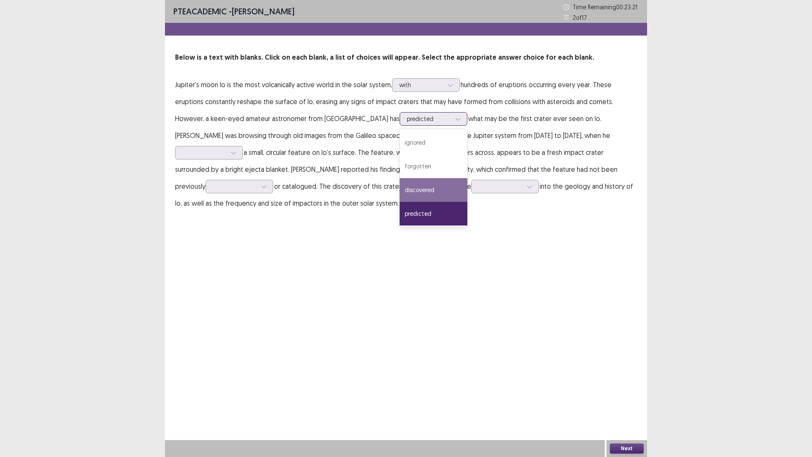
click at [400, 187] on div "discovered" at bounding box center [434, 190] width 68 height 24
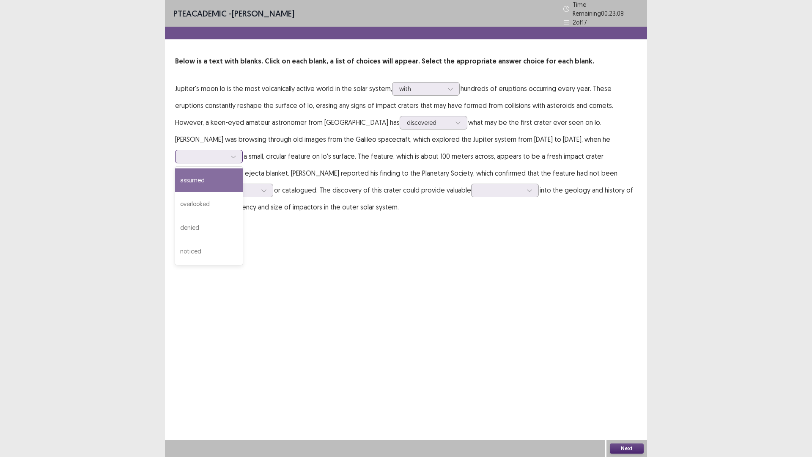
click at [226, 152] on div at bounding box center [204, 156] width 44 height 8
click at [243, 192] on div "overlooked" at bounding box center [209, 204] width 68 height 24
click at [226, 150] on div "overlooked" at bounding box center [204, 156] width 44 height 13
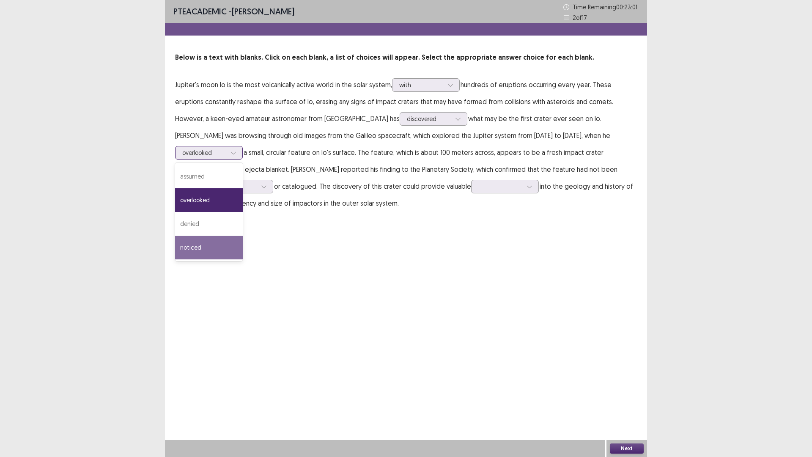
click at [243, 236] on div "noticed" at bounding box center [209, 248] width 68 height 24
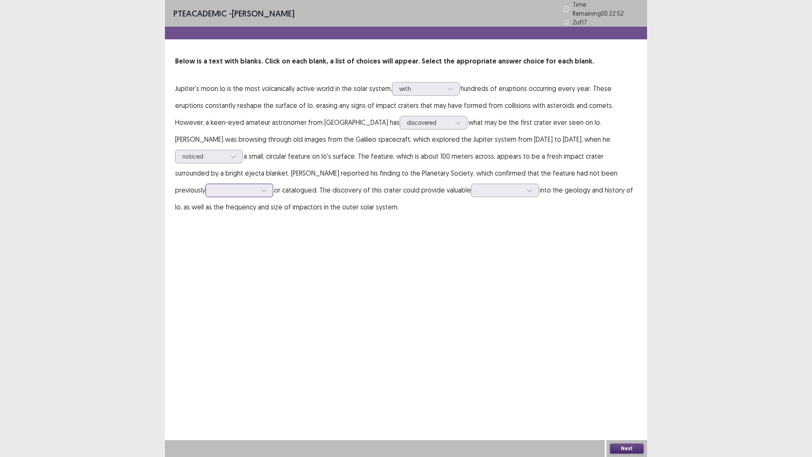
click at [273, 184] on div at bounding box center [239, 191] width 68 height 14
click at [273, 202] on div "identified" at bounding box center [239, 214] width 68 height 24
click at [257, 184] on div "identified" at bounding box center [235, 190] width 44 height 13
click at [478, 189] on div at bounding box center [500, 190] width 44 height 8
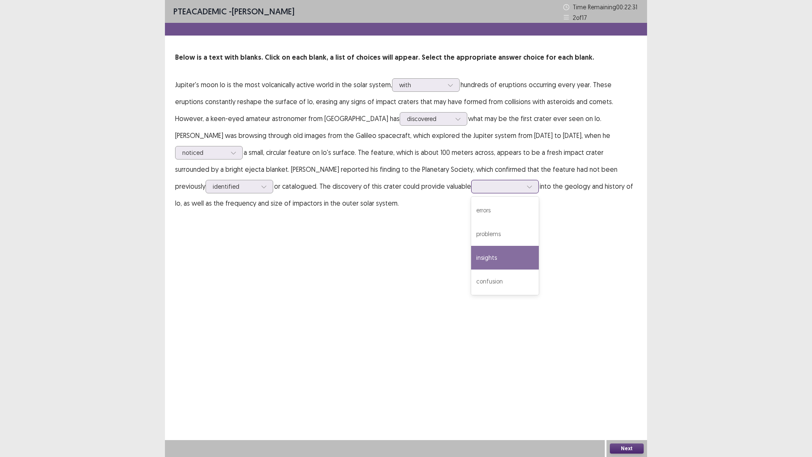
click at [471, 255] on div "insights" at bounding box center [505, 258] width 68 height 24
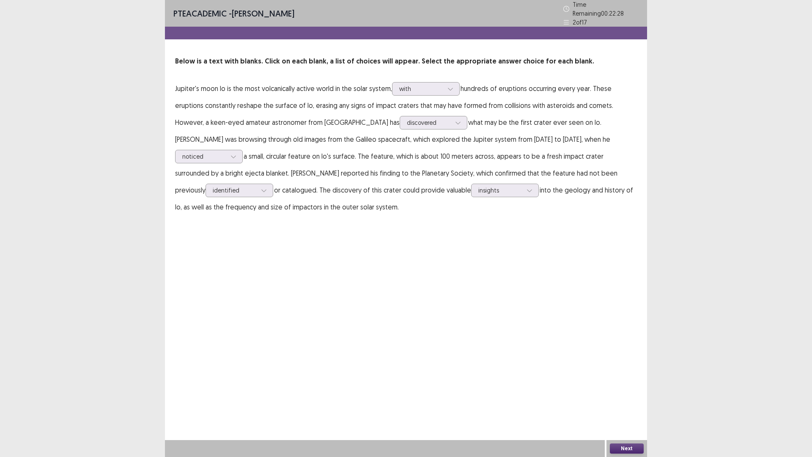
click at [627, 403] on button "Next" at bounding box center [627, 448] width 34 height 10
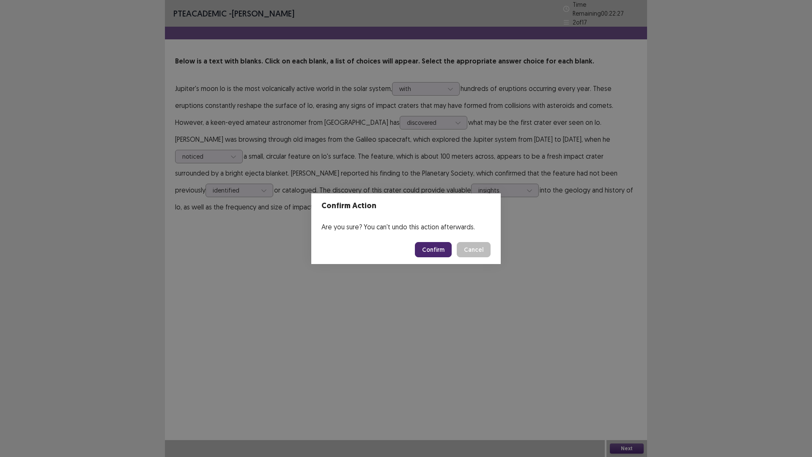
click at [431, 248] on button "Confirm" at bounding box center [433, 249] width 37 height 15
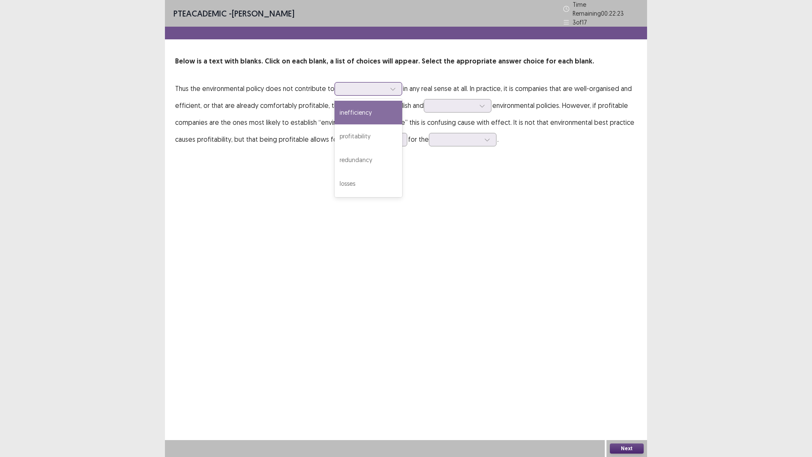
click at [357, 82] on div at bounding box center [368, 89] width 68 height 14
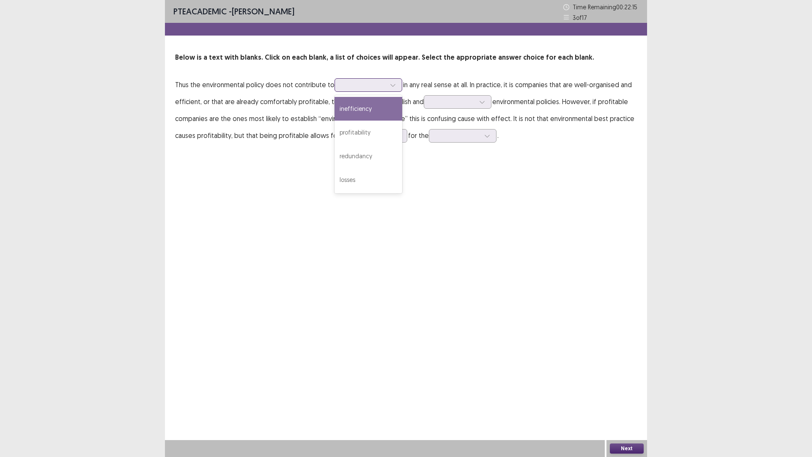
click at [380, 110] on div "inefficiency" at bounding box center [368, 109] width 68 height 24
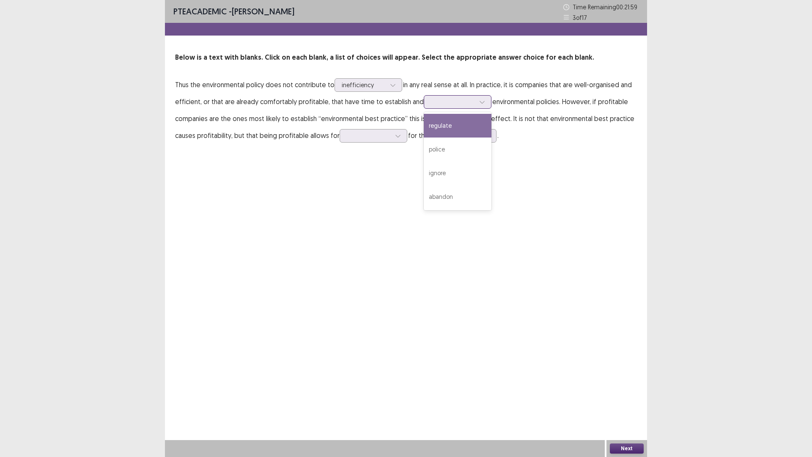
click at [479, 104] on icon at bounding box center [482, 102] width 6 height 6
click at [466, 131] on div "regulate" at bounding box center [458, 126] width 68 height 24
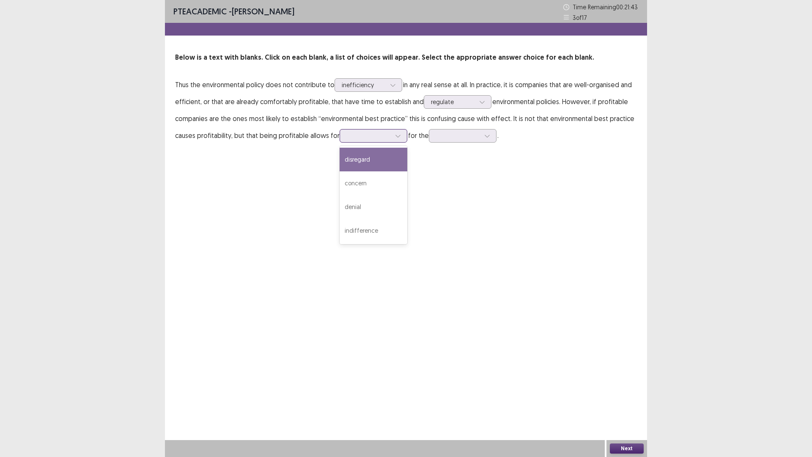
click at [359, 137] on div at bounding box center [369, 136] width 44 height 8
click at [373, 194] on div "concern" at bounding box center [374, 183] width 68 height 24
click at [459, 142] on p "Thus the environmental policy does not contribute to inefficiency in any real s…" at bounding box center [406, 110] width 462 height 68
click at [464, 134] on div at bounding box center [458, 136] width 44 height 8
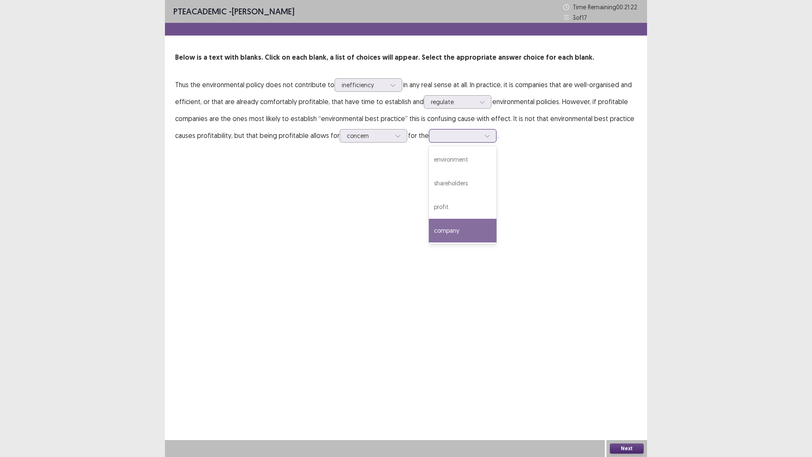
click at [450, 233] on div "company" at bounding box center [463, 231] width 68 height 24
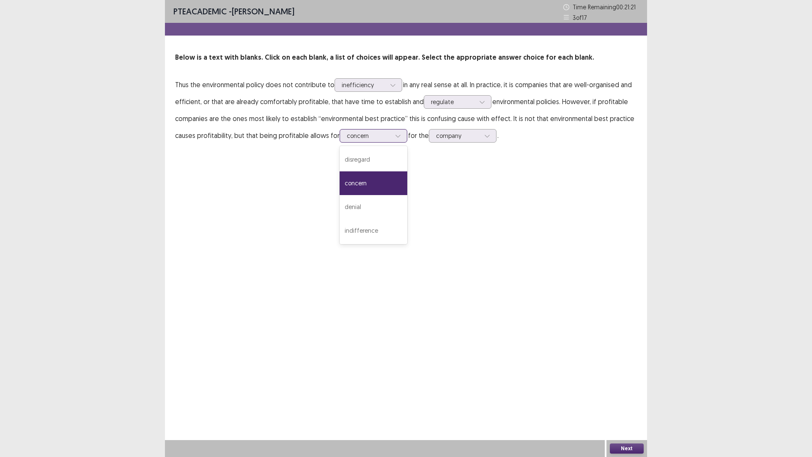
click at [375, 133] on div at bounding box center [369, 136] width 44 height 8
click at [479, 336] on div "PTE academic - [PERSON_NAME] Time Remaining 00 : 21 : 19 3 of 17 Below is a tex…" at bounding box center [406, 228] width 482 height 457
click at [634, 403] on button "Next" at bounding box center [627, 448] width 34 height 10
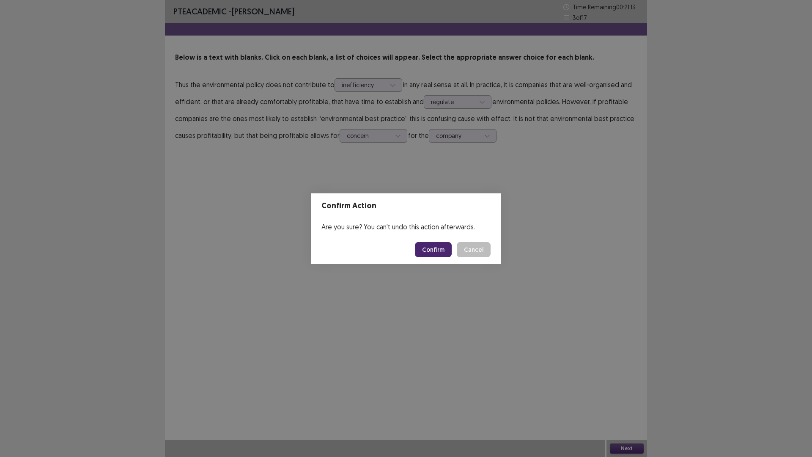
click at [439, 249] on button "Confirm" at bounding box center [433, 249] width 37 height 15
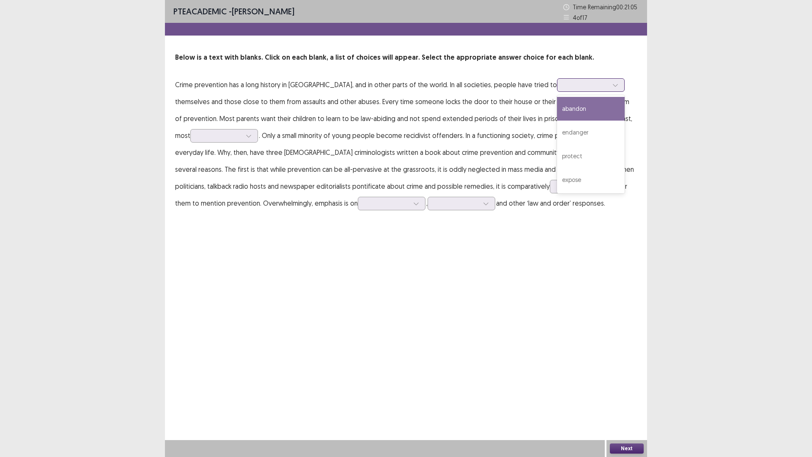
click at [557, 91] on div at bounding box center [591, 85] width 68 height 14
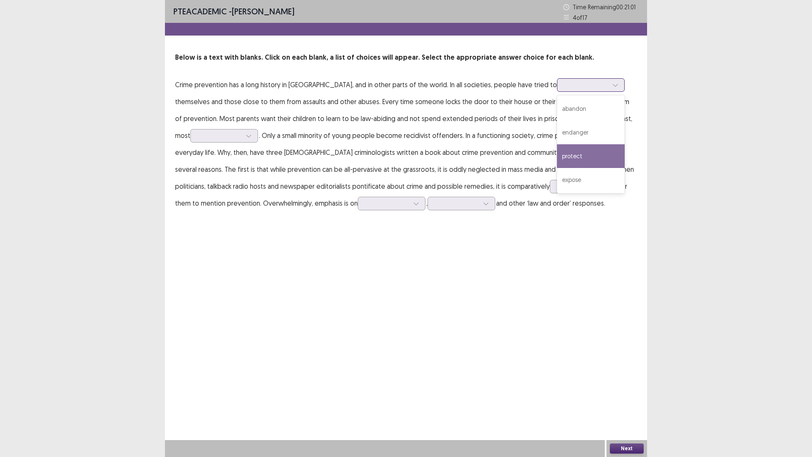
click at [557, 156] on div "protect" at bounding box center [591, 156] width 68 height 24
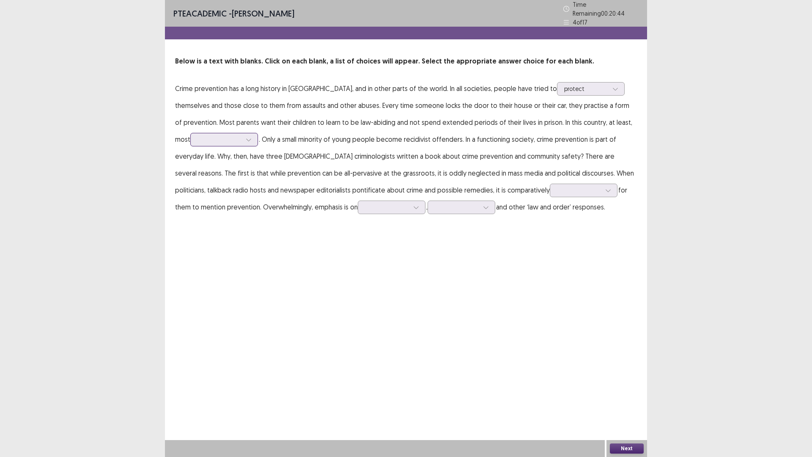
click at [214, 136] on div at bounding box center [219, 139] width 44 height 8
click at [218, 168] on div "succeed" at bounding box center [224, 163] width 68 height 24
click at [557, 188] on div at bounding box center [579, 190] width 44 height 8
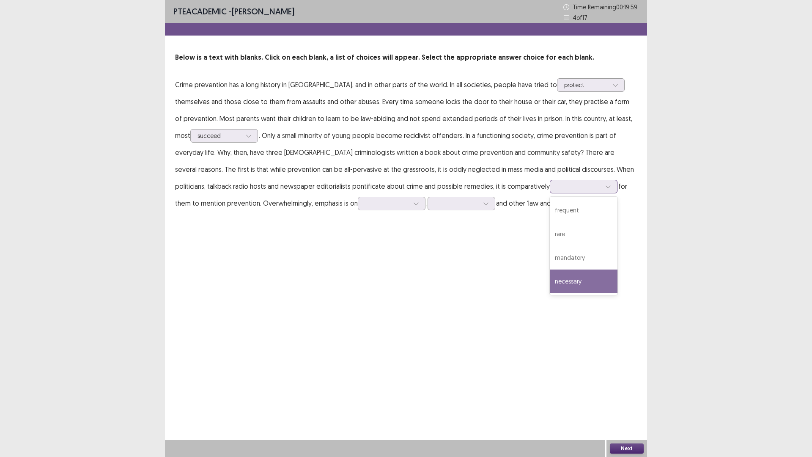
click at [550, 284] on div "necessary" at bounding box center [584, 281] width 68 height 24
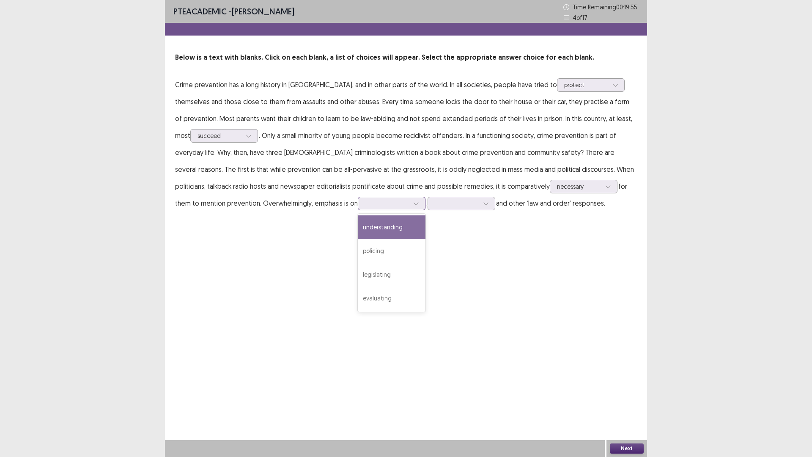
click at [365, 201] on div at bounding box center [387, 203] width 44 height 8
click at [358, 226] on div "understanding" at bounding box center [392, 227] width 68 height 24
click at [435, 200] on div at bounding box center [457, 203] width 44 height 8
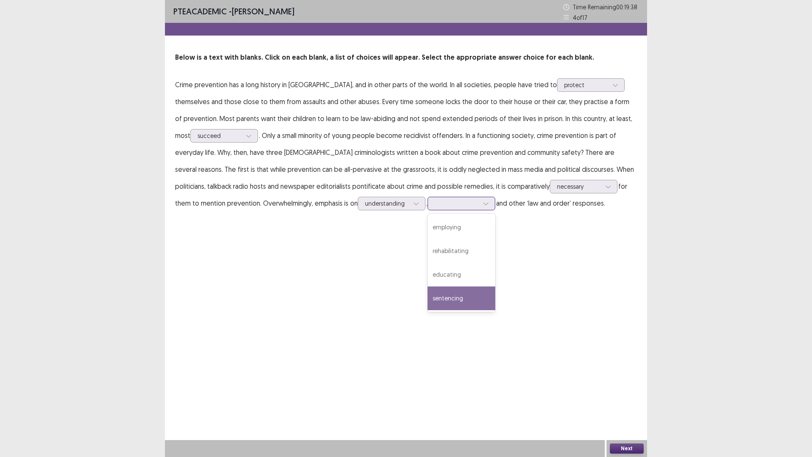
click at [427, 286] on div "sentencing" at bounding box center [461, 298] width 68 height 24
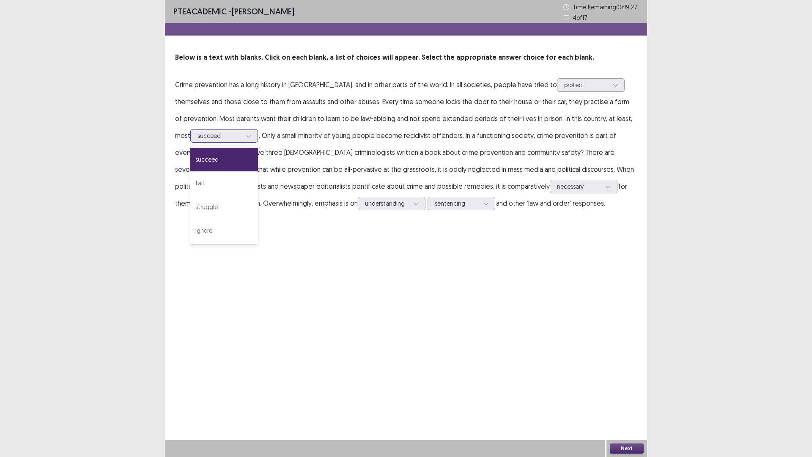
click at [242, 138] on div at bounding box center [248, 135] width 13 height 13
click at [447, 301] on div "PTE academic - [PERSON_NAME] Time Remaining 00 : 19 : 26 4 of 17 Below is a tex…" at bounding box center [406, 228] width 482 height 457
click at [621, 403] on div "Next" at bounding box center [626, 448] width 41 height 17
click at [621, 403] on button "Next" at bounding box center [627, 448] width 34 height 10
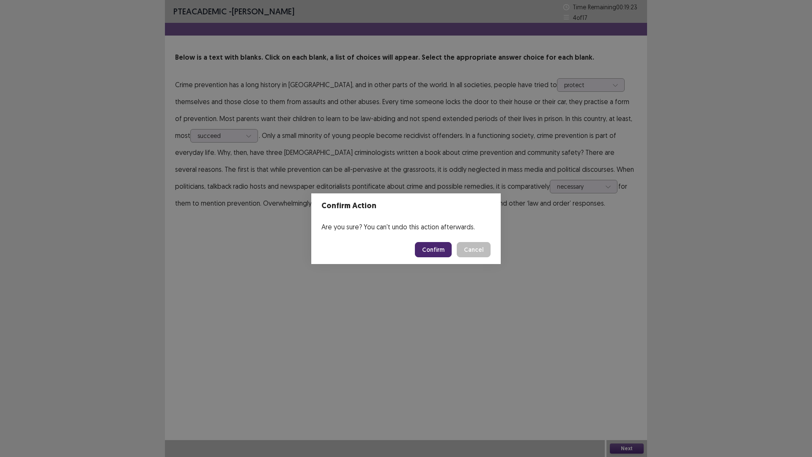
click at [444, 247] on button "Confirm" at bounding box center [433, 249] width 37 height 15
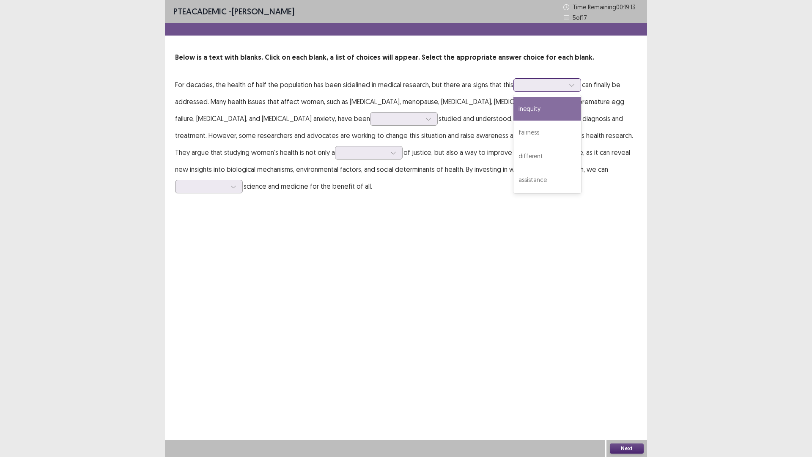
click at [547, 85] on div at bounding box center [543, 85] width 44 height 8
click at [546, 112] on div "inequity" at bounding box center [547, 109] width 68 height 24
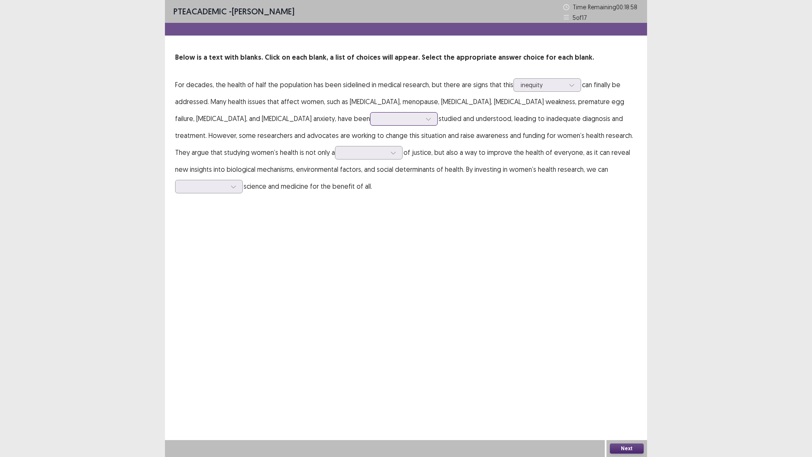
click at [377, 120] on div at bounding box center [399, 119] width 44 height 8
click at [370, 142] on div "poorly" at bounding box center [404, 143] width 68 height 24
click at [377, 119] on div at bounding box center [399, 119] width 44 height 8
click at [425, 120] on icon at bounding box center [428, 119] width 6 height 6
click at [342, 152] on div at bounding box center [364, 152] width 44 height 8
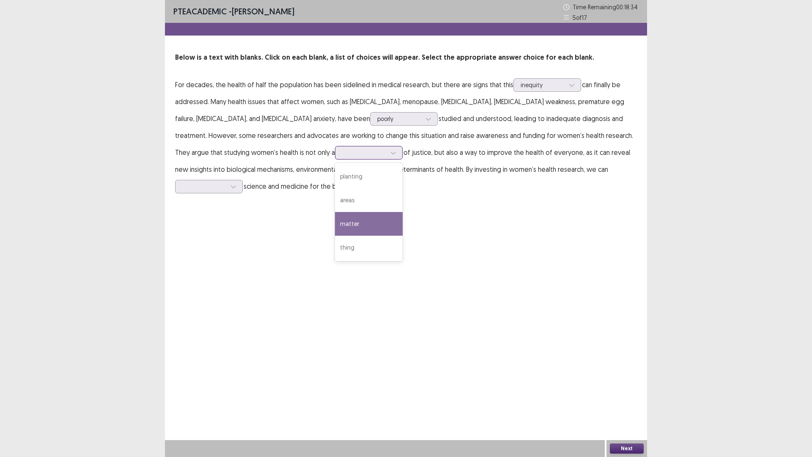
click at [335, 222] on div "matter" at bounding box center [369, 224] width 68 height 24
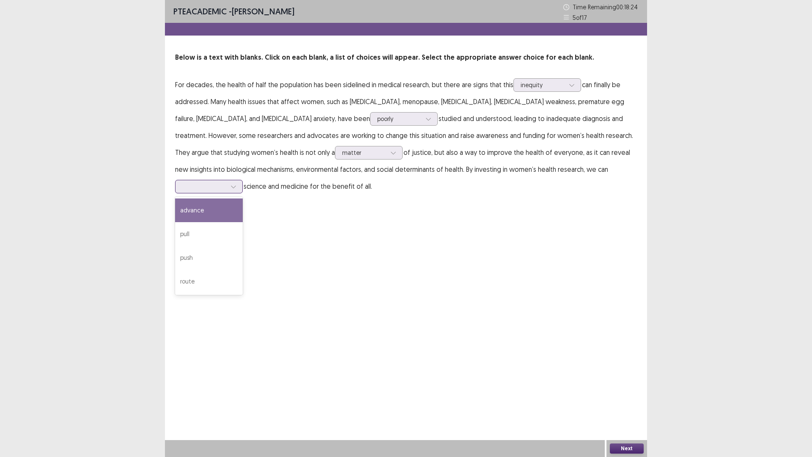
click at [226, 182] on div at bounding box center [204, 186] width 44 height 8
click at [243, 202] on div "advance" at bounding box center [209, 210] width 68 height 24
click at [630, 403] on button "Next" at bounding box center [627, 448] width 34 height 10
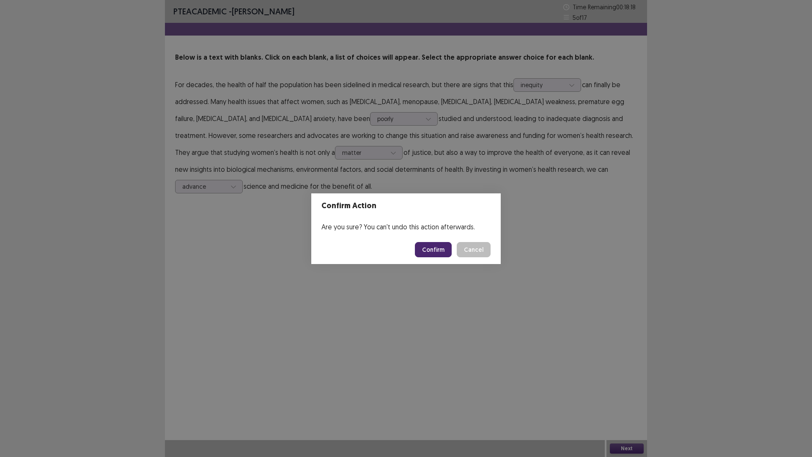
click at [430, 247] on button "Confirm" at bounding box center [433, 249] width 37 height 15
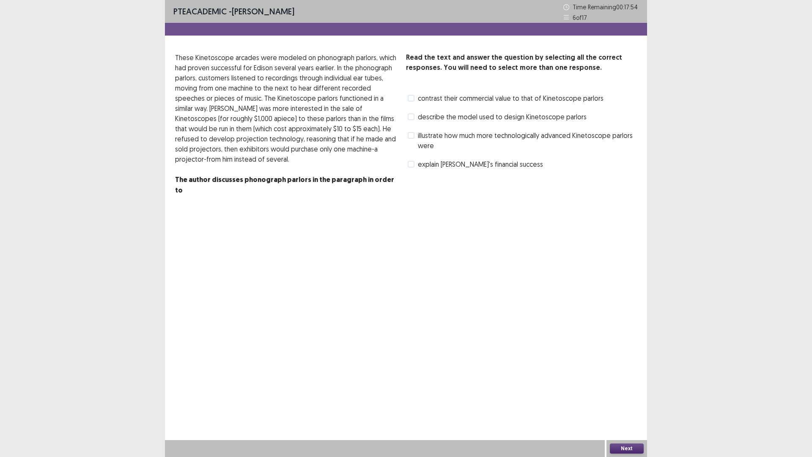
click at [468, 100] on span "contrast their commercial value to that of Kinetoscope parlors" at bounding box center [511, 98] width 186 height 10
click at [463, 141] on span "illustrate how much more technologically advanced Kinetoscope parlors were" at bounding box center [527, 140] width 219 height 20
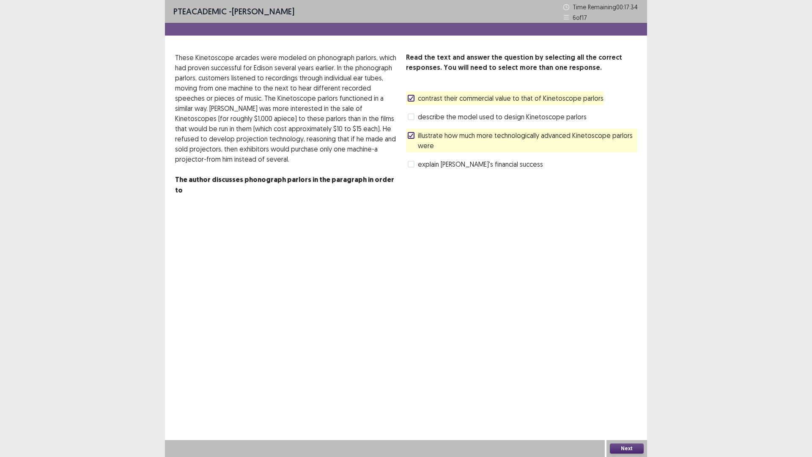
click at [506, 124] on div "Read the text and answer the question by selecting all the correct responses. Y…" at bounding box center [521, 111] width 231 height 118
click at [505, 123] on div "describe the model used to design Kinetoscope parlors" at bounding box center [496, 117] width 181 height 14
click at [447, 119] on span "describe the model used to design Kinetoscope parlors" at bounding box center [502, 117] width 169 height 10
click at [625, 403] on button "Next" at bounding box center [627, 448] width 34 height 10
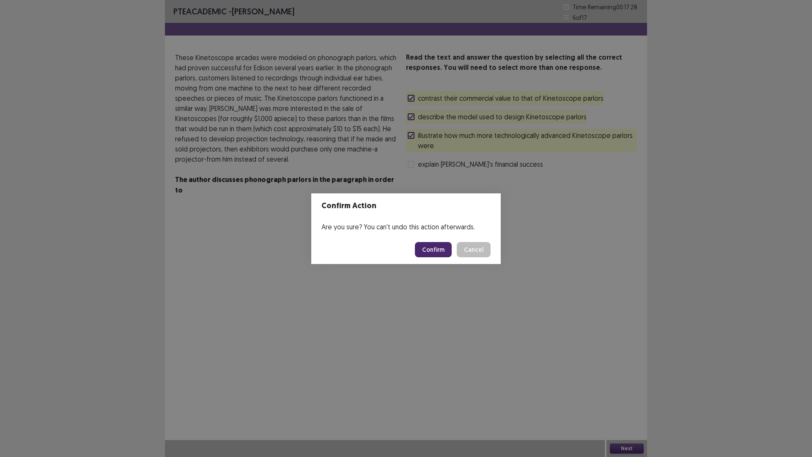
click at [431, 249] on button "Confirm" at bounding box center [433, 249] width 37 height 15
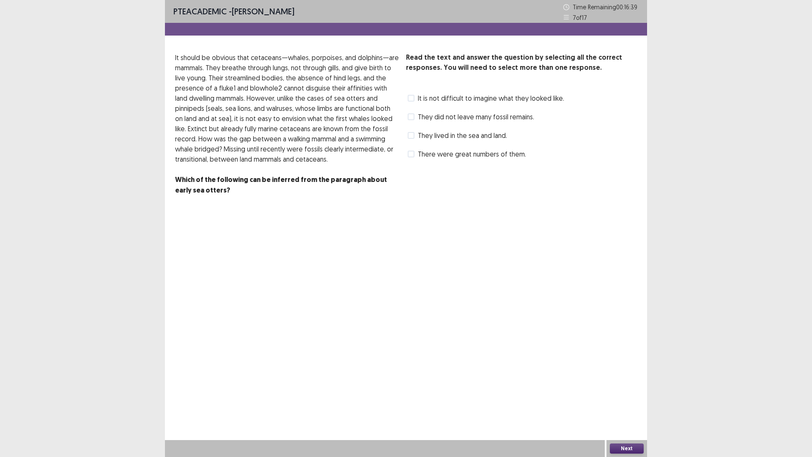
click at [473, 113] on span "They did not leave many fossil remains." at bounding box center [476, 117] width 116 height 10
click at [473, 133] on span "They lived in the sea and land." at bounding box center [462, 135] width 89 height 10
click at [471, 117] on span "They did not leave many fossil remains." at bounding box center [476, 117] width 116 height 10
click at [547, 102] on span "It is not difficult to imagine what they looked like." at bounding box center [491, 98] width 146 height 10
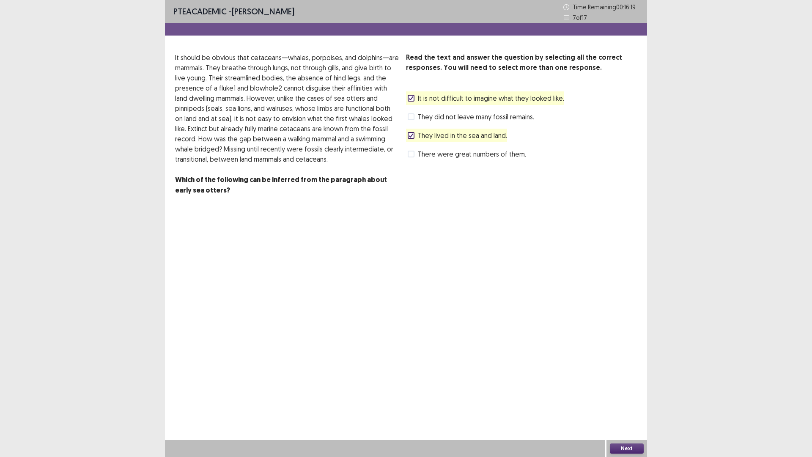
drag, startPoint x: 629, startPoint y: 444, endPoint x: 630, endPoint y: 432, distance: 11.9
click at [631, 403] on div "PTE academic - [PERSON_NAME] Time Remaining 00 : 16 : 19 7 of 17 Read the text …" at bounding box center [406, 228] width 482 height 457
click at [635, 403] on button "Next" at bounding box center [627, 448] width 34 height 10
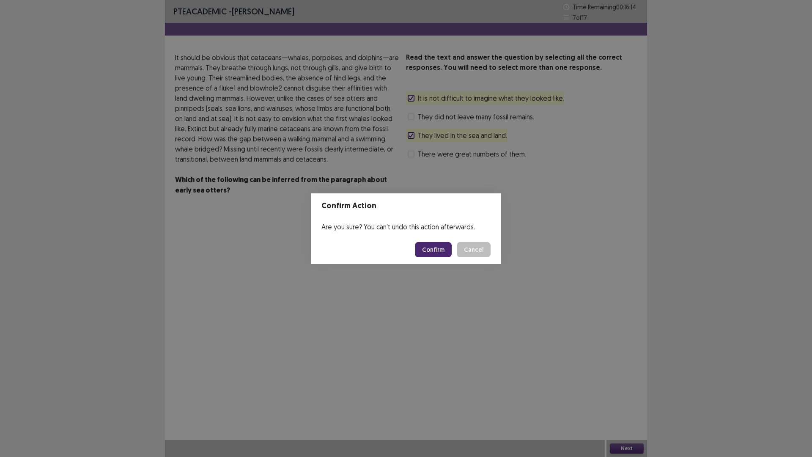
click at [437, 250] on button "Confirm" at bounding box center [433, 249] width 37 height 15
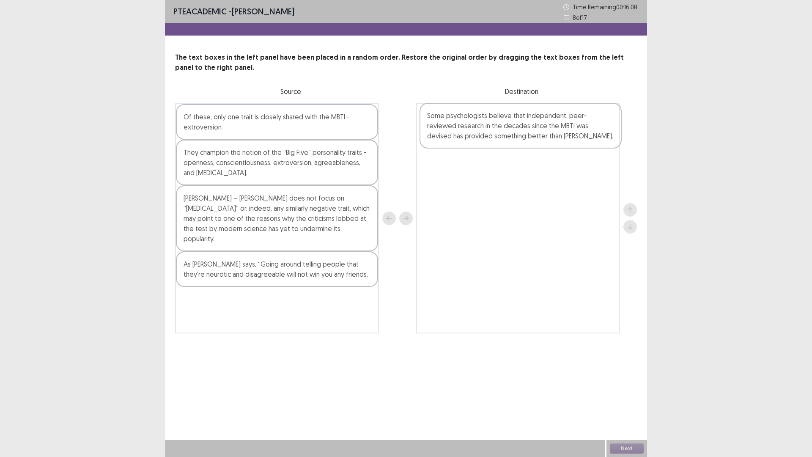
drag, startPoint x: 276, startPoint y: 277, endPoint x: 521, endPoint y: 134, distance: 283.5
click at [521, 134] on div "Of these, only one trait is closely shared with the MBTI - extroversion. They c…" at bounding box center [406, 218] width 462 height 230
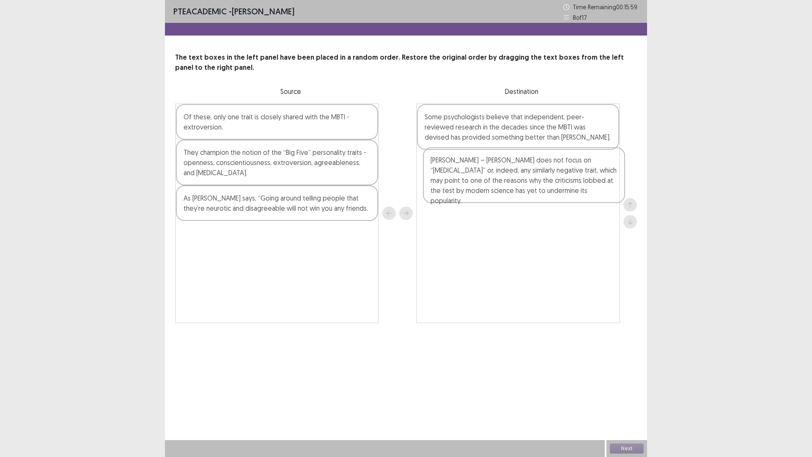
drag, startPoint x: 244, startPoint y: 220, endPoint x: 493, endPoint y: 181, distance: 252.1
click at [493, 181] on div "Of these, only one trait is closely shared with the MBTI - extroversion. They c…" at bounding box center [406, 213] width 462 height 220
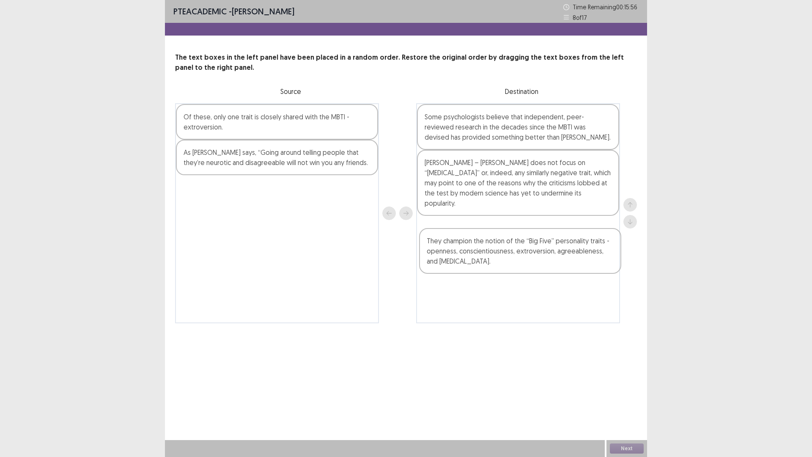
drag, startPoint x: 287, startPoint y: 166, endPoint x: 536, endPoint y: 255, distance: 264.4
click at [536, 255] on div "Of these, only one trait is closely shared with the MBTI - extroversion. They c…" at bounding box center [406, 213] width 462 height 220
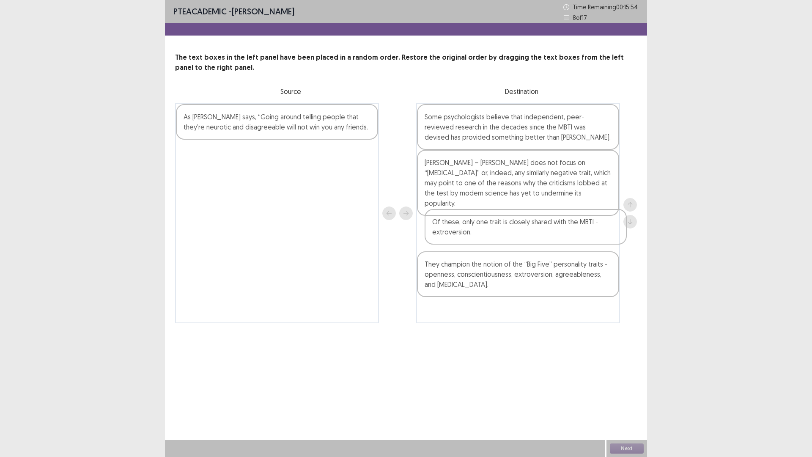
drag, startPoint x: 323, startPoint y: 136, endPoint x: 574, endPoint y: 241, distance: 271.9
click at [575, 241] on div "Of these, only one trait is closely shared with the MBTI - extroversion. As [PE…" at bounding box center [406, 213] width 462 height 220
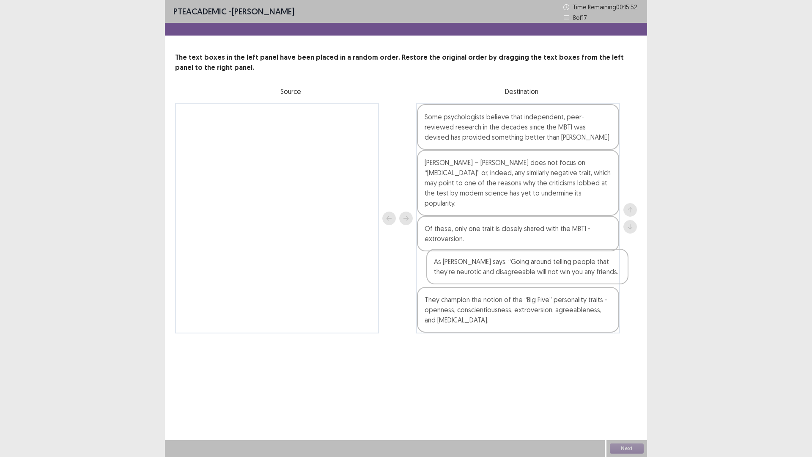
drag, startPoint x: 268, startPoint y: 121, endPoint x: 521, endPoint y: 268, distance: 293.1
click at [521, 268] on div "As [PERSON_NAME] says, “Going around telling people that they’re neurotic and d…" at bounding box center [406, 218] width 462 height 230
drag, startPoint x: 514, startPoint y: 298, endPoint x: 521, endPoint y: 285, distance: 14.8
click at [517, 295] on div "Some psychologists believe that independent, peer-reviewed research in the deca…" at bounding box center [518, 218] width 204 height 230
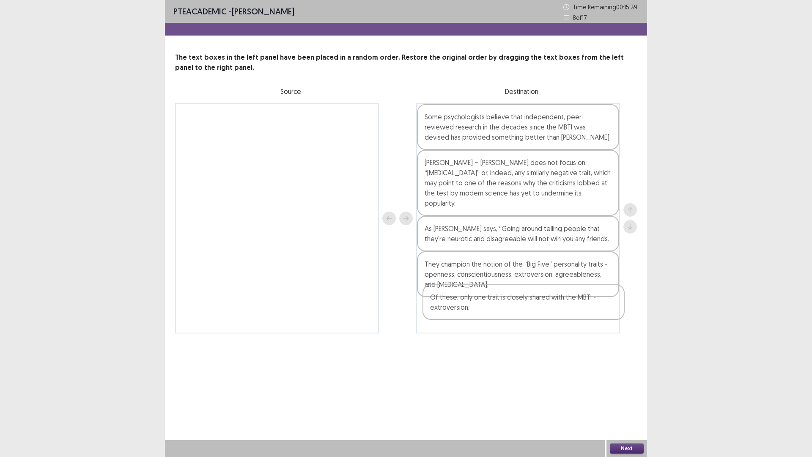
drag, startPoint x: 518, startPoint y: 222, endPoint x: 523, endPoint y: 306, distance: 84.3
click at [523, 306] on div "Some psychologists believe that independent, peer-reviewed research in the deca…" at bounding box center [518, 218] width 204 height 230
click at [631, 403] on button "Next" at bounding box center [627, 448] width 34 height 10
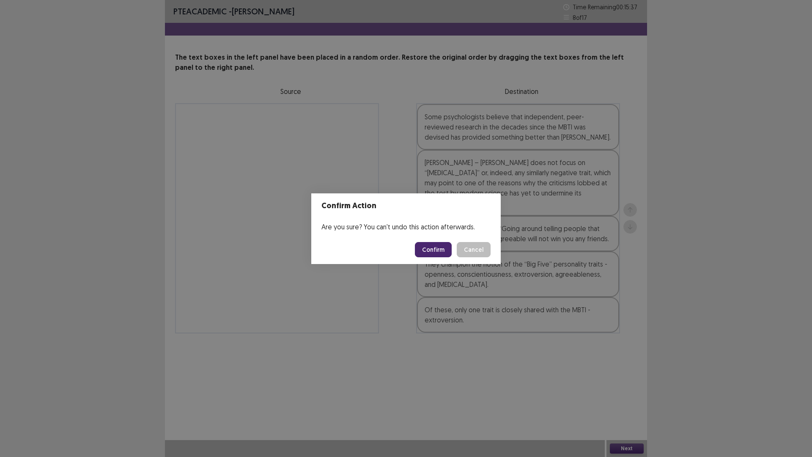
click at [445, 244] on button "Confirm" at bounding box center [433, 249] width 37 height 15
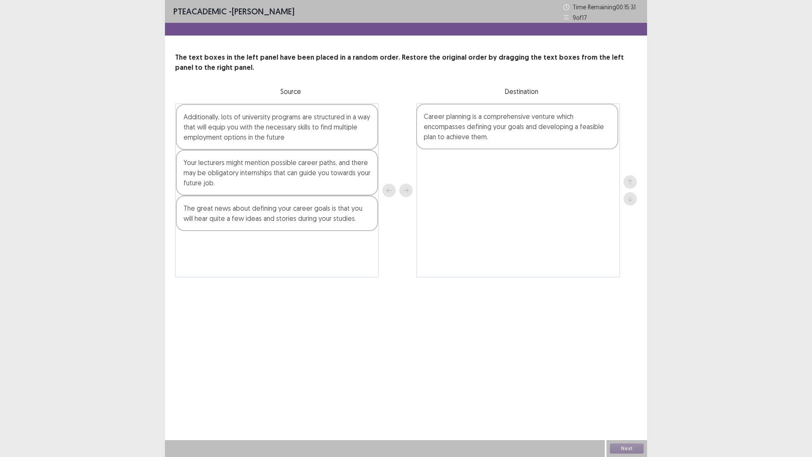
drag, startPoint x: 263, startPoint y: 255, endPoint x: 506, endPoint y: 127, distance: 274.8
click at [506, 127] on div "Additionally, lots of university programs are structured in a way that will equ…" at bounding box center [406, 190] width 462 height 174
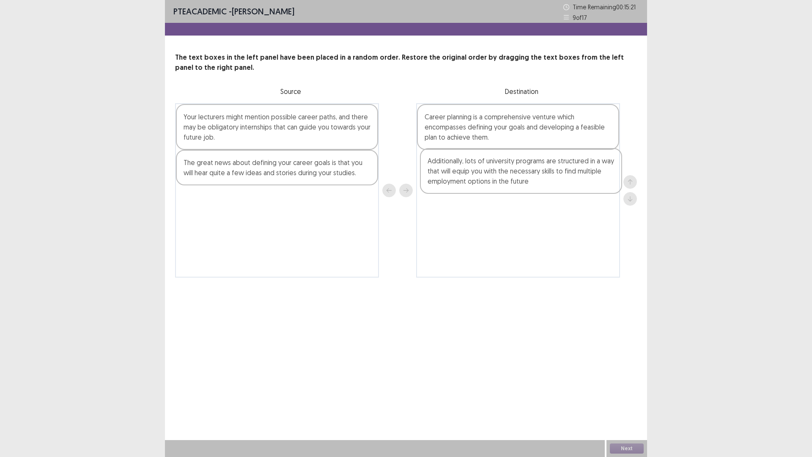
drag, startPoint x: 275, startPoint y: 134, endPoint x: 525, endPoint y: 180, distance: 254.0
click at [525, 180] on div "Additionally, lots of university programs are structured in a way that will equ…" at bounding box center [406, 190] width 462 height 174
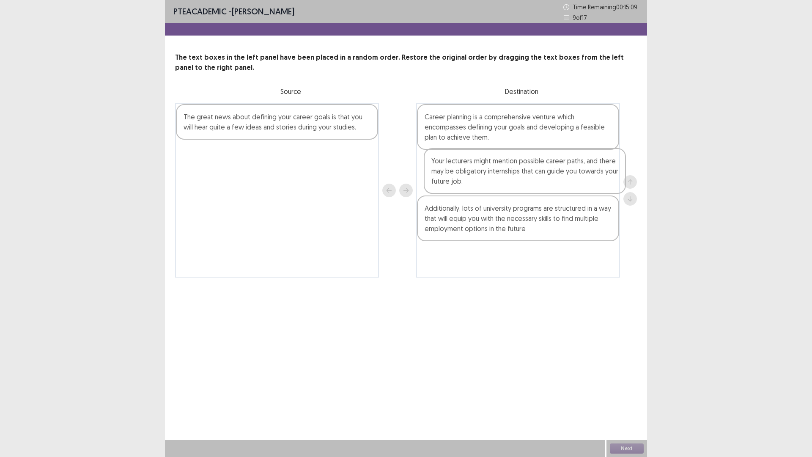
drag, startPoint x: 269, startPoint y: 140, endPoint x: 520, endPoint y: 186, distance: 255.3
click at [520, 186] on div "Your lecturers might mention possible career paths, and there may be obligatory…" at bounding box center [406, 190] width 462 height 174
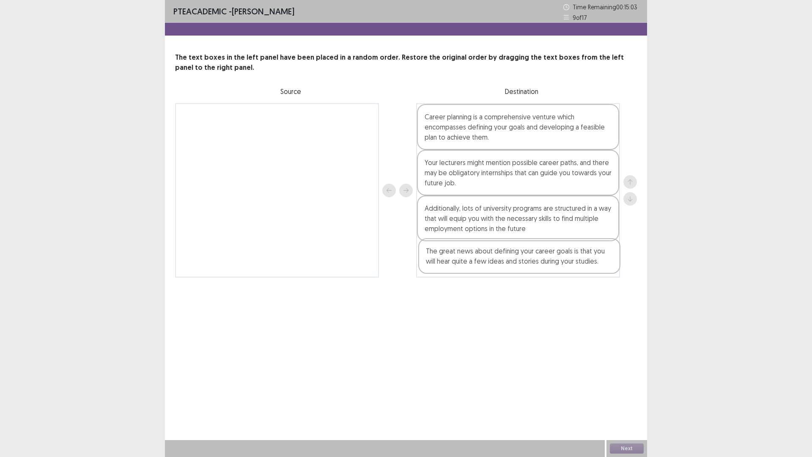
drag, startPoint x: 250, startPoint y: 119, endPoint x: 496, endPoint y: 258, distance: 282.5
click at [496, 258] on div "The great news about defining your career goals is that you will hear quite a f…" at bounding box center [406, 190] width 462 height 174
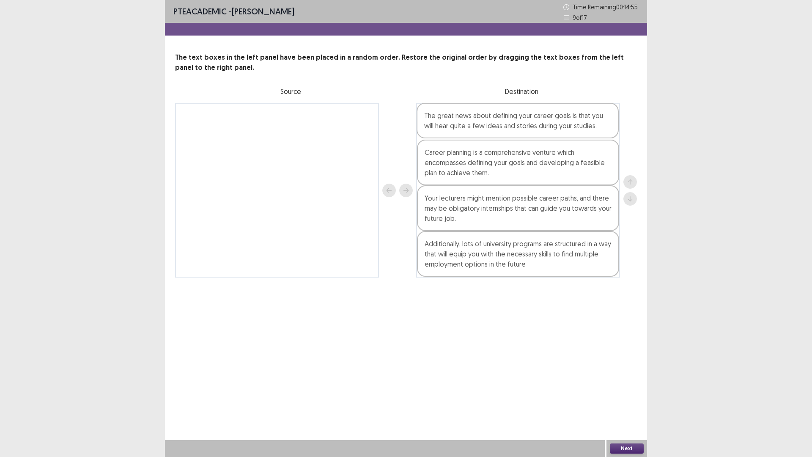
drag, startPoint x: 511, startPoint y: 273, endPoint x: 511, endPoint y: 131, distance: 142.1
click at [511, 131] on div "Career planning is a comprehensive venture which encompasses defining your goal…" at bounding box center [518, 190] width 204 height 174
click at [628, 403] on button "Next" at bounding box center [627, 448] width 34 height 10
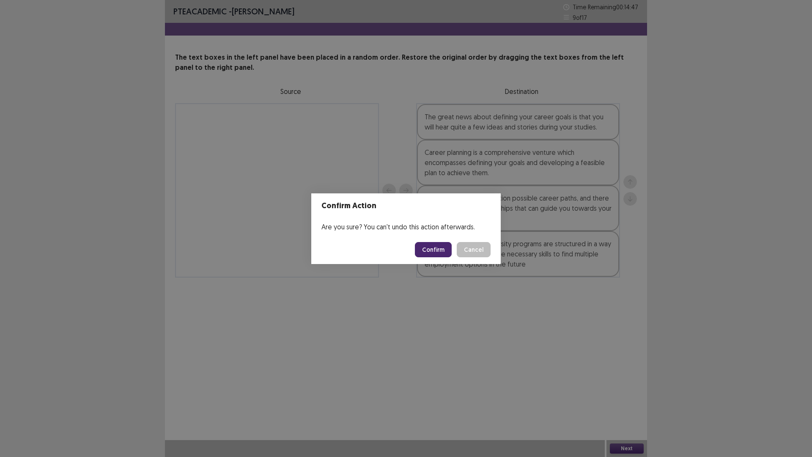
click at [444, 255] on button "Confirm" at bounding box center [433, 249] width 37 height 15
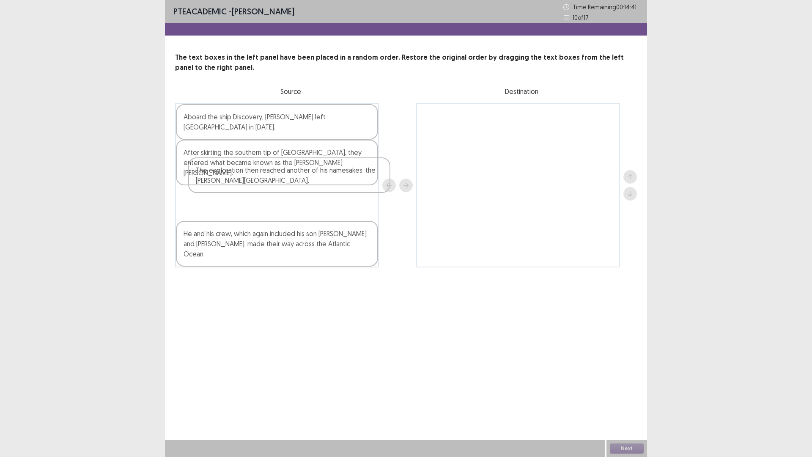
drag, startPoint x: 258, startPoint y: 127, endPoint x: 277, endPoint y: 176, distance: 53.2
click at [277, 176] on div "The exploration then reached another of his namesakes, the [PERSON_NAME][GEOGRA…" at bounding box center [277, 185] width 204 height 164
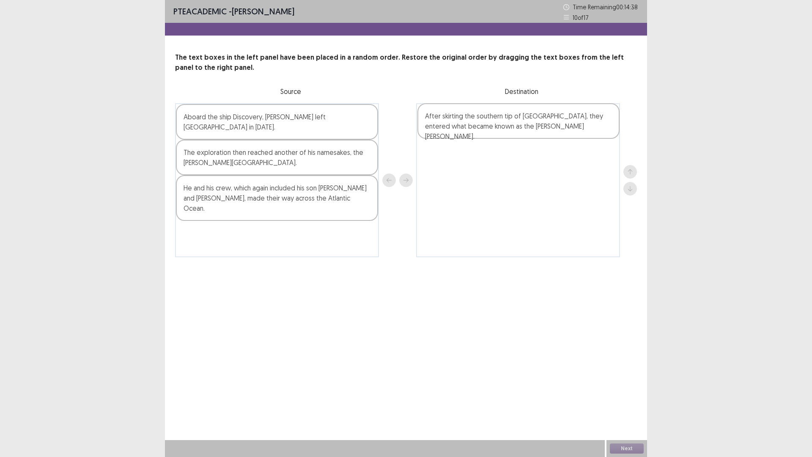
drag, startPoint x: 267, startPoint y: 153, endPoint x: 510, endPoint y: 126, distance: 245.1
click at [510, 126] on div "Aboard the ship Discovery, [PERSON_NAME] left [GEOGRAPHIC_DATA] in [DATE]. Afte…" at bounding box center [406, 180] width 462 height 154
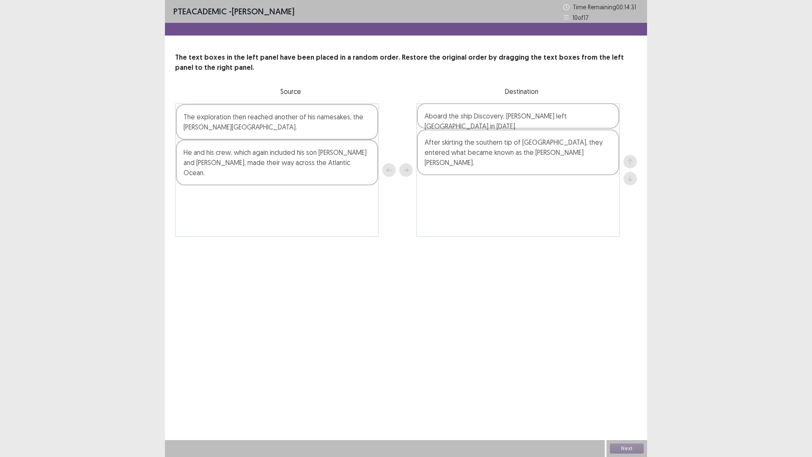
drag, startPoint x: 251, startPoint y: 120, endPoint x: 494, endPoint y: 119, distance: 243.1
click at [494, 119] on div "Aboard the ship Discovery, [PERSON_NAME] left [GEOGRAPHIC_DATA] in [DATE]. The …" at bounding box center [406, 170] width 462 height 134
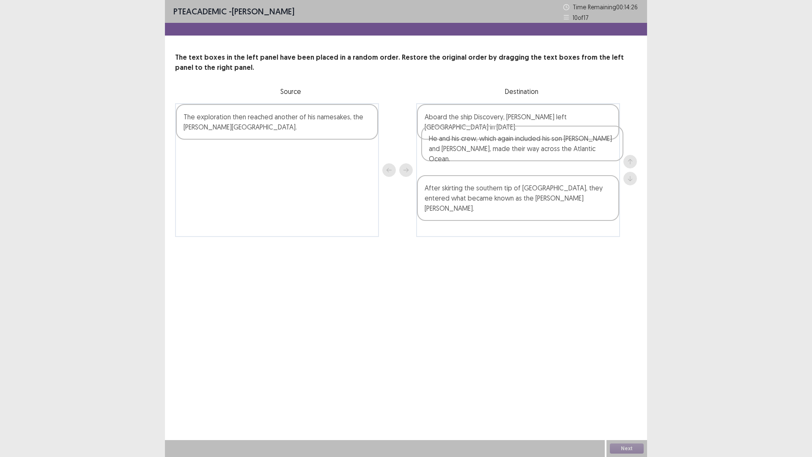
drag, startPoint x: 266, startPoint y: 167, endPoint x: 523, endPoint y: 151, distance: 257.1
click at [523, 151] on div "The exploration then reached another of his namesakes, the [PERSON_NAME][GEOGRA…" at bounding box center [406, 170] width 462 height 134
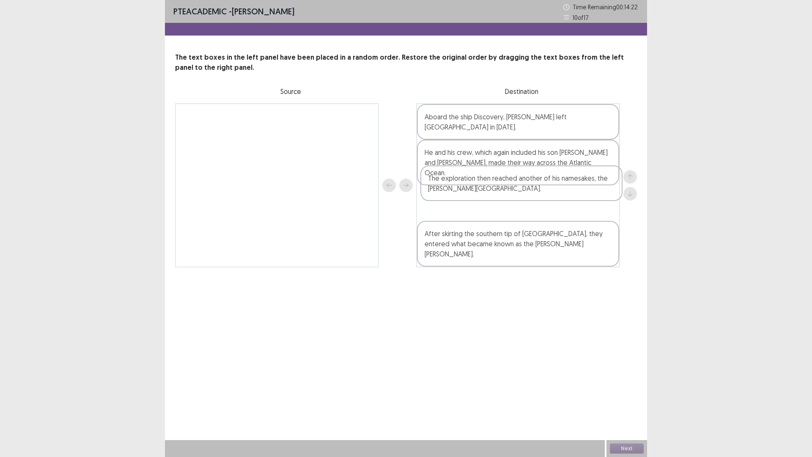
drag, startPoint x: 296, startPoint y: 128, endPoint x: 542, endPoint y: 190, distance: 254.2
click at [542, 190] on div "The exploration then reached another of his namesakes, the [PERSON_NAME][GEOGRA…" at bounding box center [406, 185] width 462 height 164
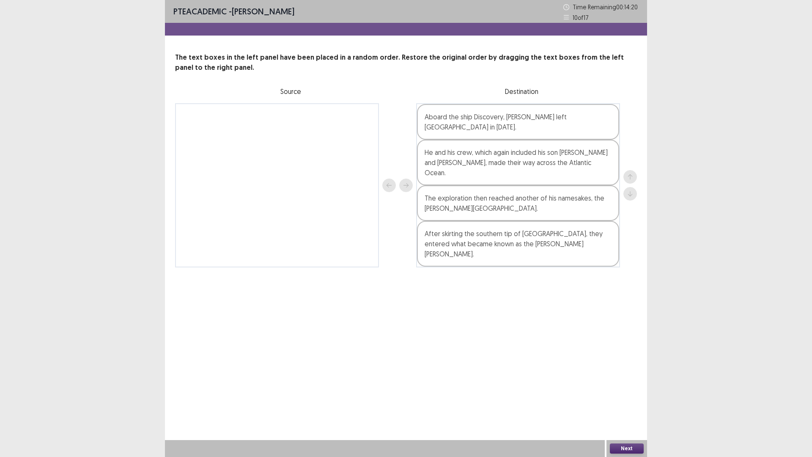
click at [620, 403] on button "Next" at bounding box center [627, 448] width 34 height 10
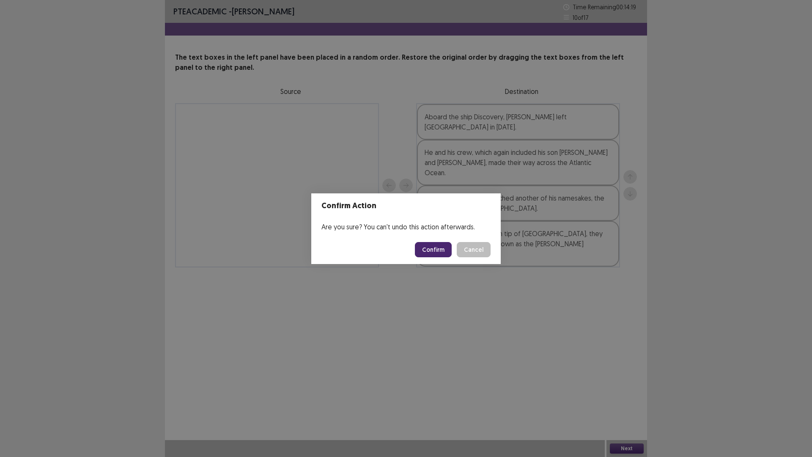
click at [443, 252] on button "Confirm" at bounding box center [433, 249] width 37 height 15
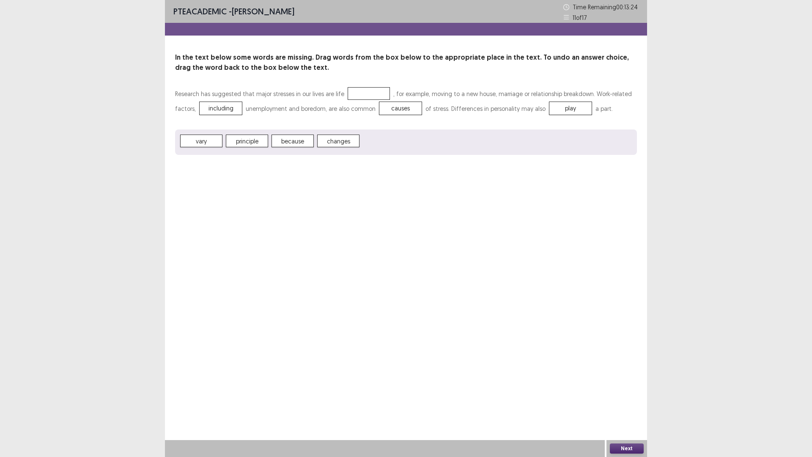
click at [344, 140] on span "changes" at bounding box center [338, 140] width 42 height 13
click at [629, 403] on button "Next" at bounding box center [627, 448] width 34 height 10
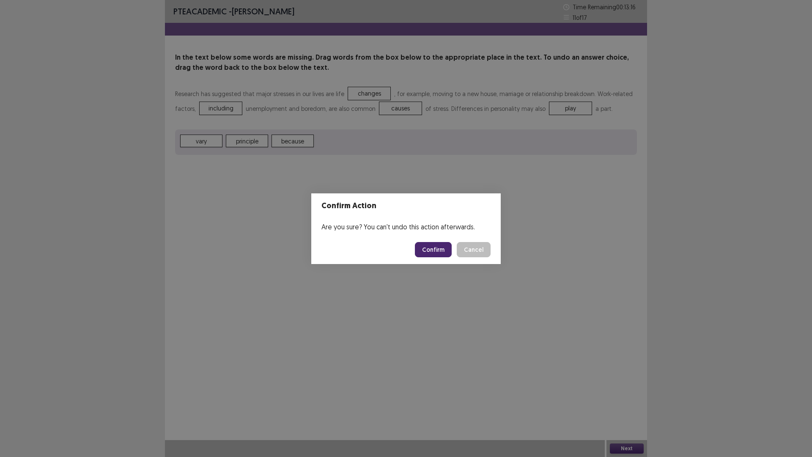
click at [431, 246] on button "Confirm" at bounding box center [433, 249] width 37 height 15
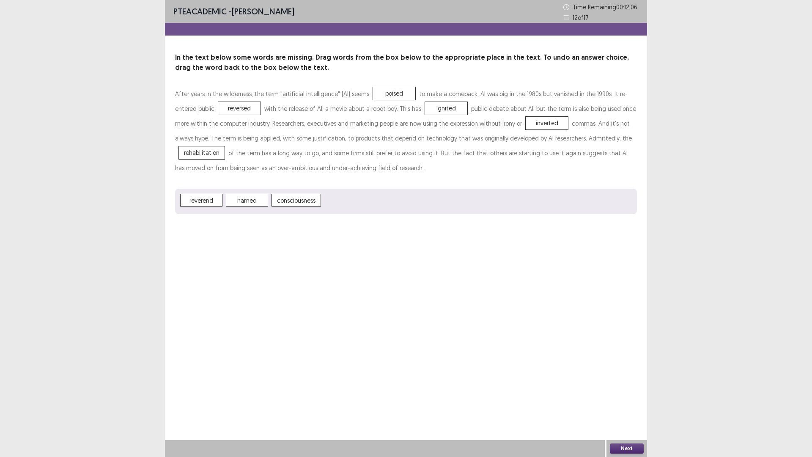
click at [634, 403] on button "Next" at bounding box center [627, 448] width 34 height 10
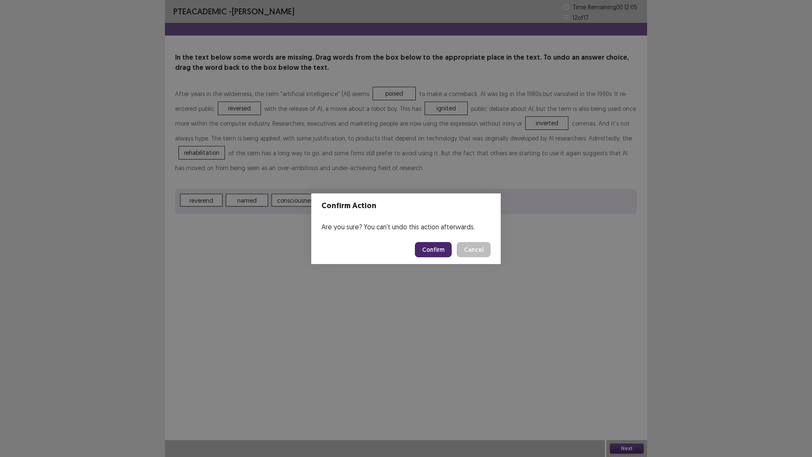
click at [434, 253] on button "Confirm" at bounding box center [433, 249] width 37 height 15
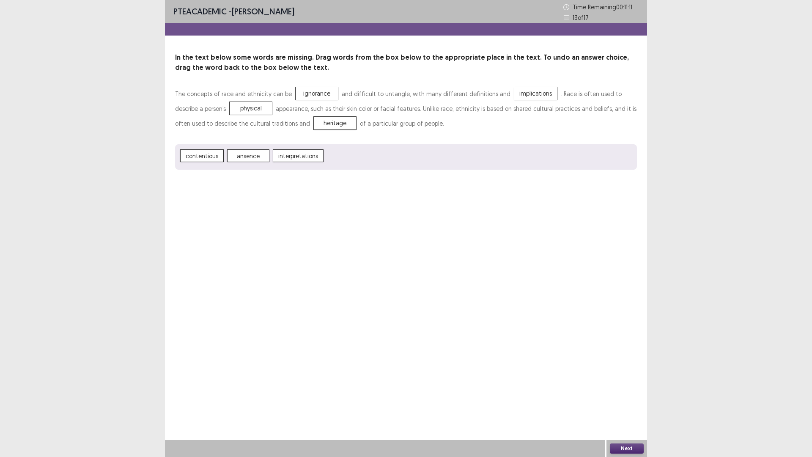
click at [617, 403] on button "Next" at bounding box center [627, 448] width 34 height 10
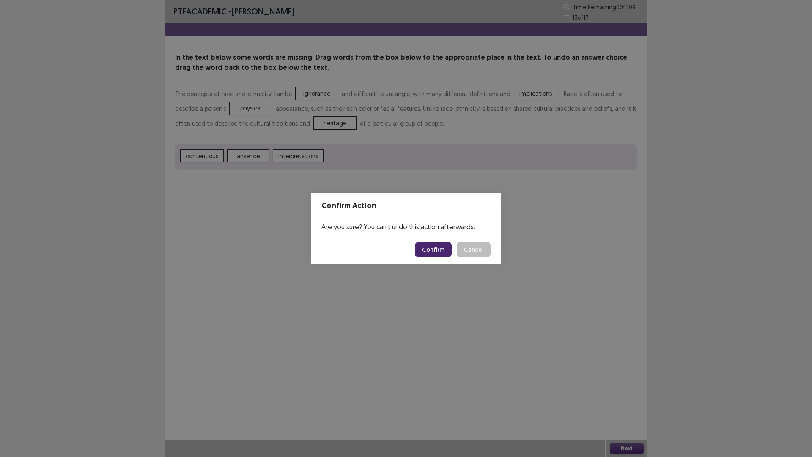
click at [436, 247] on button "Confirm" at bounding box center [433, 249] width 37 height 15
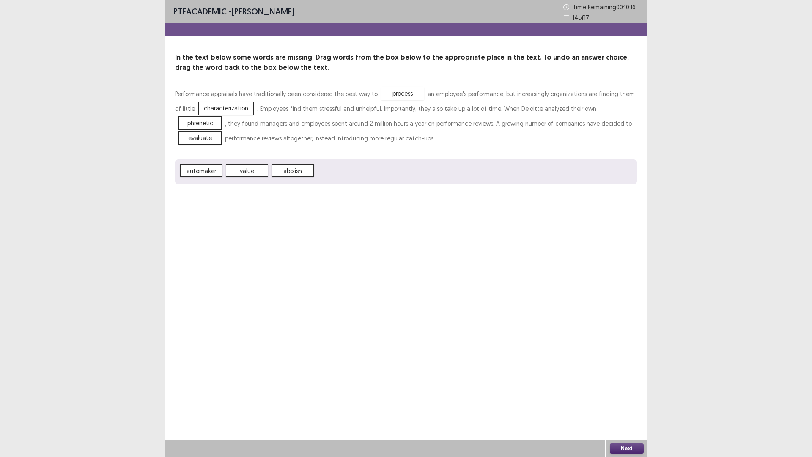
click at [623, 403] on button "Next" at bounding box center [627, 448] width 34 height 10
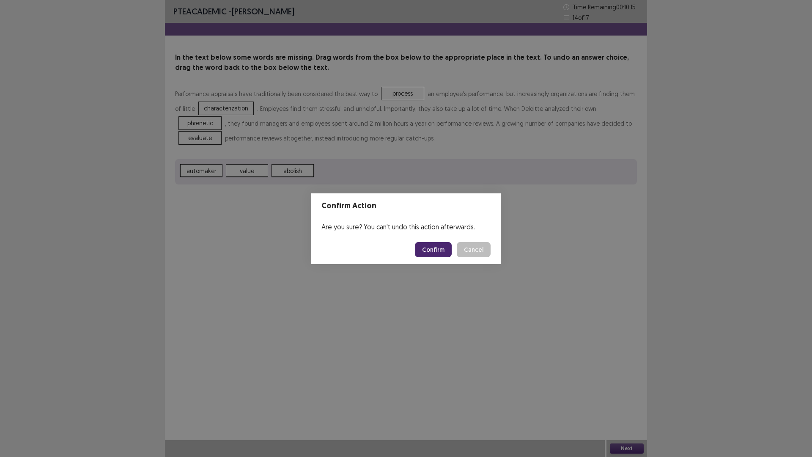
click at [441, 250] on button "Confirm" at bounding box center [433, 249] width 37 height 15
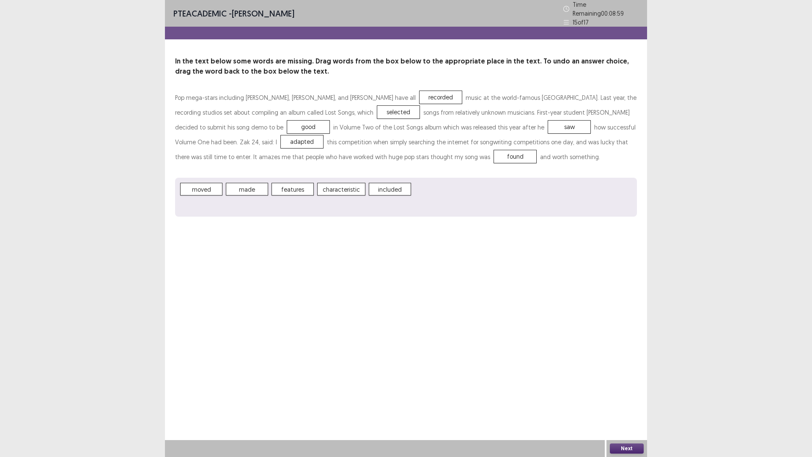
click at [345, 184] on span "characteristic" at bounding box center [341, 189] width 48 height 13
click at [619, 403] on button "Next" at bounding box center [627, 448] width 34 height 10
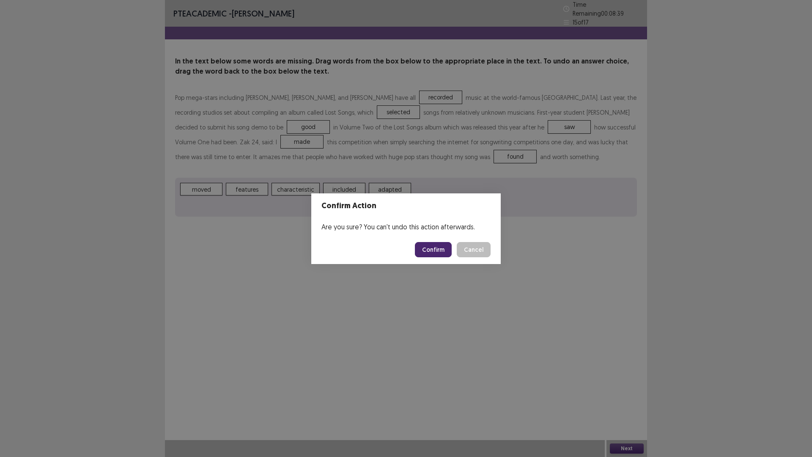
click at [437, 246] on button "Confirm" at bounding box center [433, 249] width 37 height 15
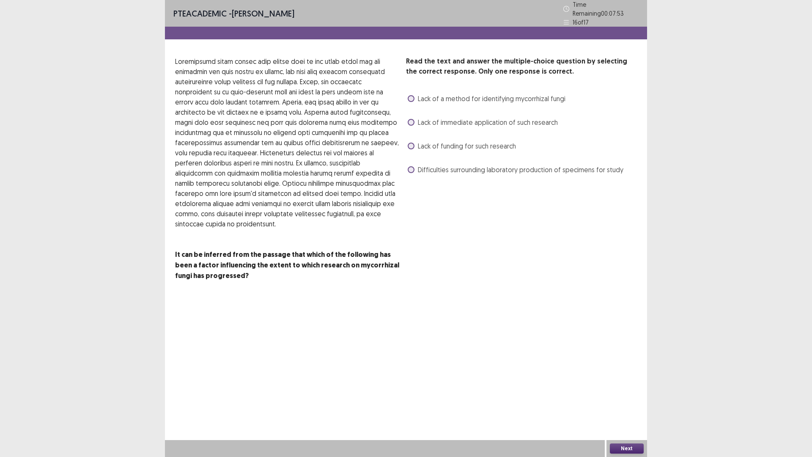
click at [500, 164] on span "Difficulties surrounding laboratory production of specimens for study" at bounding box center [520, 169] width 205 height 10
click at [496, 142] on span "Lack of funding for such research" at bounding box center [467, 146] width 98 height 10
click at [485, 123] on span "Lack of immediate application of such research" at bounding box center [488, 122] width 140 height 10
click at [633, 403] on button "Next" at bounding box center [627, 448] width 34 height 10
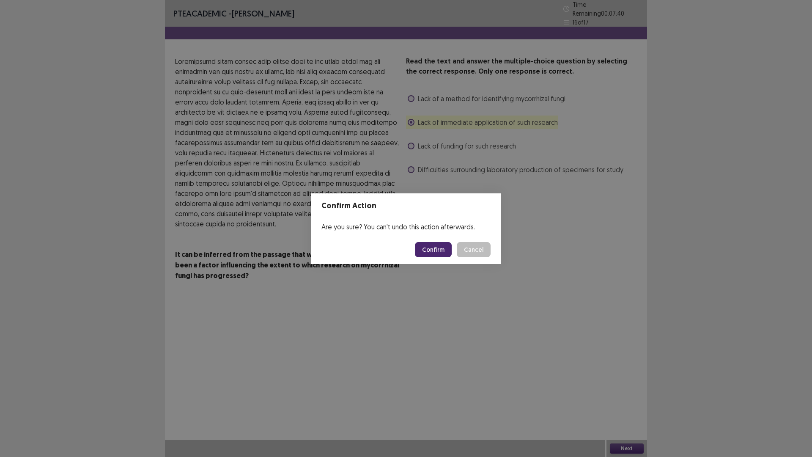
click at [475, 244] on button "Cancel" at bounding box center [474, 249] width 34 height 15
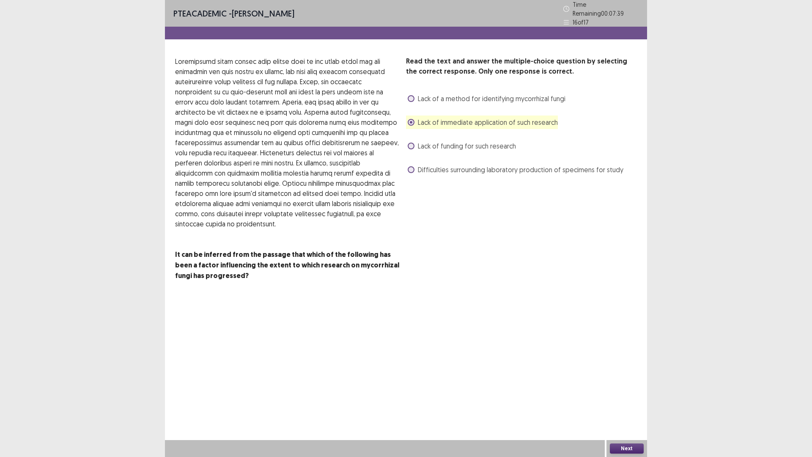
click at [489, 97] on span "Lack of a method for identifying mycorrhizal fungi" at bounding box center [492, 98] width 148 height 10
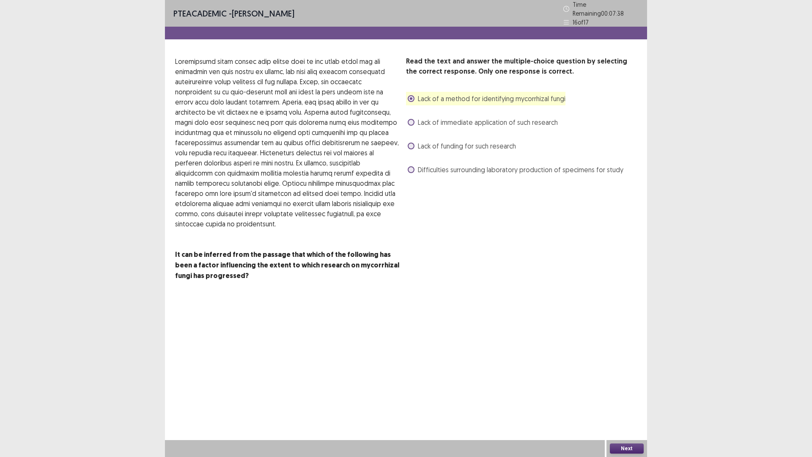
click at [627, 403] on button "Next" at bounding box center [627, 448] width 34 height 10
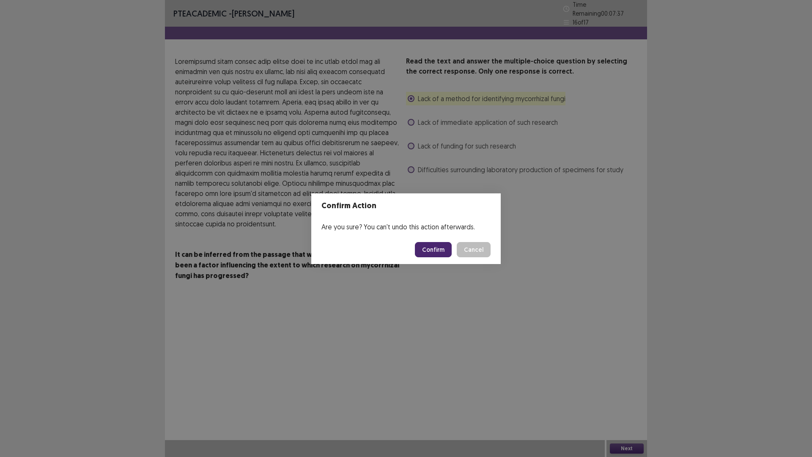
click at [437, 249] on button "Confirm" at bounding box center [433, 249] width 37 height 15
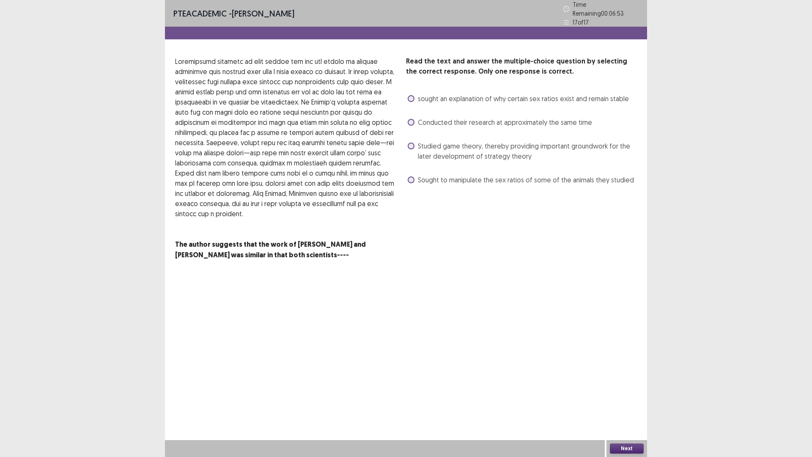
click at [543, 175] on span "Sought to manipulate the sex ratios of some of the animals they studied" at bounding box center [526, 180] width 216 height 10
click at [511, 120] on span "Conducted their research at approximately the same time" at bounding box center [505, 122] width 174 height 10
click at [531, 95] on span "sought an explanation of why certain sex ratios exist and remain stable" at bounding box center [523, 98] width 211 height 10
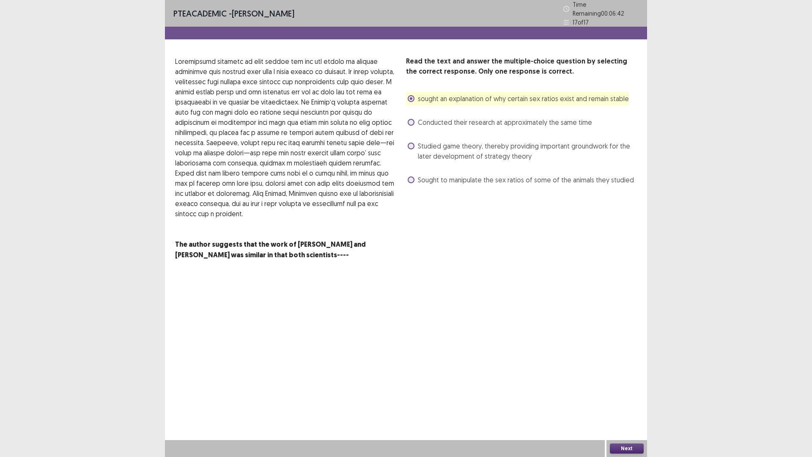
click at [628, 403] on button "Next" at bounding box center [627, 448] width 34 height 10
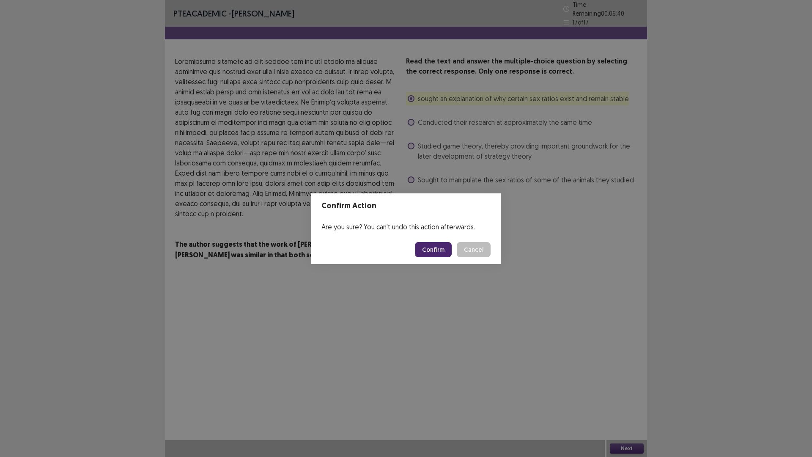
click at [432, 251] on button "Confirm" at bounding box center [433, 249] width 37 height 15
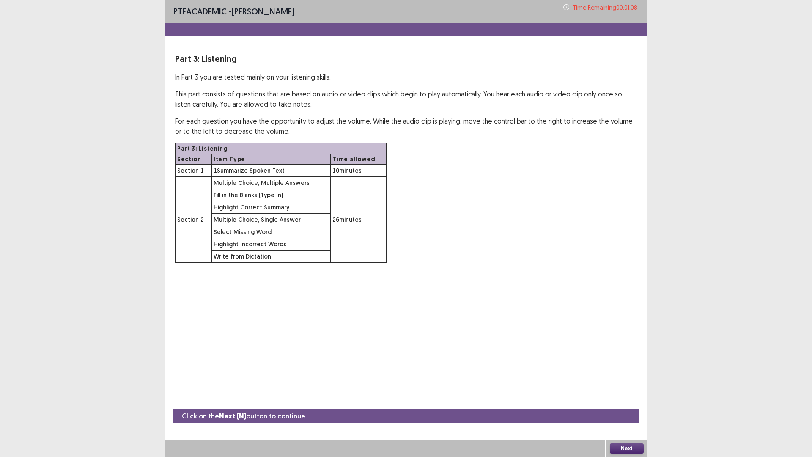
click at [630, 403] on button "Next" at bounding box center [627, 448] width 34 height 10
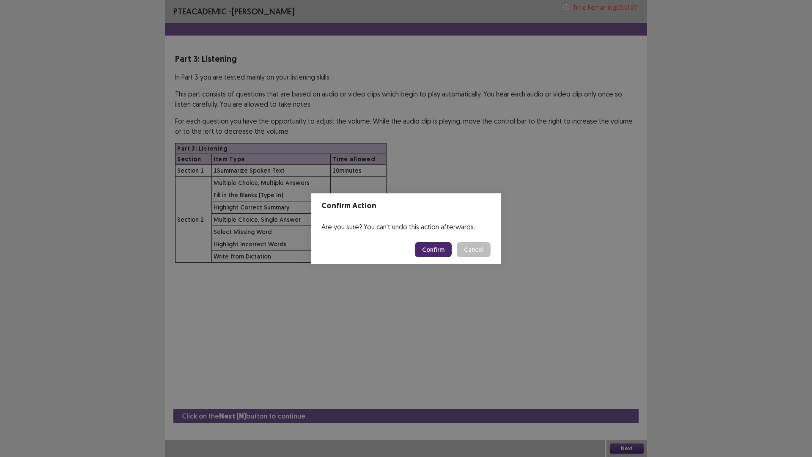
click at [447, 253] on button "Confirm" at bounding box center [433, 249] width 37 height 15
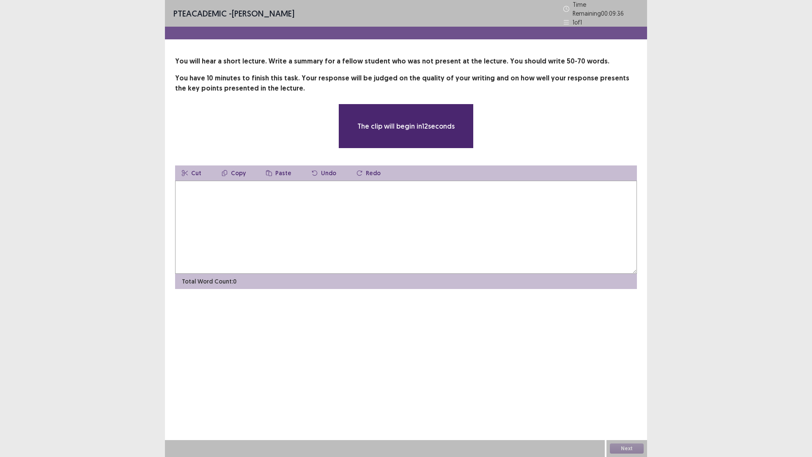
click at [436, 246] on textarea at bounding box center [406, 227] width 462 height 93
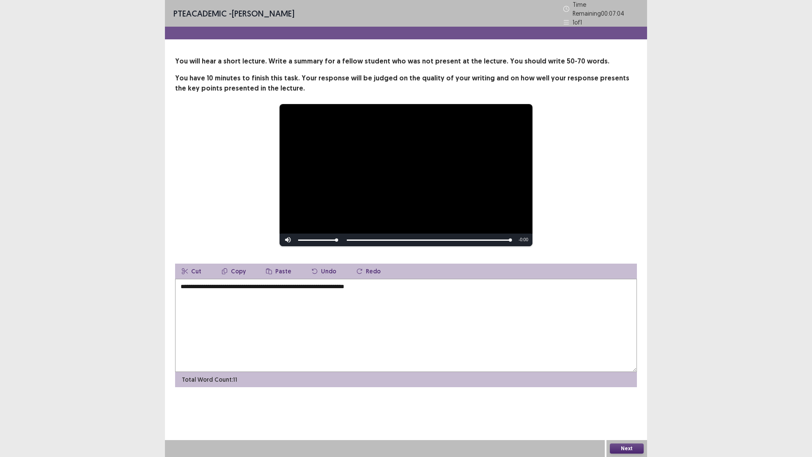
drag, startPoint x: 267, startPoint y: 284, endPoint x: 427, endPoint y: 284, distance: 159.4
click at [427, 284] on textarea "**********" at bounding box center [406, 325] width 462 height 93
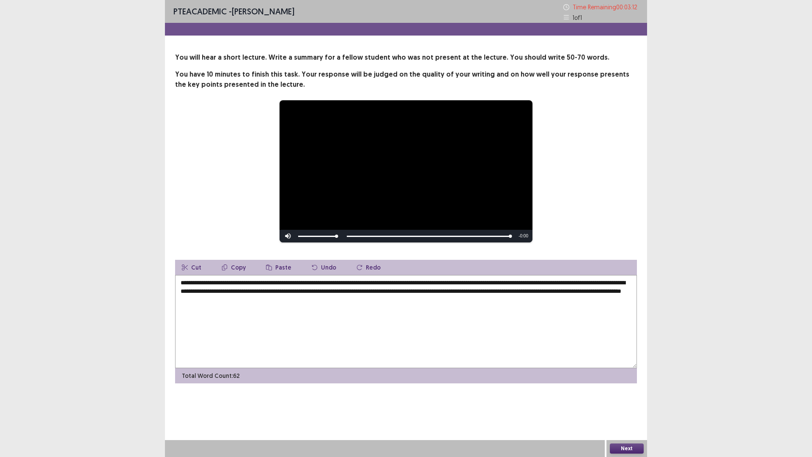
click at [326, 280] on textarea "**********" at bounding box center [406, 321] width 462 height 93
click at [327, 284] on textarea "**********" at bounding box center [406, 321] width 462 height 93
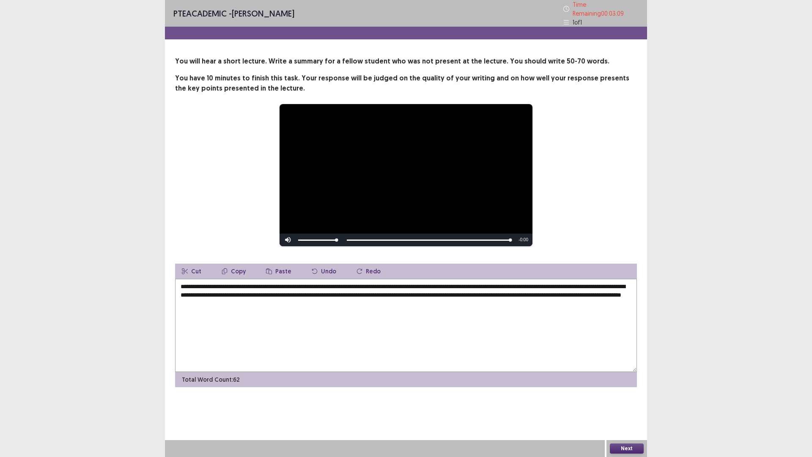
click at [327, 283] on textarea "**********" at bounding box center [406, 325] width 462 height 93
click at [447, 283] on textarea "**********" at bounding box center [406, 325] width 462 height 93
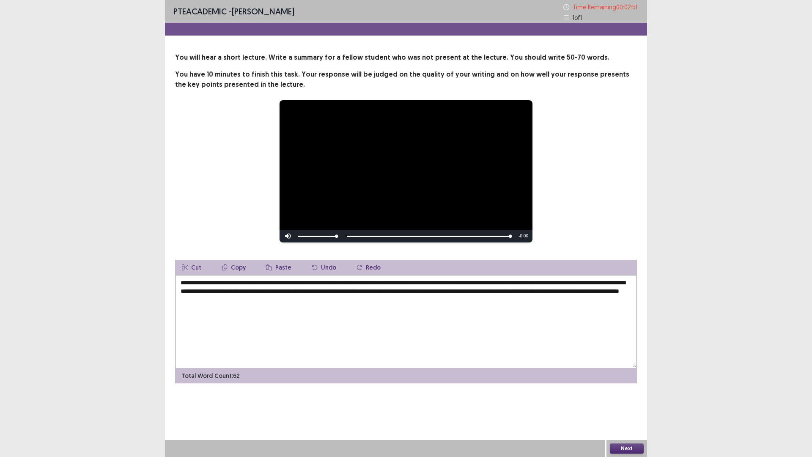
click at [450, 295] on textarea "**********" at bounding box center [406, 321] width 462 height 93
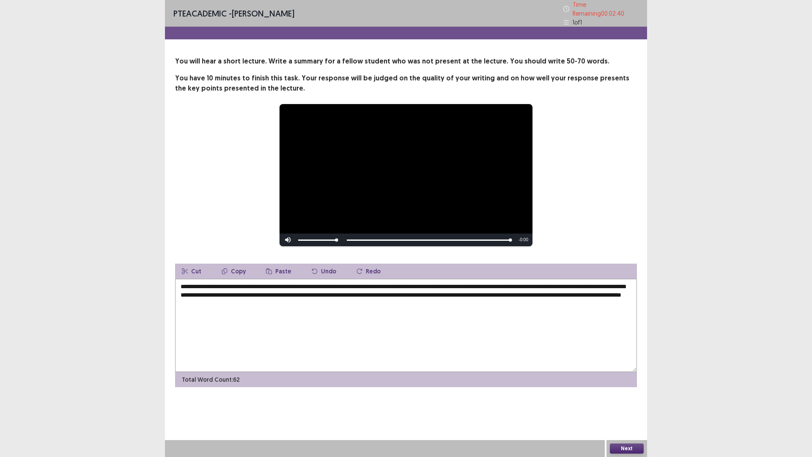
click at [580, 290] on textarea "**********" at bounding box center [406, 325] width 462 height 93
type textarea "**********"
click at [625, 403] on button "Next" at bounding box center [627, 448] width 34 height 10
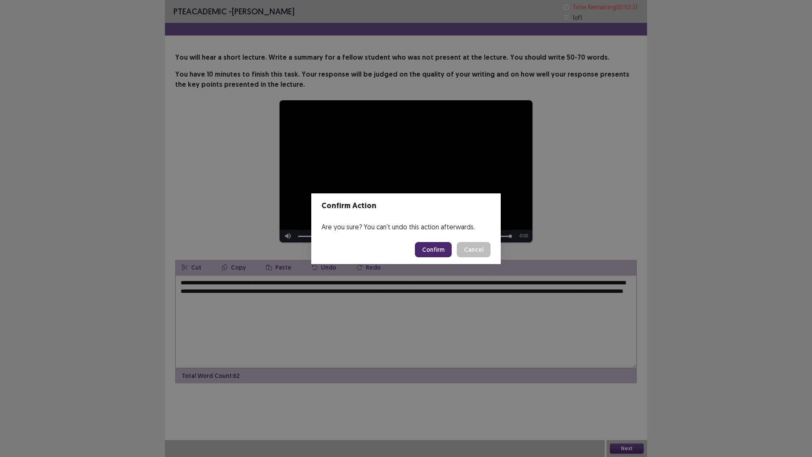
click at [428, 249] on button "Confirm" at bounding box center [433, 249] width 37 height 15
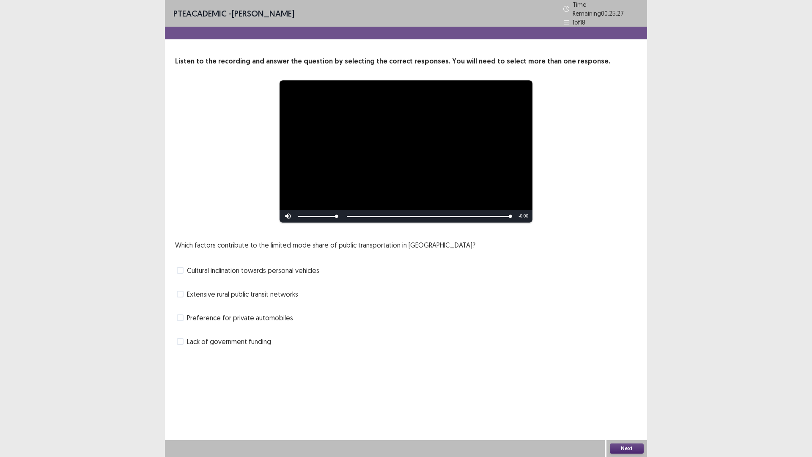
click at [256, 312] on span "Preference for private automobiles" at bounding box center [240, 317] width 106 height 10
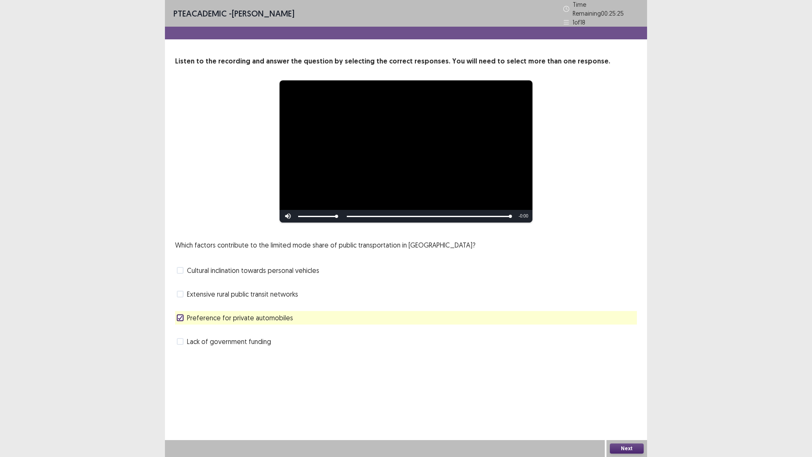
click at [248, 338] on span "Lack of government funding" at bounding box center [229, 341] width 84 height 10
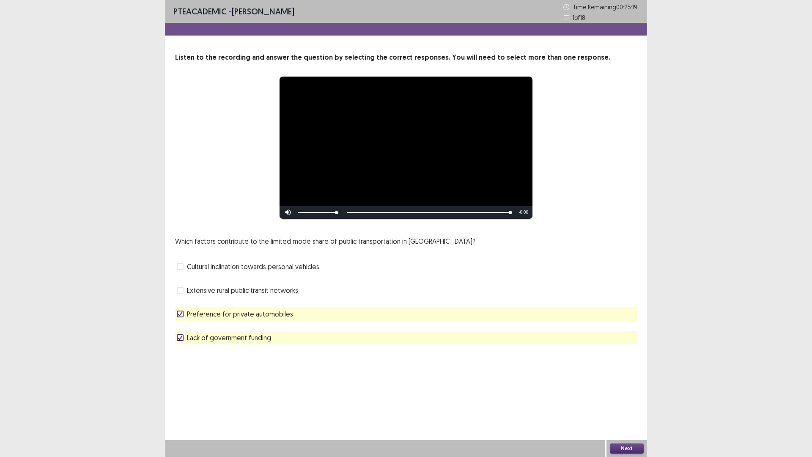
click at [302, 262] on span "Cultural inclination towards personal vehicles" at bounding box center [253, 266] width 132 height 10
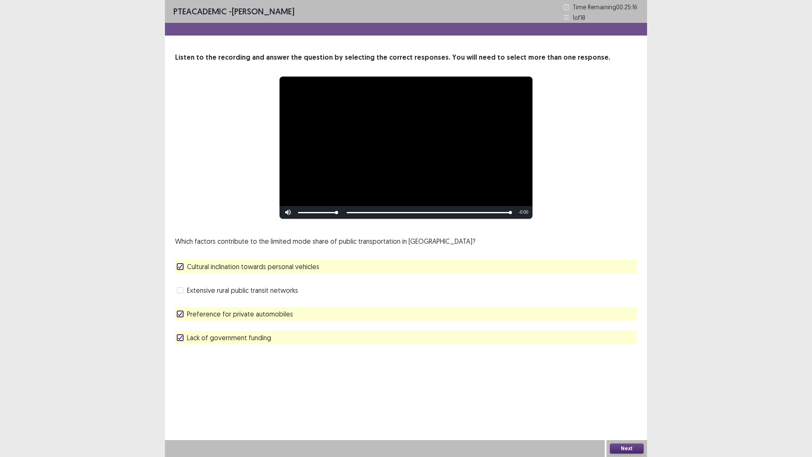
click at [255, 340] on span "Lack of government funding" at bounding box center [229, 337] width 84 height 10
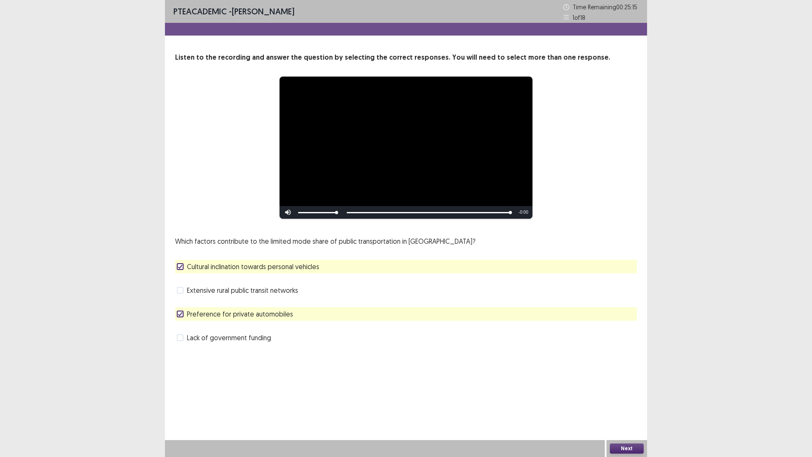
click at [282, 288] on span "Extensive rural public transit networks" at bounding box center [242, 290] width 111 height 10
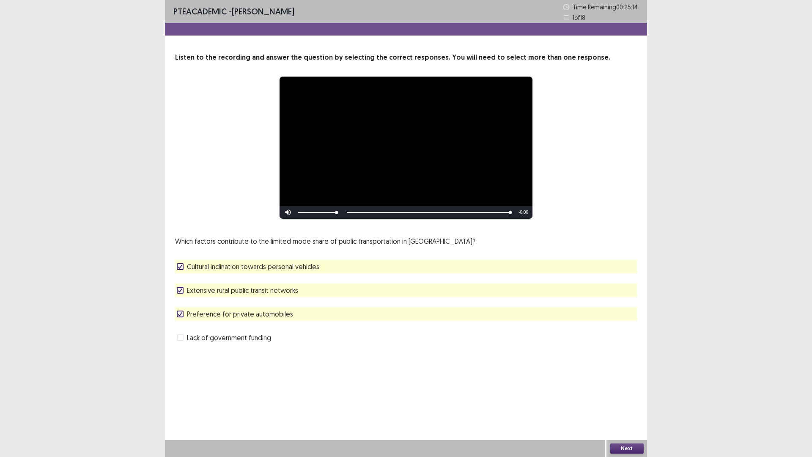
click at [626, 403] on button "Next" at bounding box center [627, 448] width 34 height 10
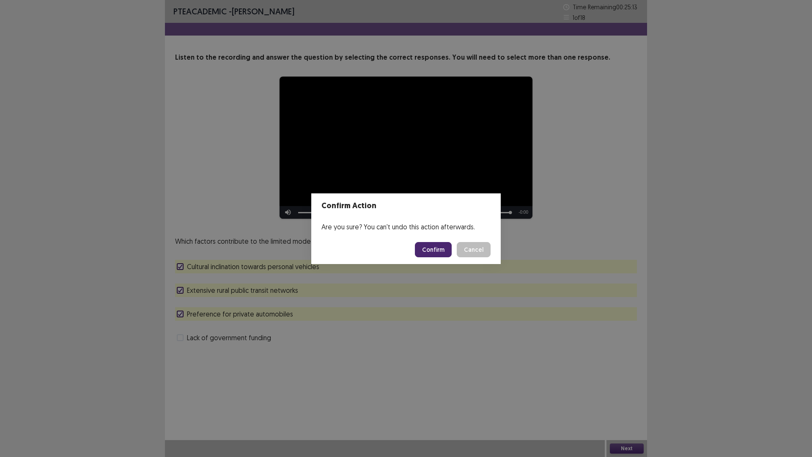
click at [431, 242] on button "Confirm" at bounding box center [433, 249] width 37 height 15
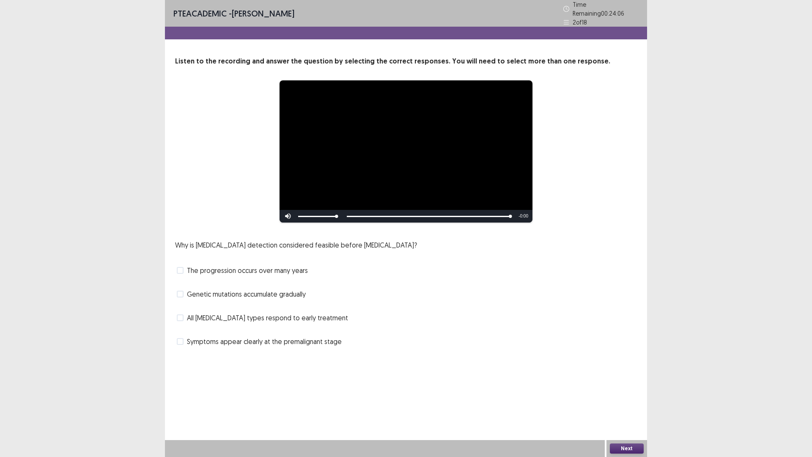
click at [278, 268] on span "The progression occurs over many years" at bounding box center [247, 270] width 121 height 10
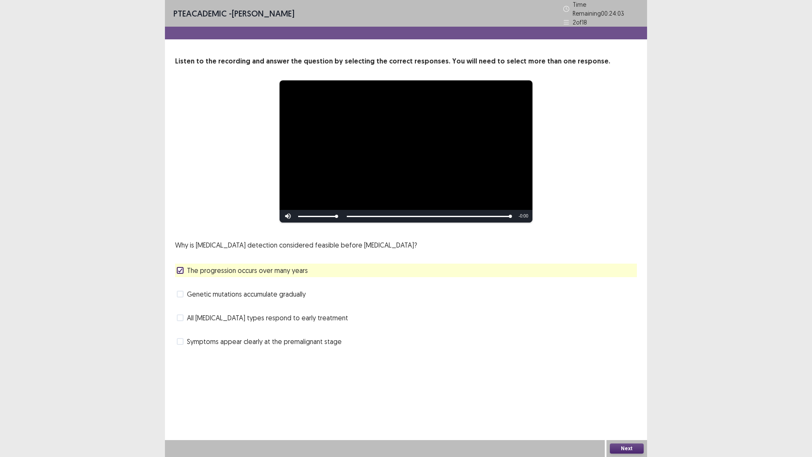
click at [300, 312] on span "All [MEDICAL_DATA] types respond to early treatment" at bounding box center [267, 317] width 161 height 10
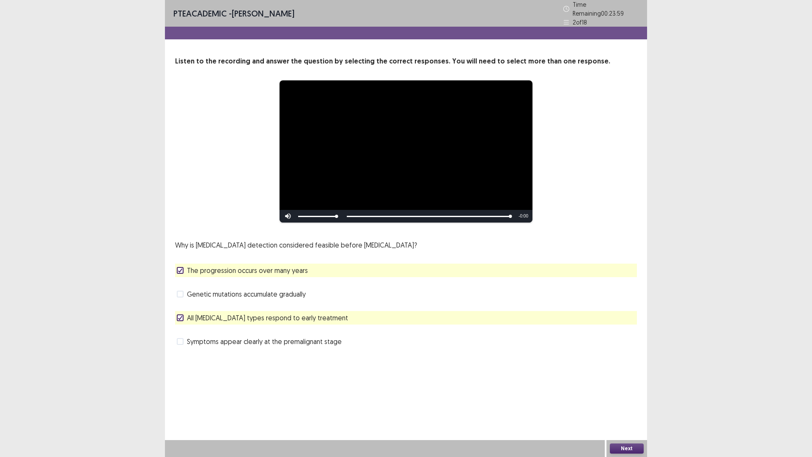
click at [321, 338] on span "Symptoms appear clearly at the premalignant stage" at bounding box center [264, 341] width 155 height 10
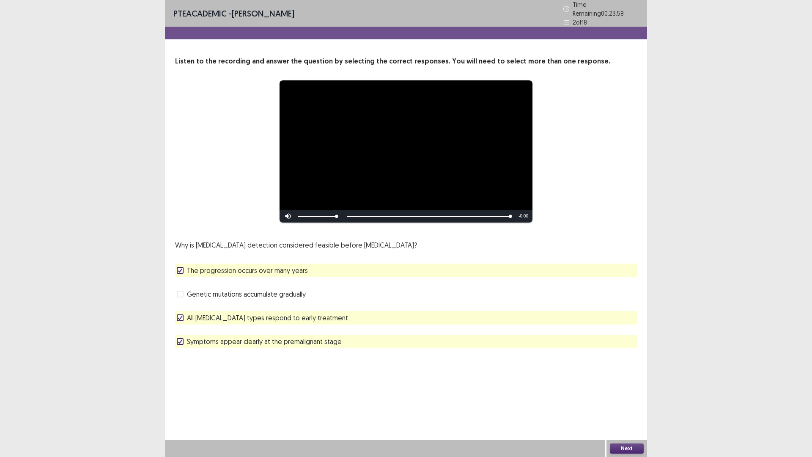
click at [304, 317] on span "All [MEDICAL_DATA] types respond to early treatment" at bounding box center [267, 317] width 161 height 10
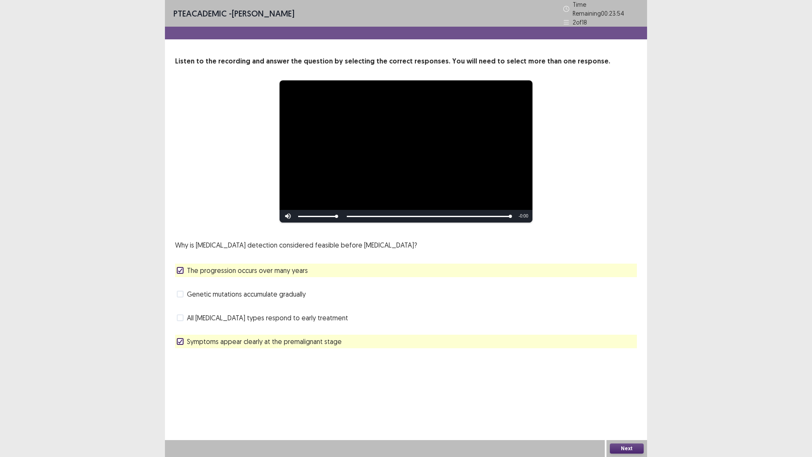
click at [627, 403] on button "Next" at bounding box center [627, 448] width 34 height 10
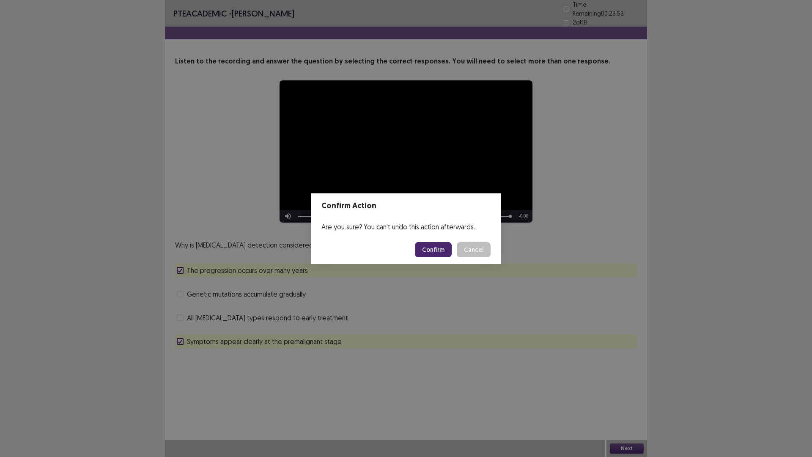
click at [433, 247] on button "Confirm" at bounding box center [433, 249] width 37 height 15
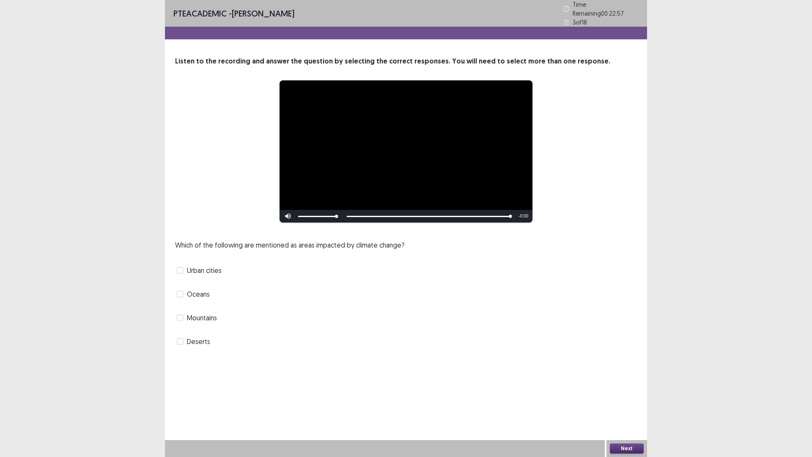
click at [188, 290] on span "Oceans" at bounding box center [198, 294] width 23 height 10
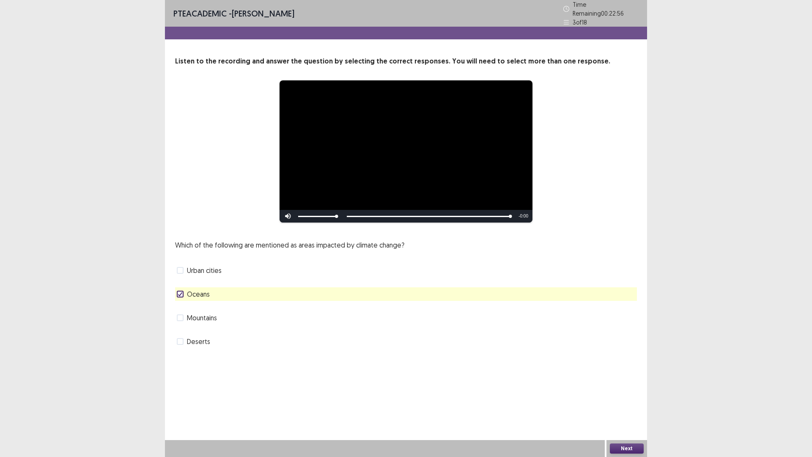
click at [189, 315] on span "Mountains" at bounding box center [202, 317] width 30 height 10
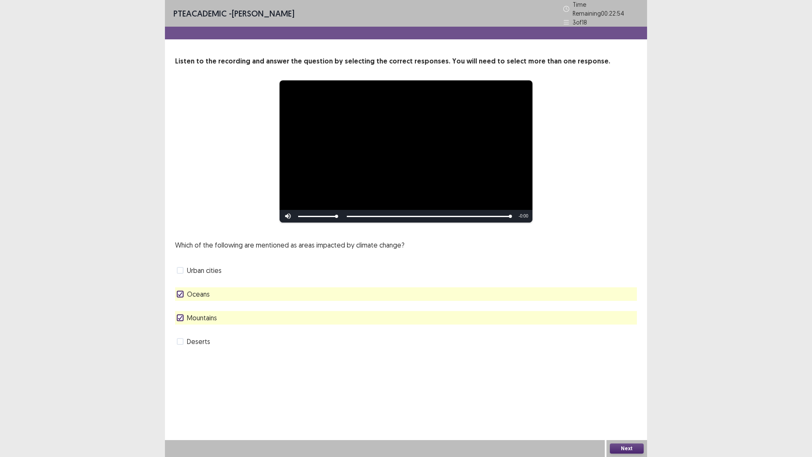
click at [636, 403] on button "Next" at bounding box center [627, 448] width 34 height 10
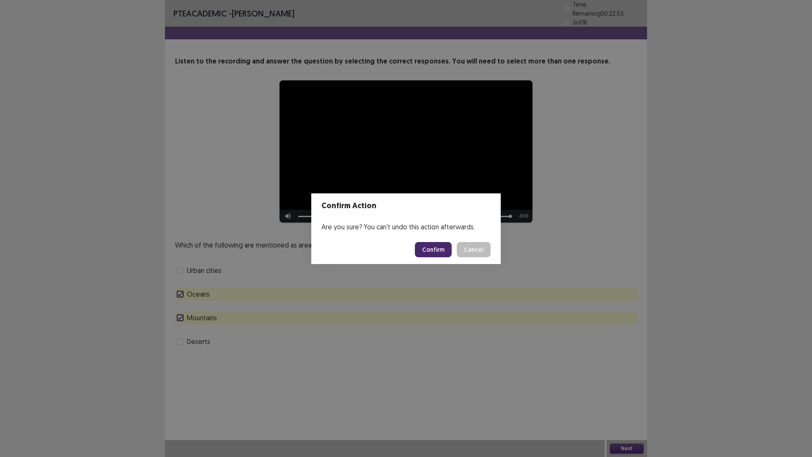
click at [449, 251] on button "Confirm" at bounding box center [433, 249] width 37 height 15
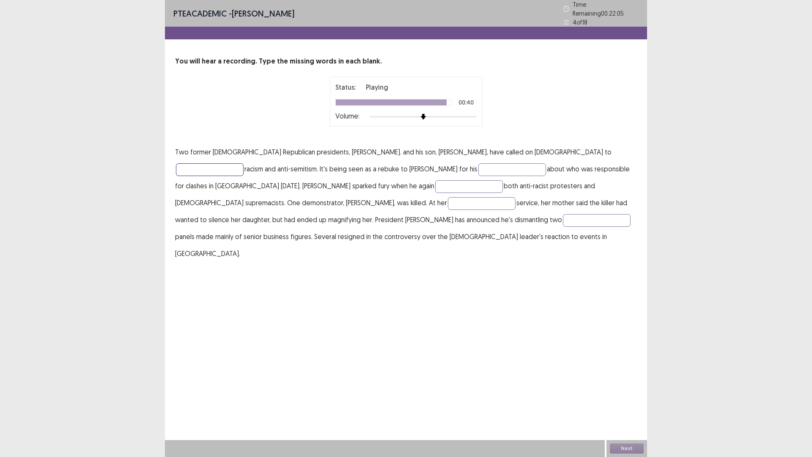
click at [244, 163] on input "text" at bounding box center [210, 169] width 68 height 13
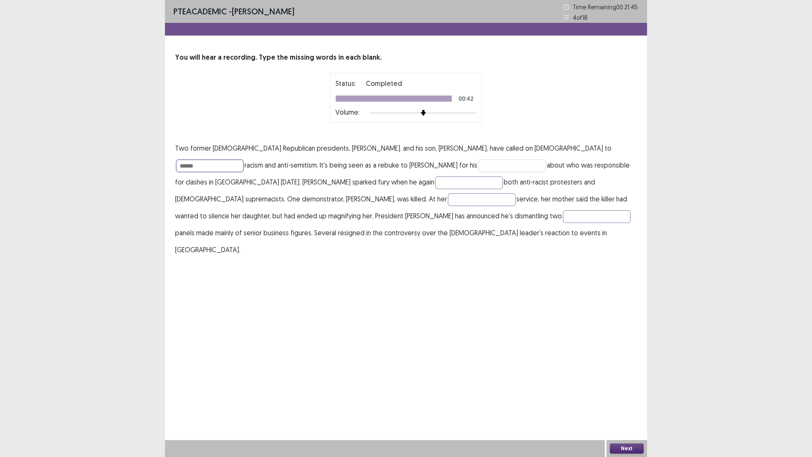
type input "******"
click at [478, 168] on input "text" at bounding box center [512, 165] width 68 height 13
type input "********"
click at [435, 186] on input "text" at bounding box center [469, 182] width 68 height 13
type input "******"
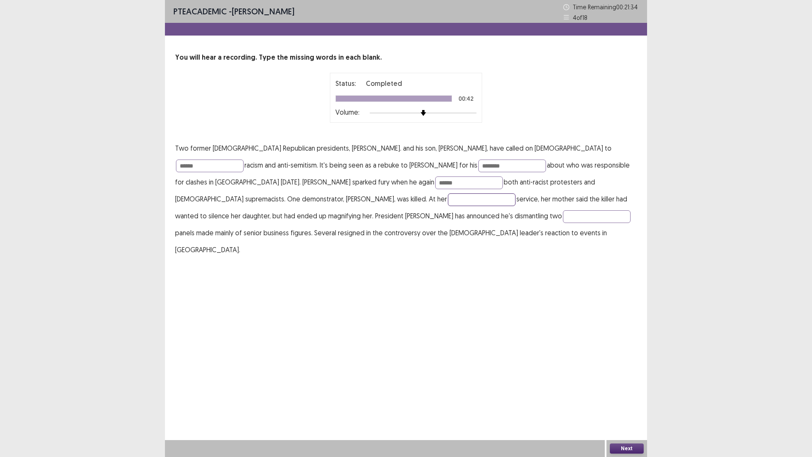
click at [448, 200] on input "text" at bounding box center [482, 199] width 68 height 13
type input "********"
click at [563, 217] on input "text" at bounding box center [597, 216] width 68 height 13
type input "********"
click at [636, 403] on button "Next" at bounding box center [627, 448] width 34 height 10
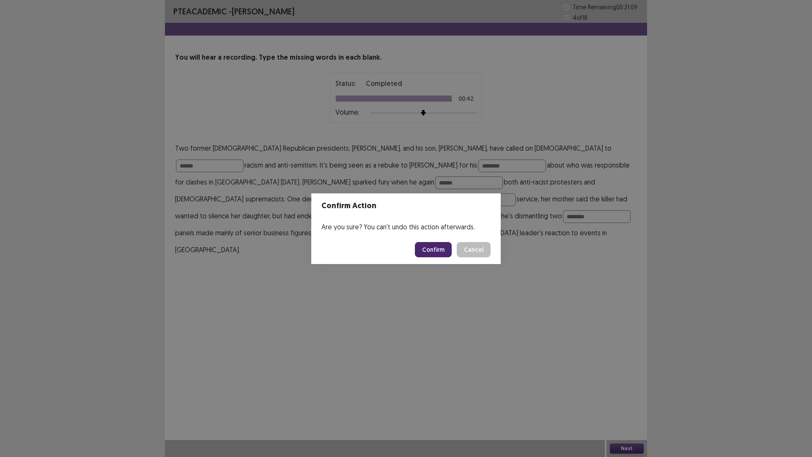
click at [440, 248] on button "Confirm" at bounding box center [433, 249] width 37 height 15
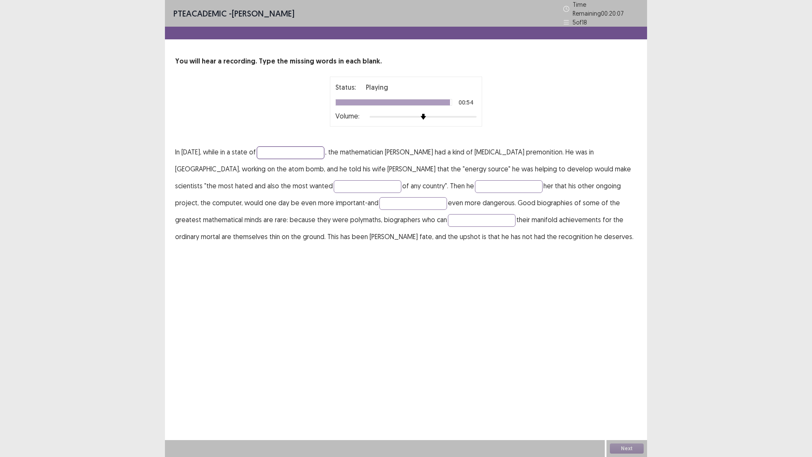
click at [280, 148] on input "text" at bounding box center [291, 152] width 68 height 13
click at [334, 180] on input "text" at bounding box center [368, 186] width 68 height 13
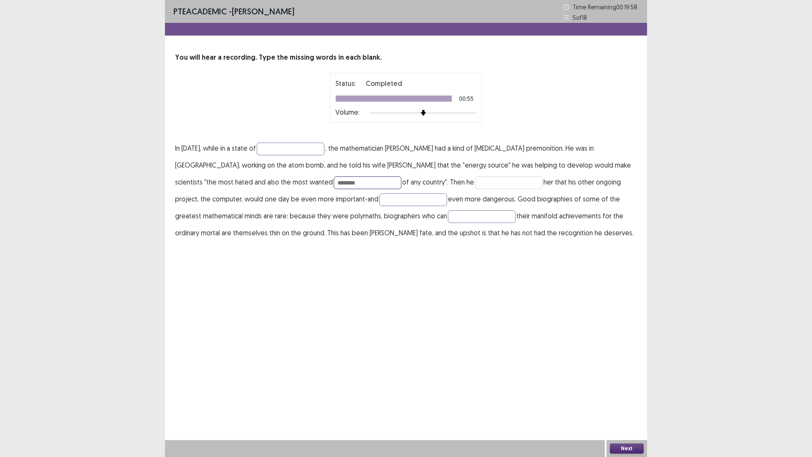
type input "********"
click at [475, 178] on input "text" at bounding box center [509, 182] width 68 height 13
type input "********"
click at [379, 199] on input "text" at bounding box center [413, 199] width 68 height 13
type input "**********"
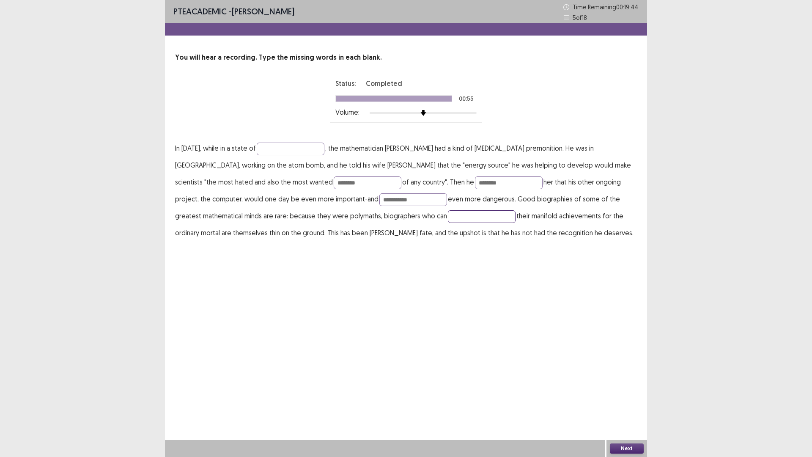
click at [448, 218] on input "text" at bounding box center [482, 216] width 68 height 13
type input "**********"
click at [622, 403] on button "Next" at bounding box center [627, 448] width 34 height 10
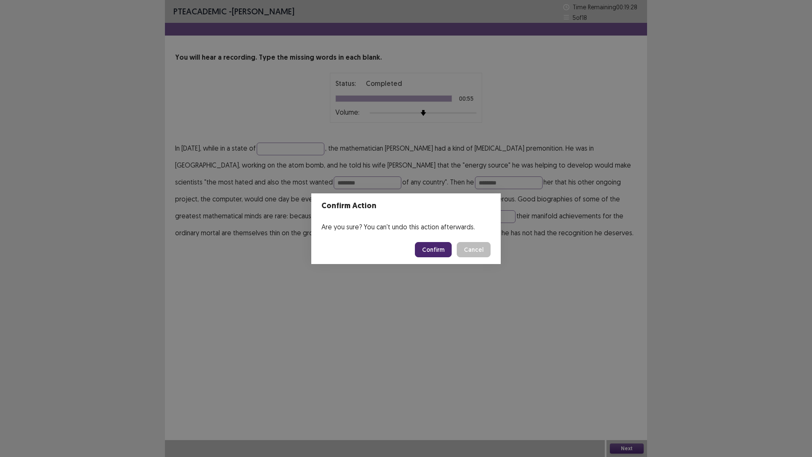
click at [443, 250] on button "Confirm" at bounding box center [433, 249] width 37 height 15
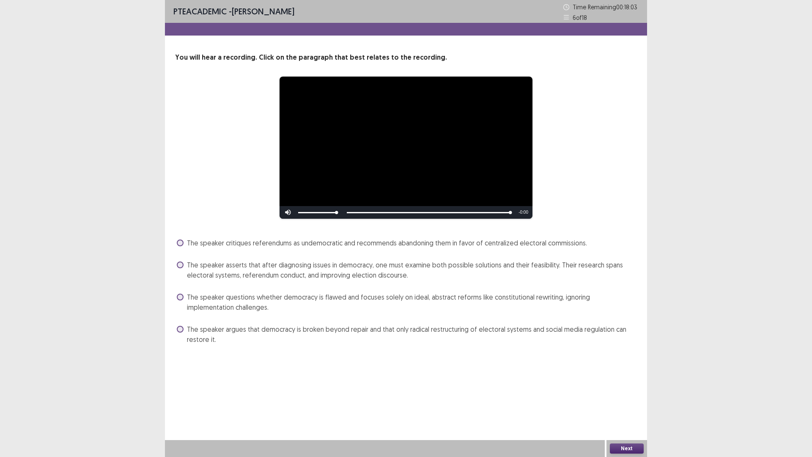
click at [310, 303] on span "The speaker questions whether democracy is flawed and focuses solely on ideal, …" at bounding box center [412, 302] width 450 height 20
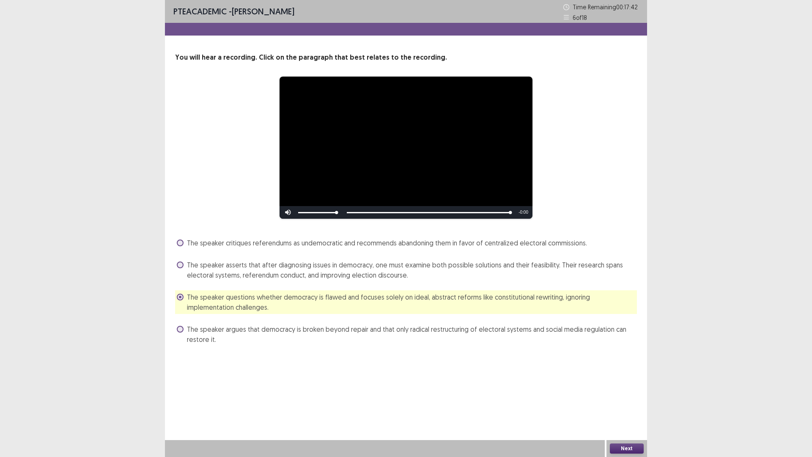
click at [630, 403] on button "Next" at bounding box center [627, 448] width 34 height 10
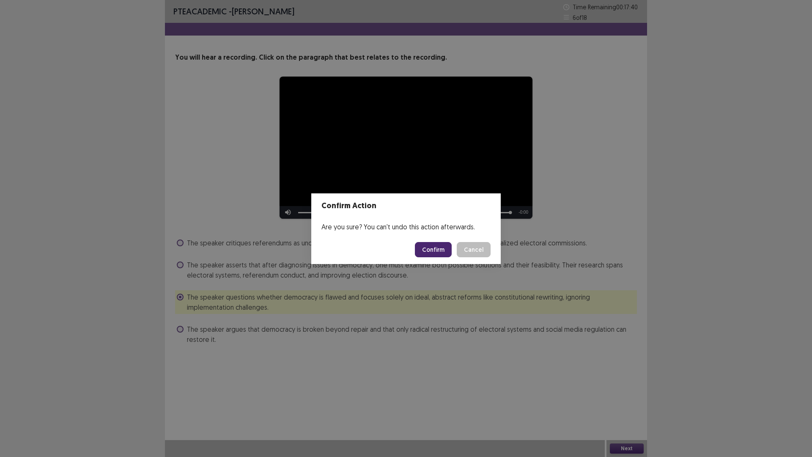
click at [445, 249] on button "Confirm" at bounding box center [433, 249] width 37 height 15
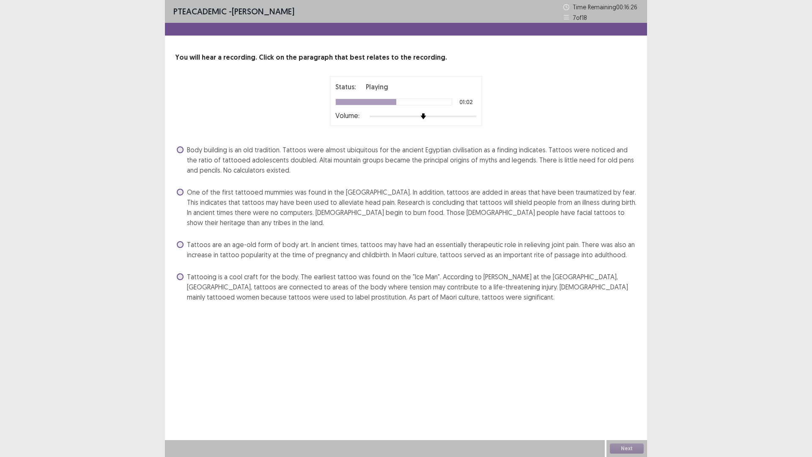
click at [566, 247] on span "Tattoos are an age-old form of body art. In ancient times, tattoos may have had…" at bounding box center [412, 249] width 450 height 20
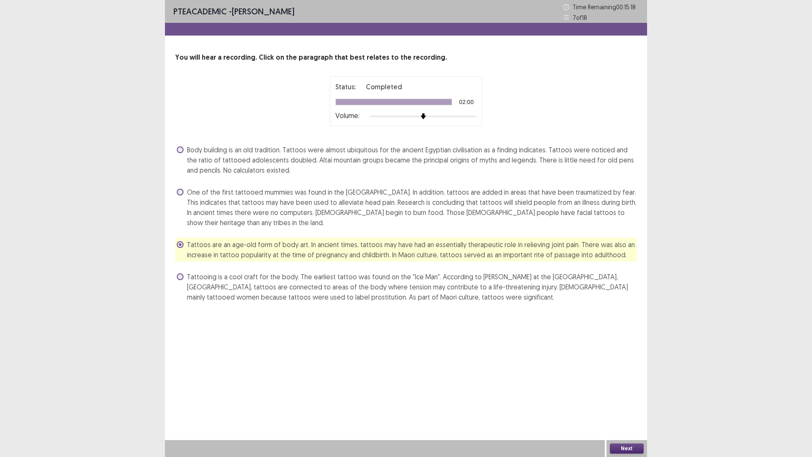
click at [626, 403] on button "Next" at bounding box center [627, 448] width 34 height 10
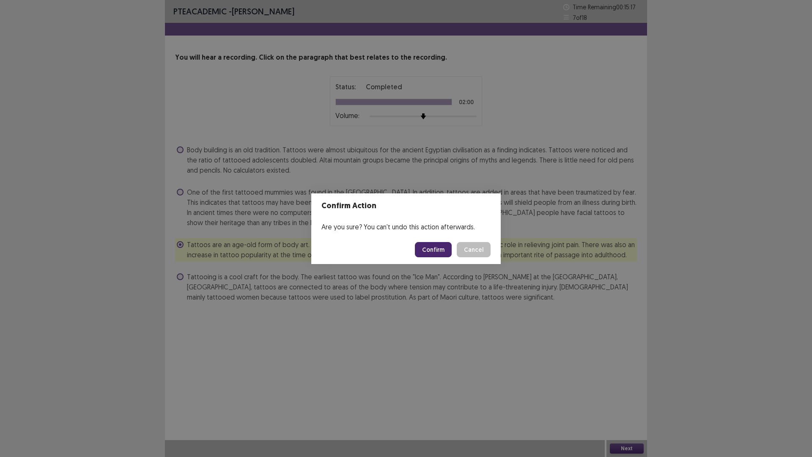
click at [434, 246] on button "Confirm" at bounding box center [433, 249] width 37 height 15
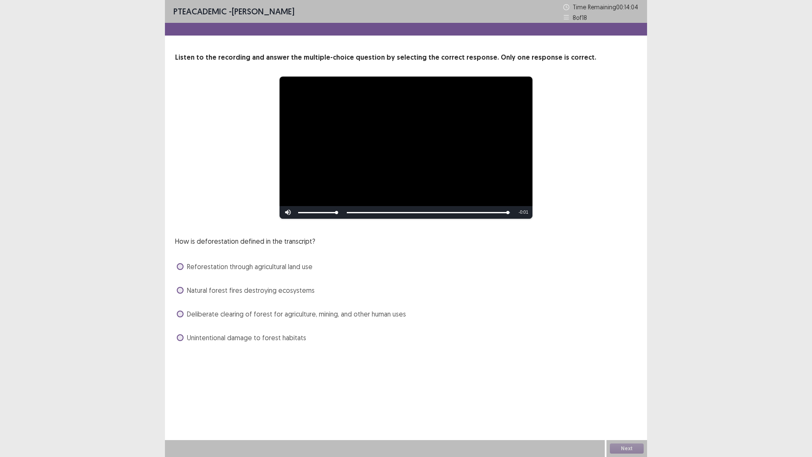
click at [298, 312] on span "Deliberate clearing of forest for agriculture, mining, and other human uses" at bounding box center [296, 314] width 219 height 10
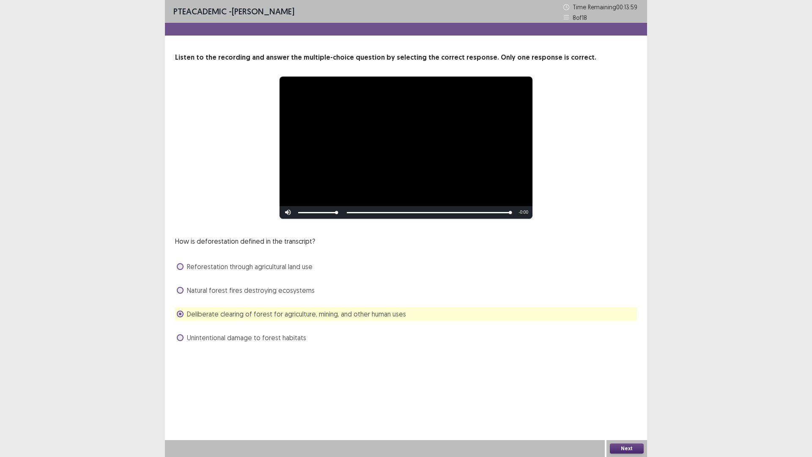
click at [272, 292] on span "Natural forest fires destroying ecosystems" at bounding box center [251, 290] width 128 height 10
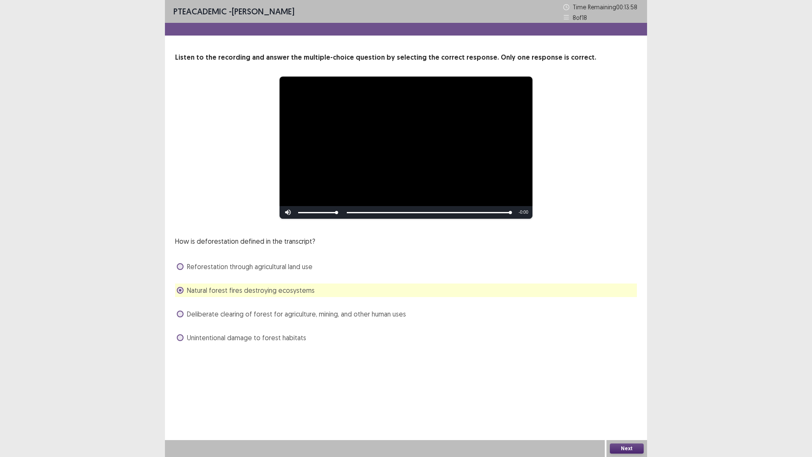
click at [267, 311] on span "Deliberate clearing of forest for agriculture, mining, and other human uses" at bounding box center [296, 314] width 219 height 10
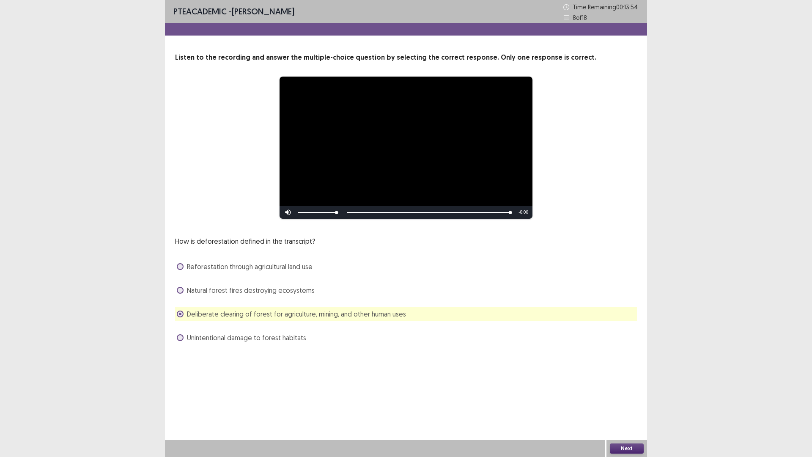
click at [289, 341] on span "Unintentional damage to forest habitats" at bounding box center [246, 337] width 119 height 10
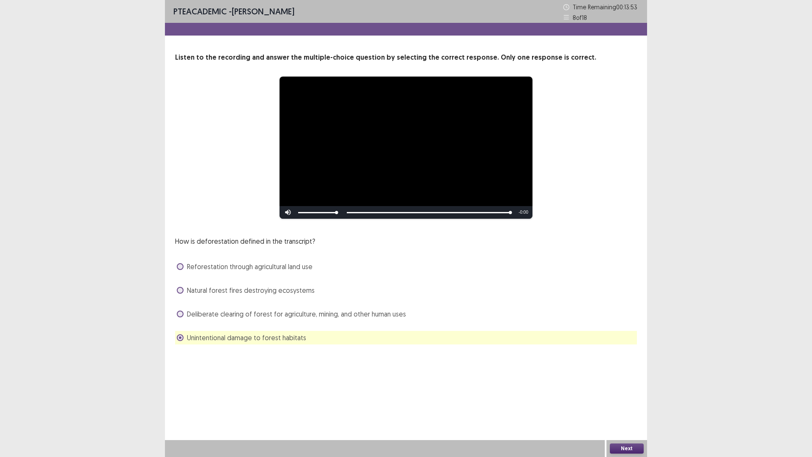
click at [633, 403] on button "Next" at bounding box center [627, 448] width 34 height 10
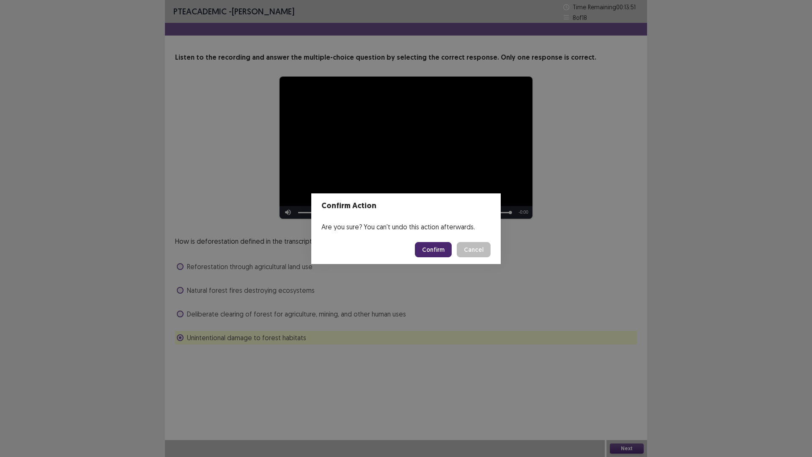
click at [438, 247] on button "Confirm" at bounding box center [433, 249] width 37 height 15
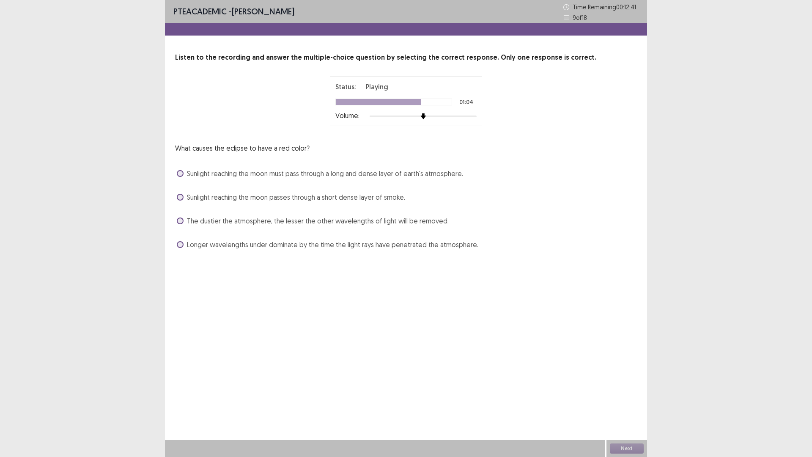
click at [419, 221] on span "The dustier the atmosphere, the lesser the other wavelengths of light will be r…" at bounding box center [318, 221] width 262 height 10
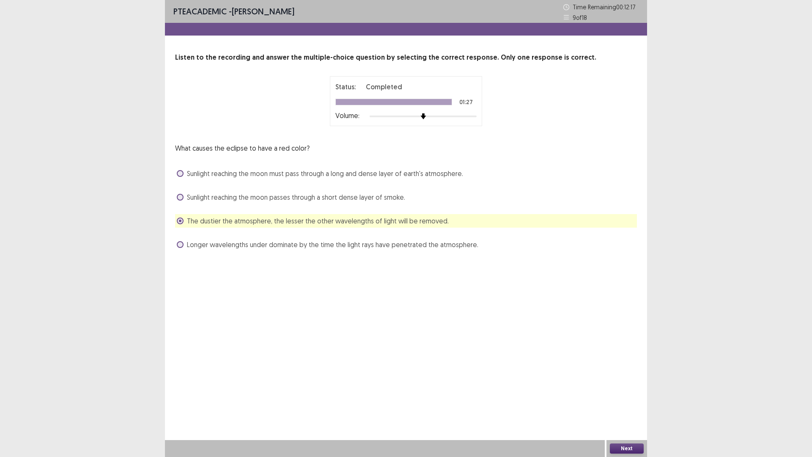
click at [628, 403] on button "Next" at bounding box center [627, 448] width 34 height 10
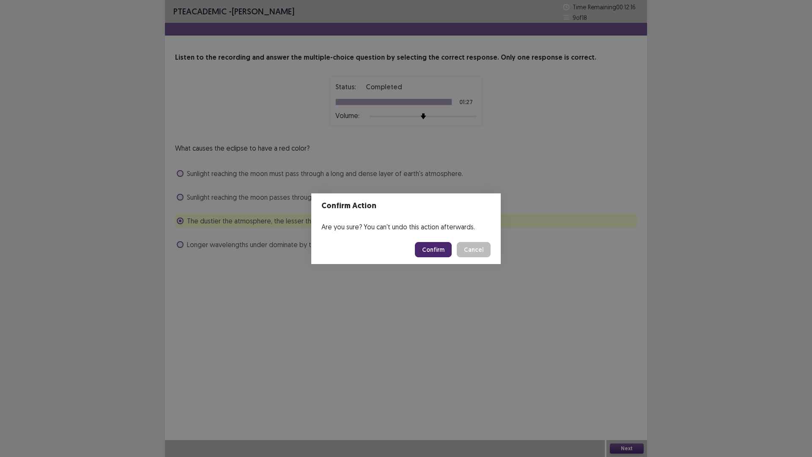
click at [438, 245] on button "Confirm" at bounding box center [433, 249] width 37 height 15
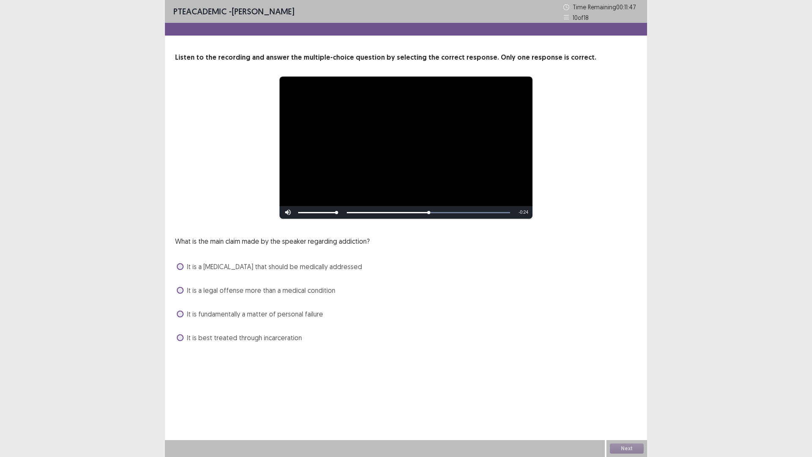
click at [320, 268] on span "It is a [MEDICAL_DATA] that should be medically addressed" at bounding box center [274, 266] width 175 height 10
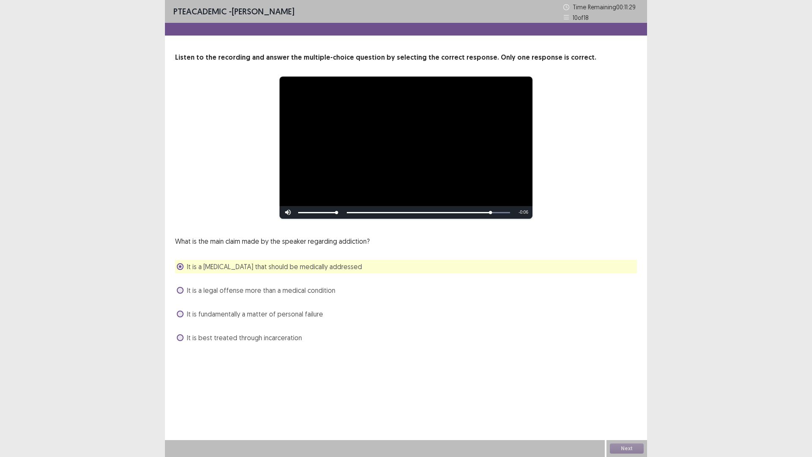
click at [501, 214] on div "Skip Backward Skip Forward Mute Current Time 0:41 / Duration 0:47 Loaded : 100.…" at bounding box center [405, 212] width 253 height 13
click at [501, 211] on div "Skip Backward Skip Forward Mute Current Time 0:41 / Duration 0:47 Loaded : 100.…" at bounding box center [405, 212] width 253 height 13
click at [501, 211] on div "Skip Backward Skip Forward Mute Current Time 0:42 / Duration 0:47 Loaded : 100.…" at bounding box center [405, 212] width 253 height 13
click at [633, 403] on button "Next" at bounding box center [627, 448] width 34 height 10
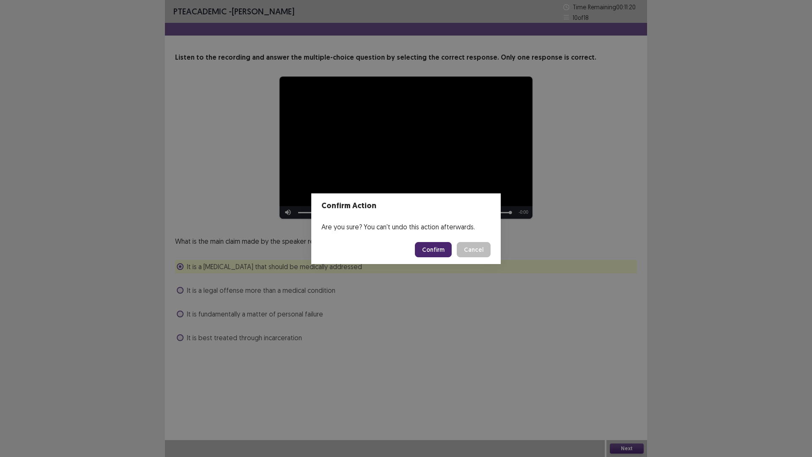
click at [431, 253] on button "Confirm" at bounding box center [433, 249] width 37 height 15
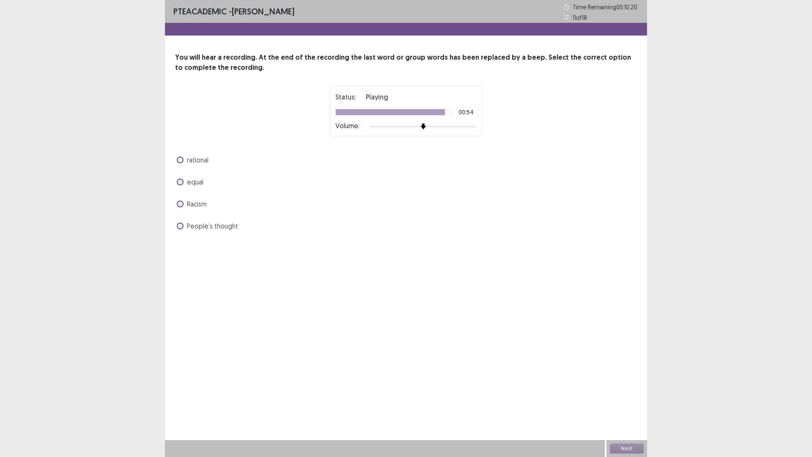
click at [190, 184] on span "equal" at bounding box center [195, 182] width 16 height 10
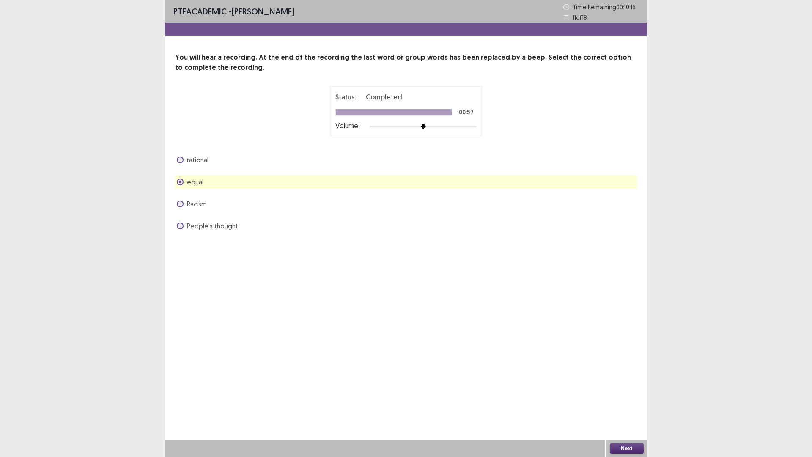
click at [628, 403] on button "Next" at bounding box center [627, 448] width 34 height 10
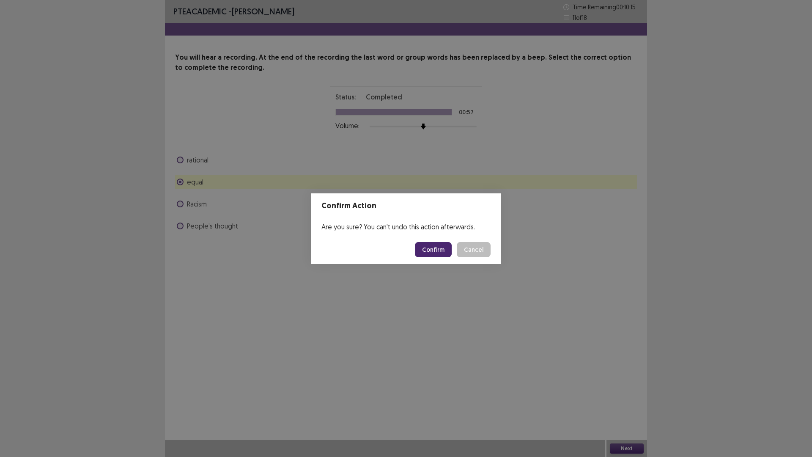
click at [435, 246] on button "Confirm" at bounding box center [433, 249] width 37 height 15
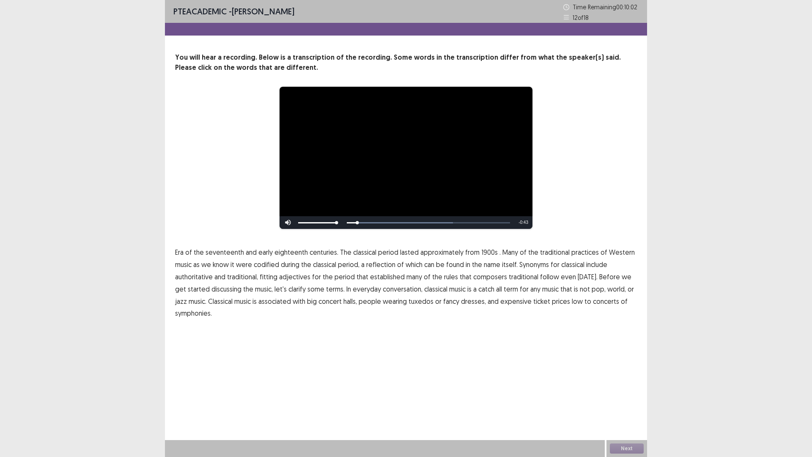
click at [183, 252] on span "Era" at bounding box center [179, 252] width 8 height 10
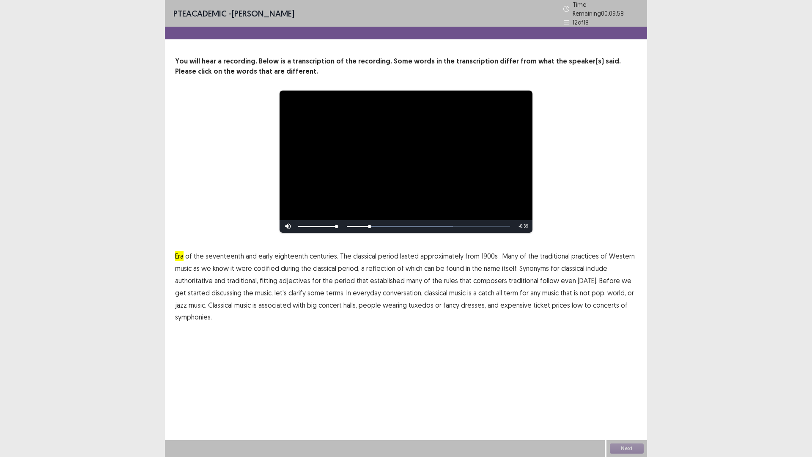
click at [485, 255] on span "1900s" at bounding box center [489, 256] width 16 height 10
click at [513, 277] on span "traditional" at bounding box center [524, 280] width 30 height 10
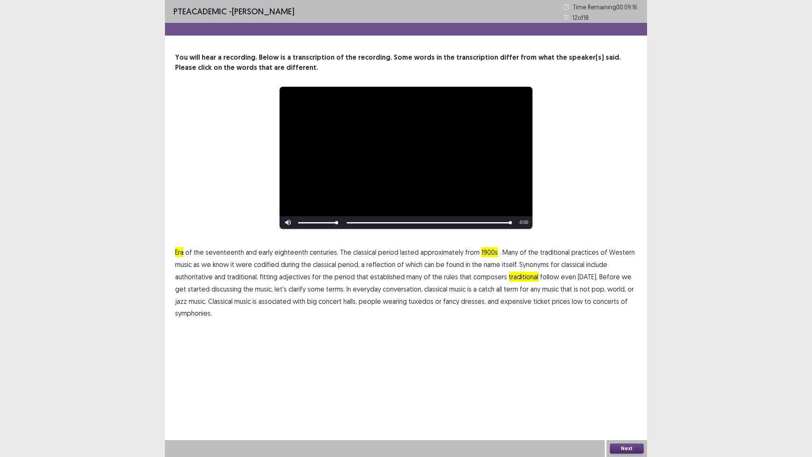
click at [192, 313] on span "symphonies." at bounding box center [193, 313] width 37 height 10
click at [572, 300] on span "low" at bounding box center [577, 301] width 11 height 10
click at [631, 403] on button "Next" at bounding box center [627, 448] width 34 height 10
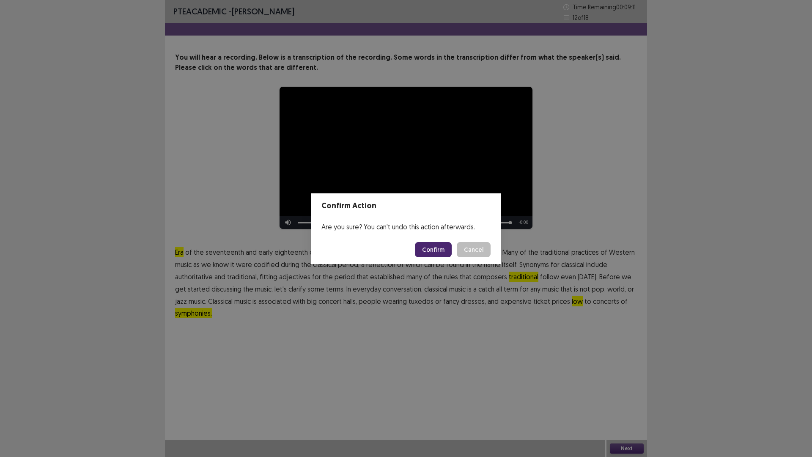
click at [436, 247] on button "Confirm" at bounding box center [433, 249] width 37 height 15
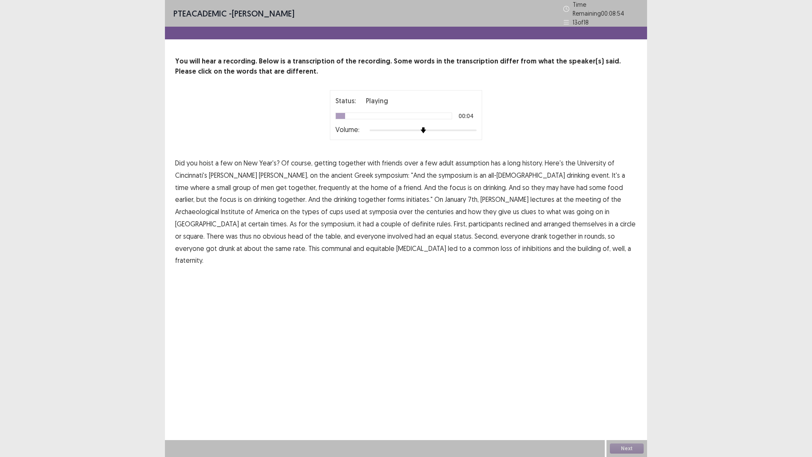
click at [472, 158] on span "assumption" at bounding box center [472, 163] width 34 height 10
click at [318, 187] on span "frequently" at bounding box center [333, 187] width 31 height 10
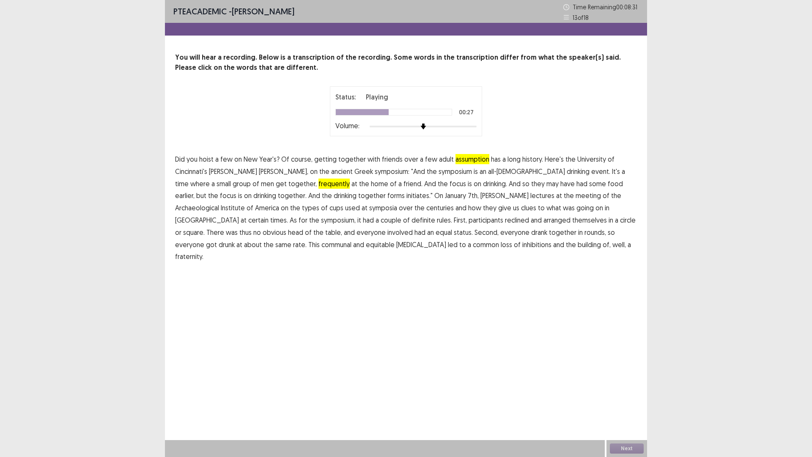
click at [406, 197] on span "initiates."" at bounding box center [419, 195] width 26 height 10
click at [268, 215] on span "certain" at bounding box center [258, 220] width 20 height 10
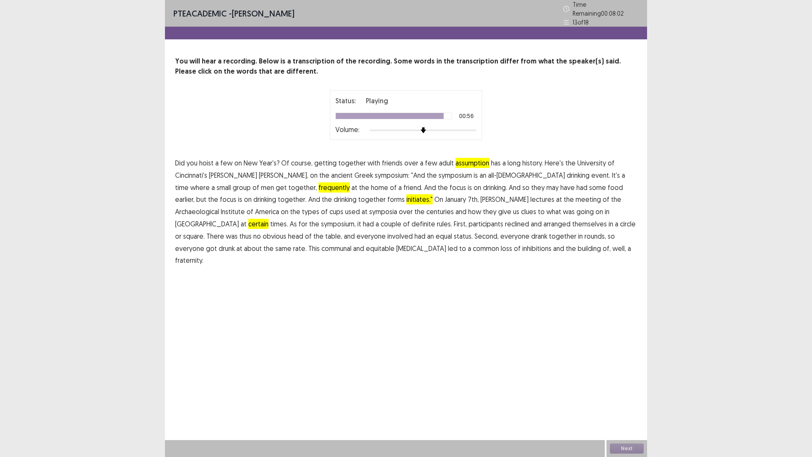
click at [396, 247] on span "[MEDICAL_DATA]" at bounding box center [421, 248] width 50 height 10
click at [616, 403] on div "Next" at bounding box center [626, 448] width 41 height 17
click at [625, 403] on button "Next" at bounding box center [627, 448] width 34 height 10
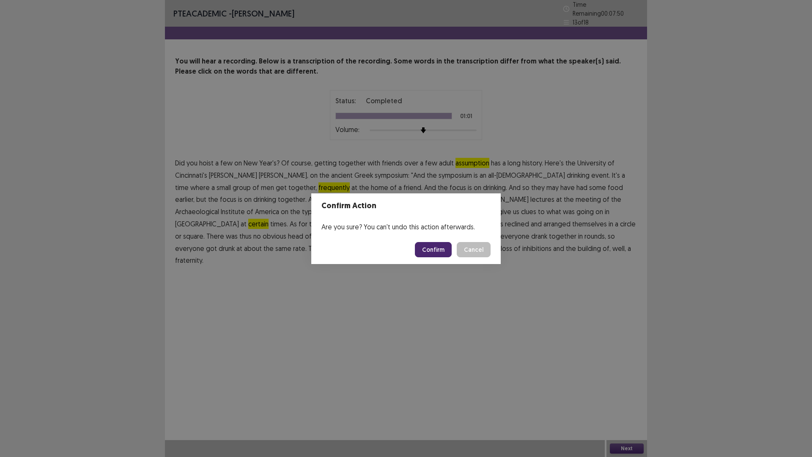
click at [434, 252] on button "Confirm" at bounding box center [433, 249] width 37 height 15
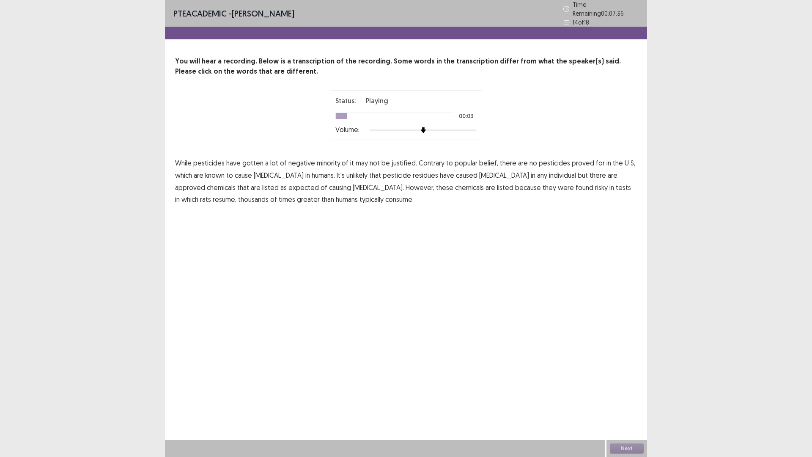
click at [332, 162] on span "minority,of" at bounding box center [333, 163] width 32 height 10
click at [340, 161] on span "minority,of" at bounding box center [333, 163] width 32 height 10
click at [327, 162] on span "minority,of" at bounding box center [333, 163] width 32 height 10
click at [576, 158] on span "proved" at bounding box center [583, 163] width 22 height 10
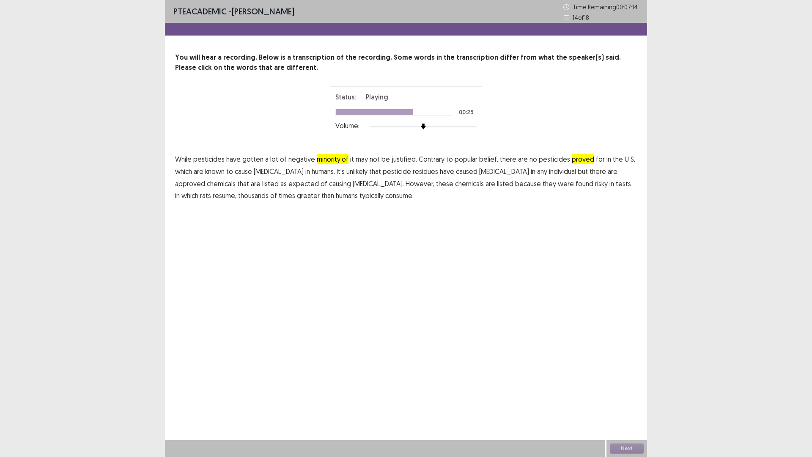
click at [288, 185] on span "expected" at bounding box center [303, 183] width 30 height 10
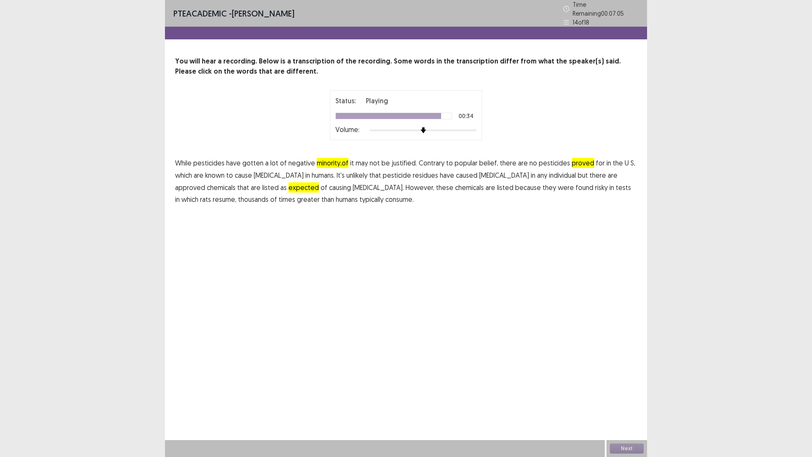
click at [268, 194] on span "thousands" at bounding box center [253, 199] width 30 height 10
click at [236, 194] on span "resume," at bounding box center [225, 199] width 24 height 10
click at [297, 197] on span "greater" at bounding box center [308, 199] width 23 height 10
click at [619, 403] on div "Next" at bounding box center [626, 448] width 41 height 17
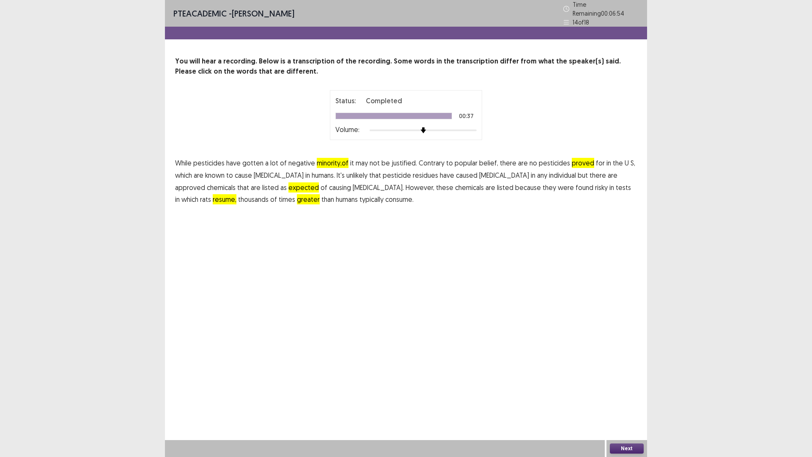
click at [622, 403] on button "Next" at bounding box center [627, 448] width 34 height 10
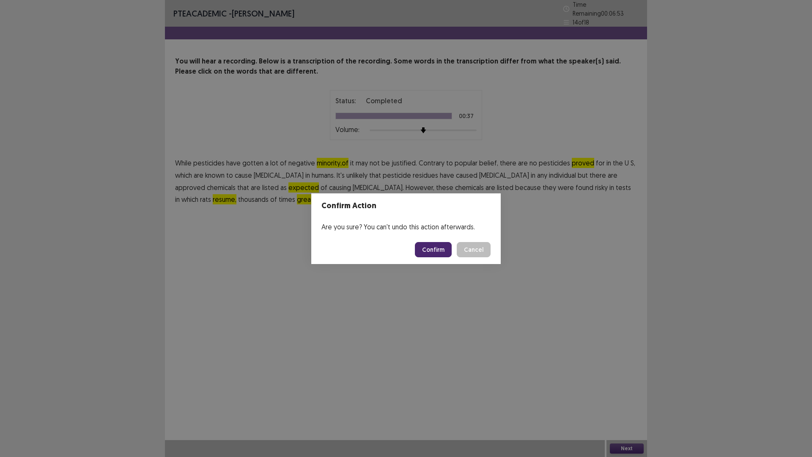
click at [438, 249] on button "Confirm" at bounding box center [433, 249] width 37 height 15
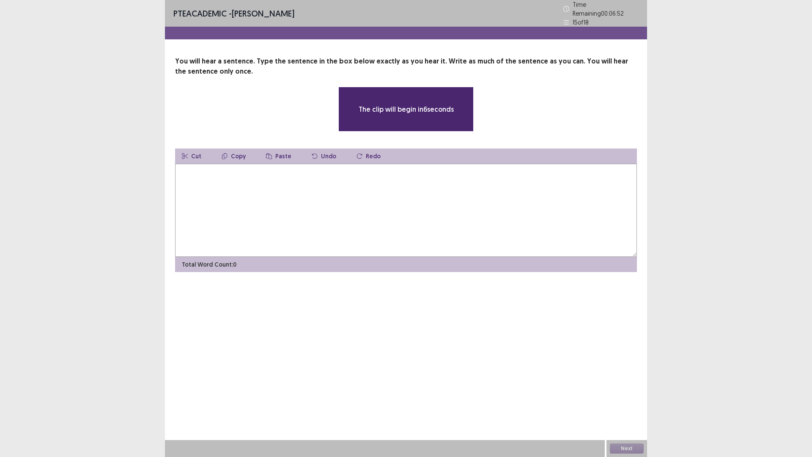
click at [283, 196] on textarea at bounding box center [406, 210] width 462 height 93
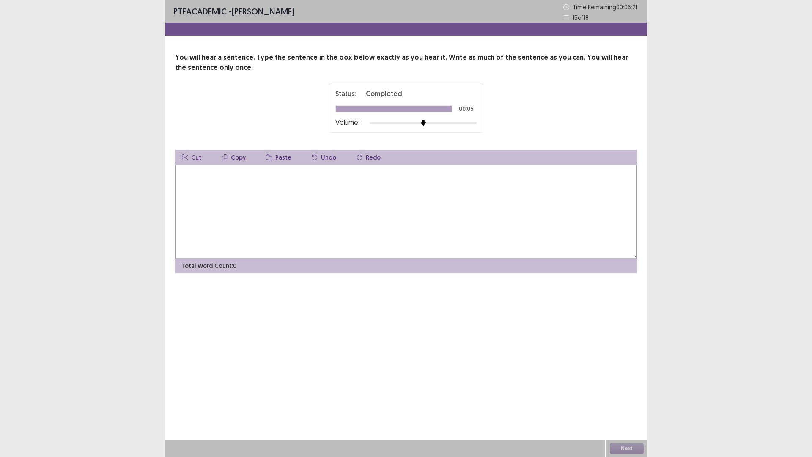
click at [283, 190] on textarea at bounding box center [406, 211] width 462 height 93
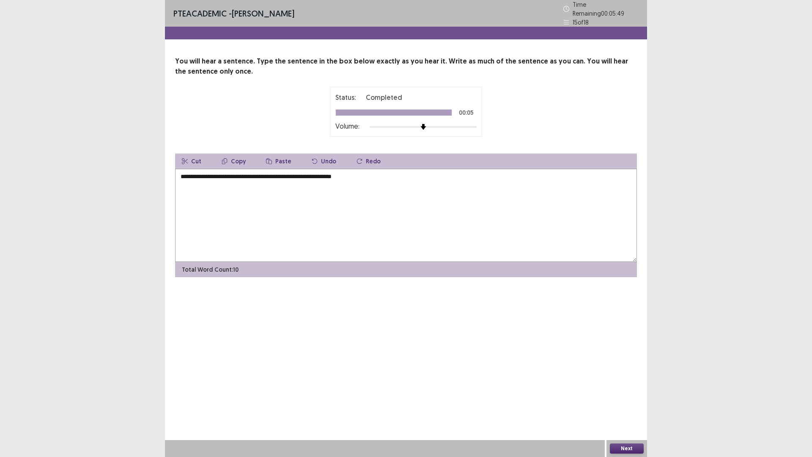
type textarea "**********"
click at [615, 403] on button "Next" at bounding box center [627, 448] width 34 height 10
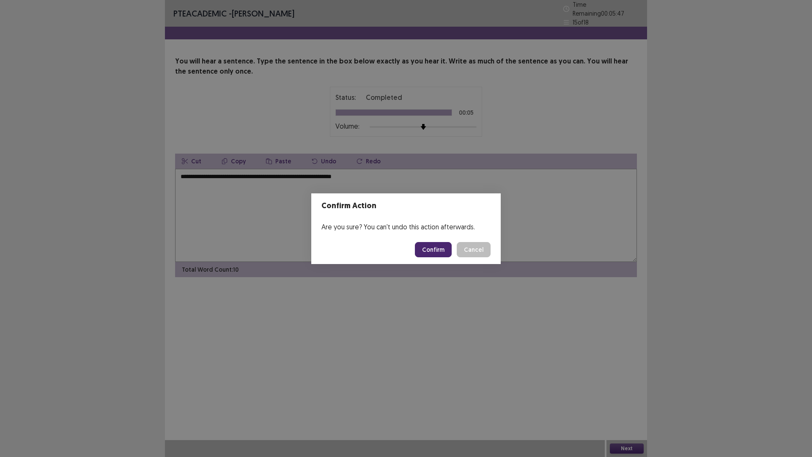
click at [445, 252] on button "Confirm" at bounding box center [433, 249] width 37 height 15
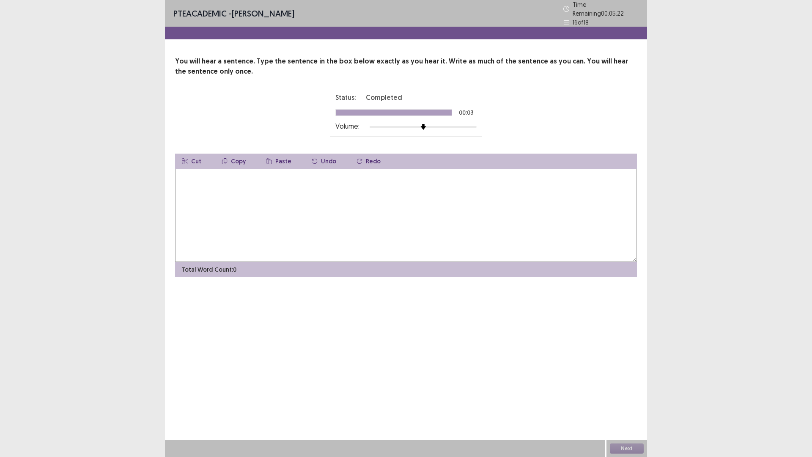
click at [407, 215] on textarea at bounding box center [406, 215] width 462 height 93
click at [232, 173] on textarea "**********" at bounding box center [406, 215] width 462 height 93
type textarea "**********"
click at [631, 403] on button "Next" at bounding box center [627, 448] width 34 height 10
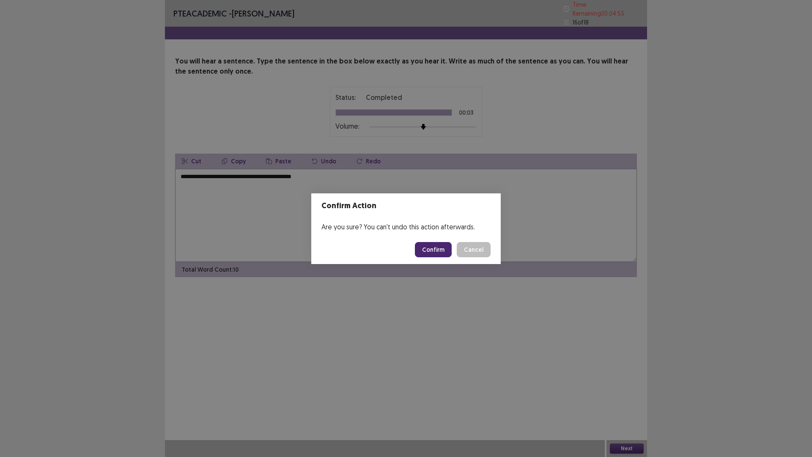
click at [445, 250] on button "Confirm" at bounding box center [433, 249] width 37 height 15
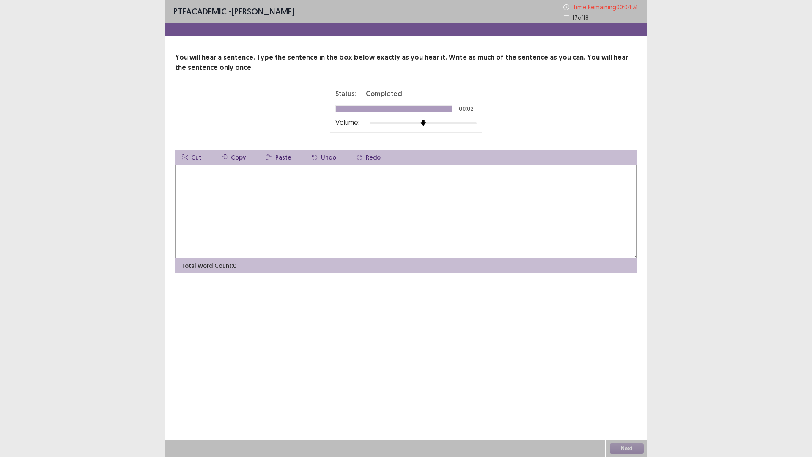
click at [407, 231] on textarea at bounding box center [406, 211] width 462 height 93
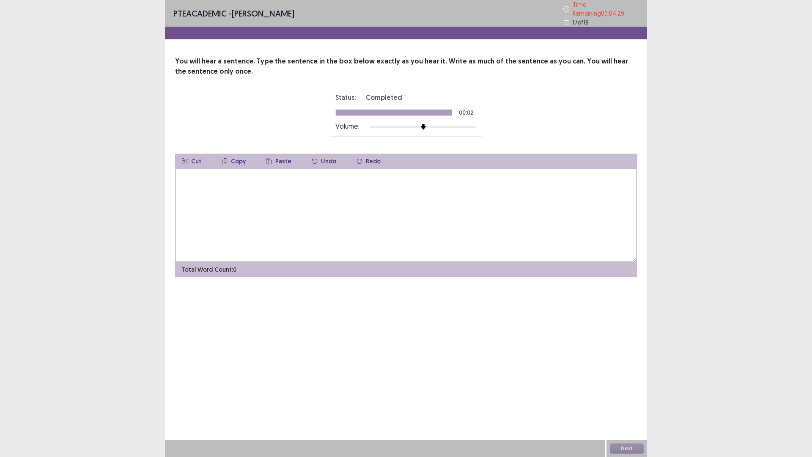
type textarea "*"
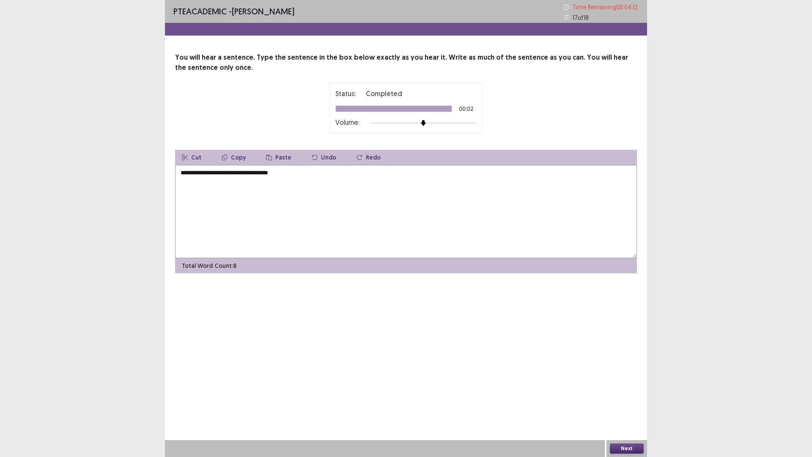
type textarea "**********"
click at [627, 403] on button "Next" at bounding box center [627, 448] width 34 height 10
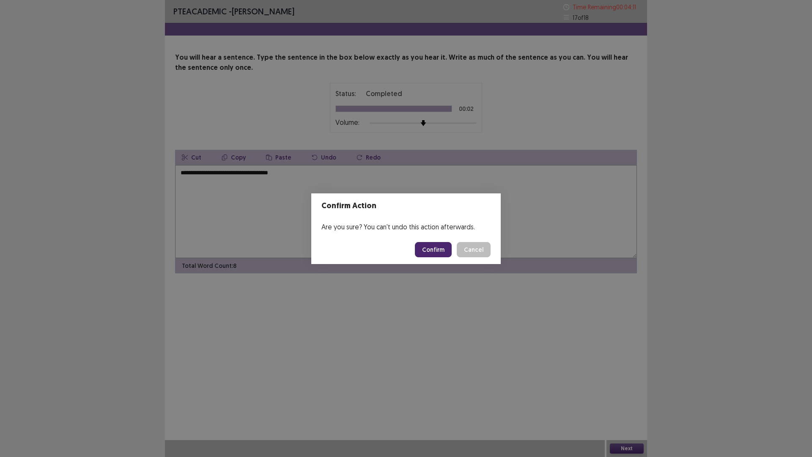
click at [451, 252] on button "Confirm" at bounding box center [433, 249] width 37 height 15
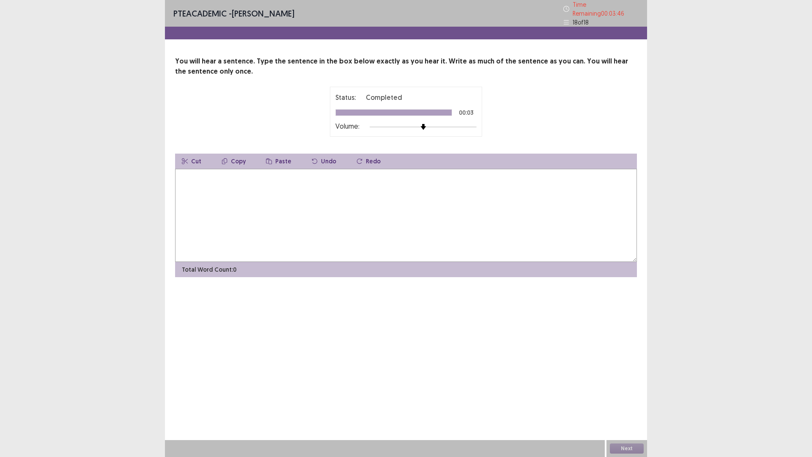
click at [451, 252] on textarea at bounding box center [406, 215] width 462 height 93
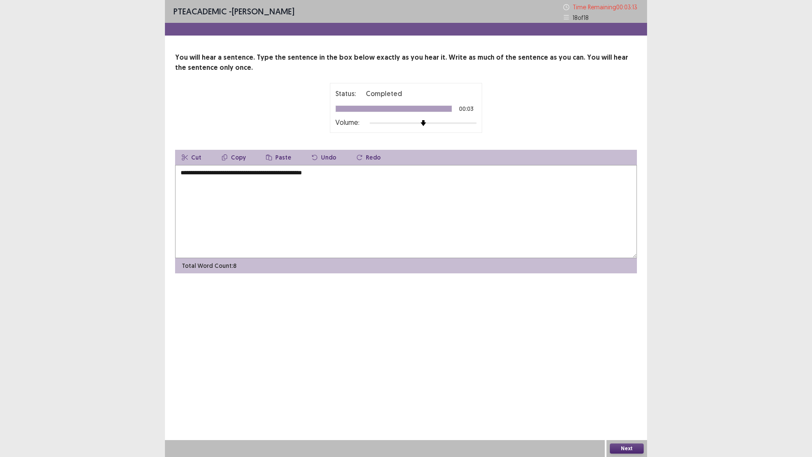
type textarea "**********"
click at [615, 403] on button "Next" at bounding box center [627, 448] width 34 height 10
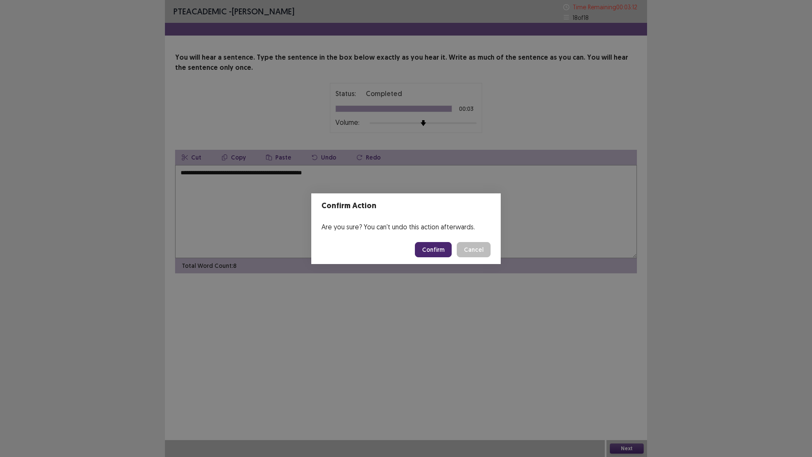
click at [433, 254] on button "Confirm" at bounding box center [433, 249] width 37 height 15
